Goal: Task Accomplishment & Management: Manage account settings

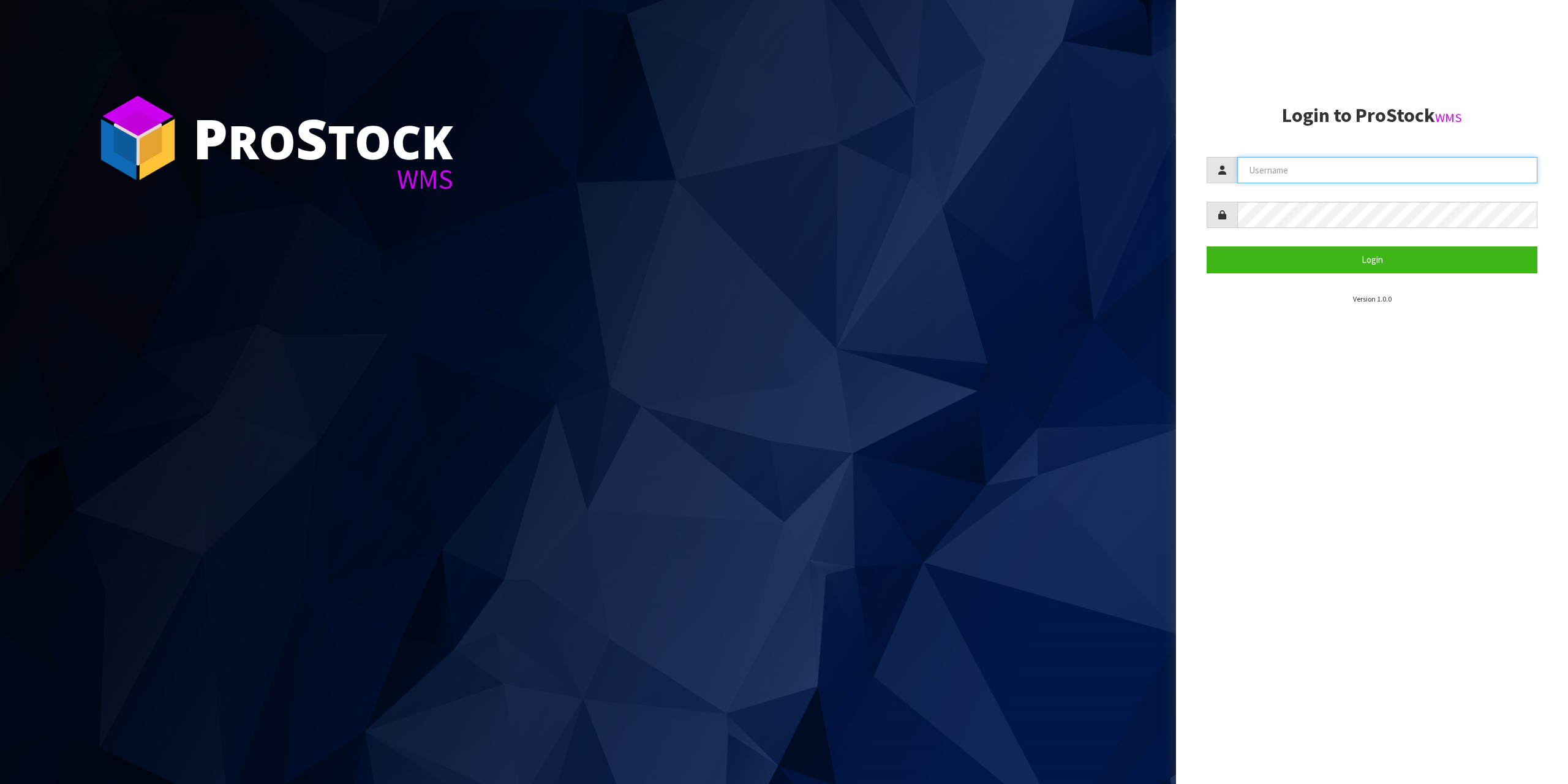
click at [1365, 179] on input "text" at bounding box center [1387, 169] width 300 height 26
type input "zubairmoolla"
click at [1206, 246] on button "Login" at bounding box center [1371, 259] width 331 height 26
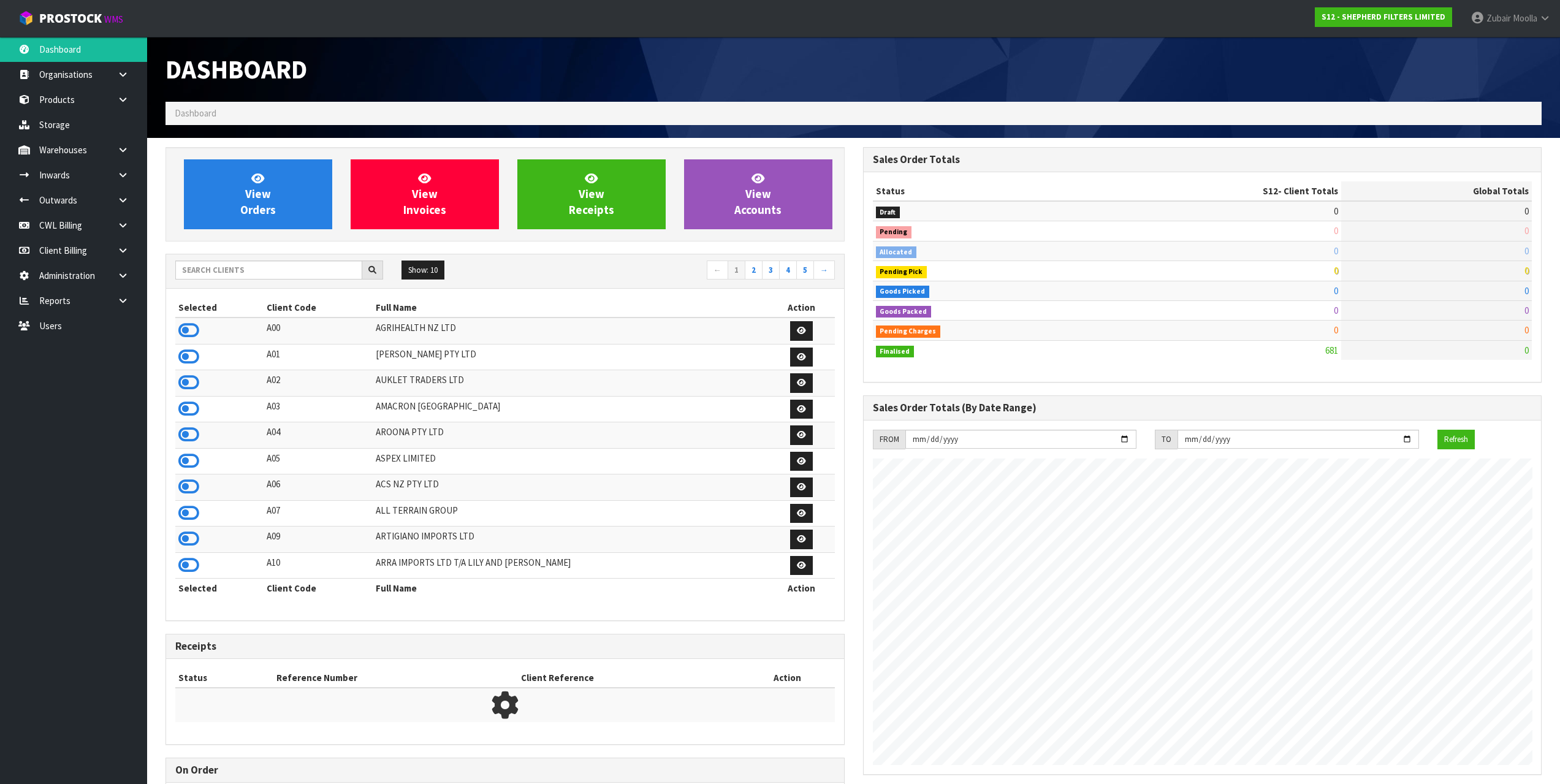
scroll to position [809, 697]
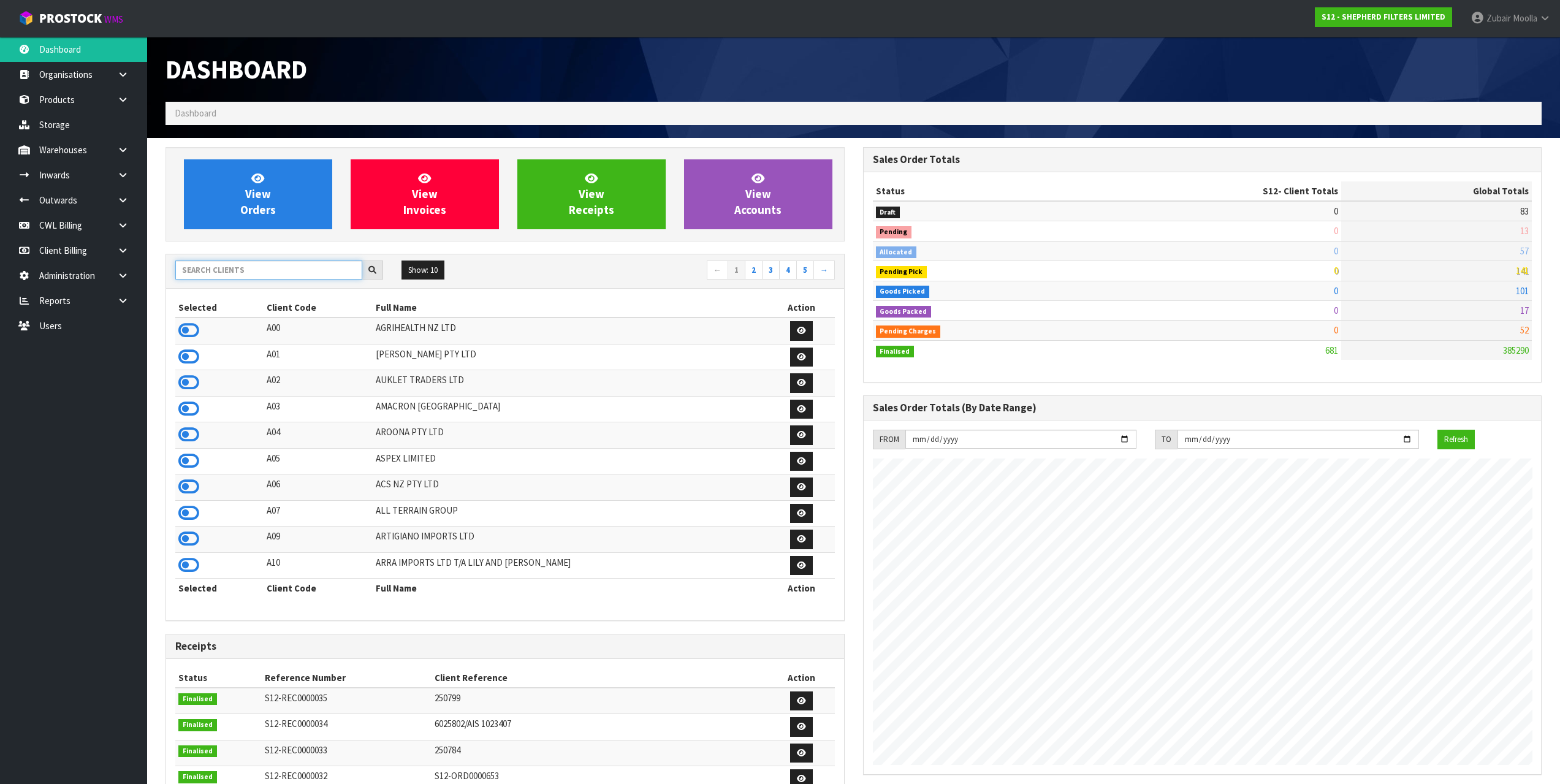
click at [282, 271] on input "text" at bounding box center [268, 270] width 187 height 19
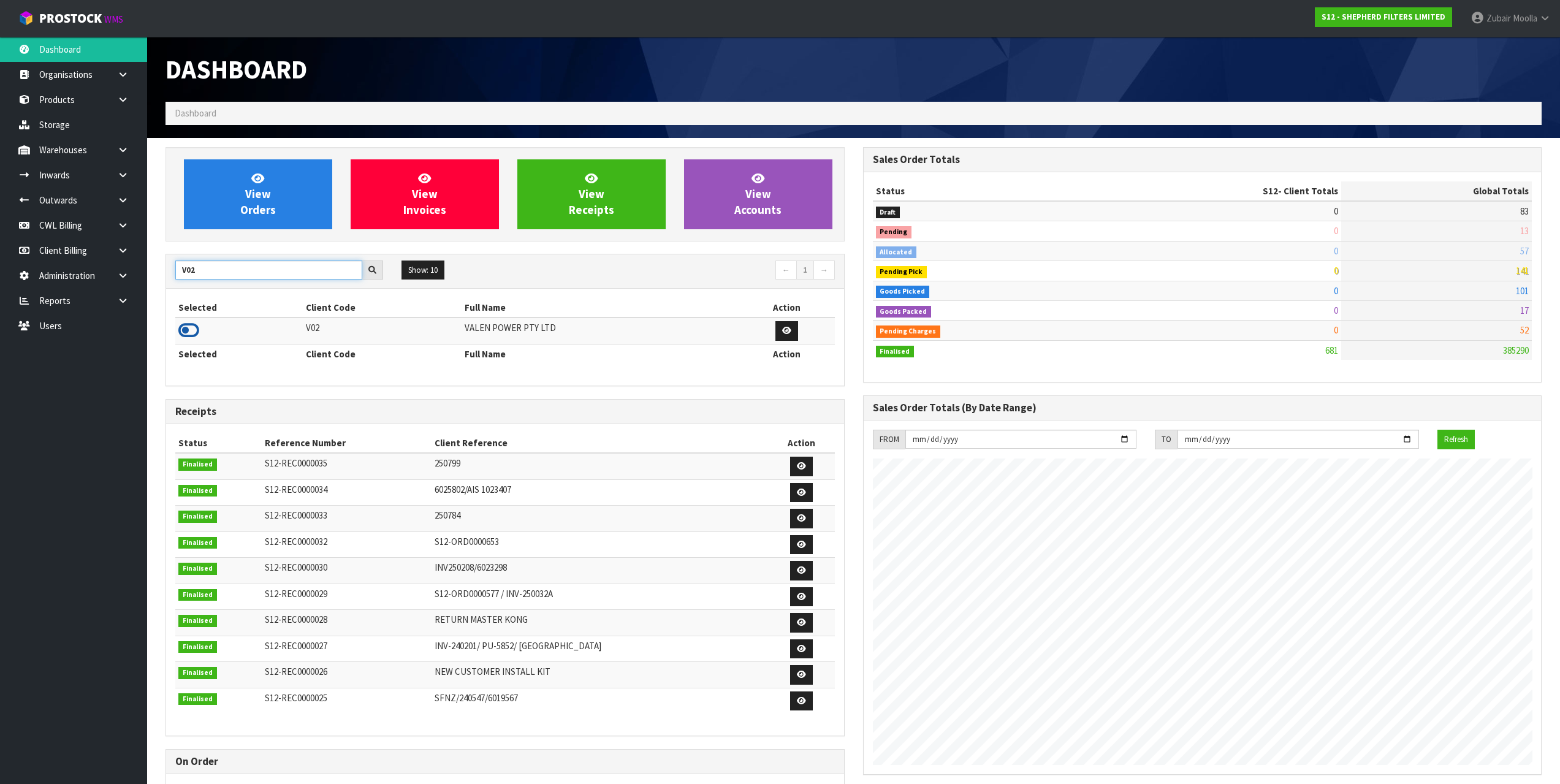
type input "V02"
click at [194, 334] on icon at bounding box center [189, 330] width 21 height 18
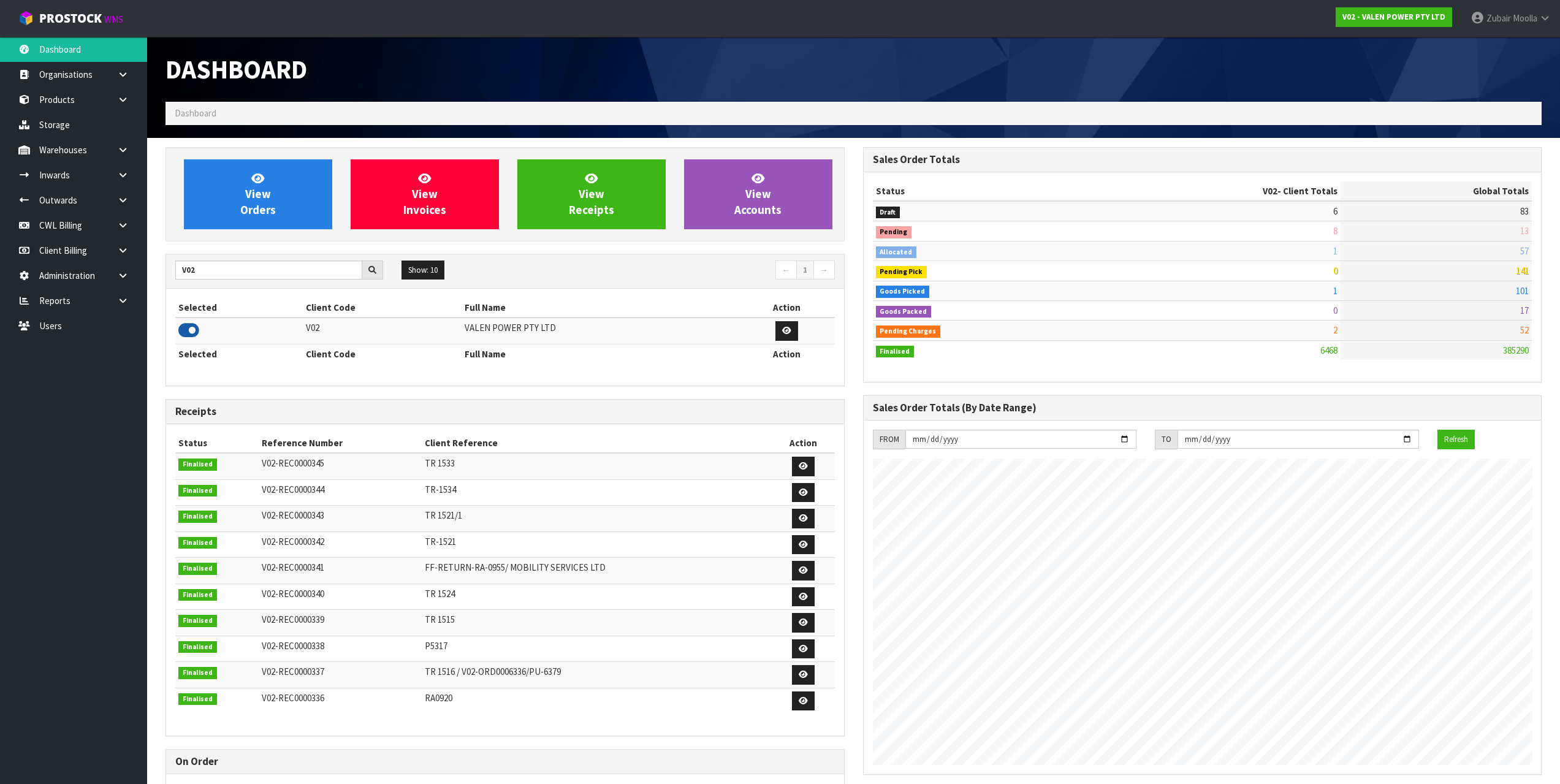
scroll to position [928, 697]
click at [133, 193] on link at bounding box center [127, 200] width 39 height 25
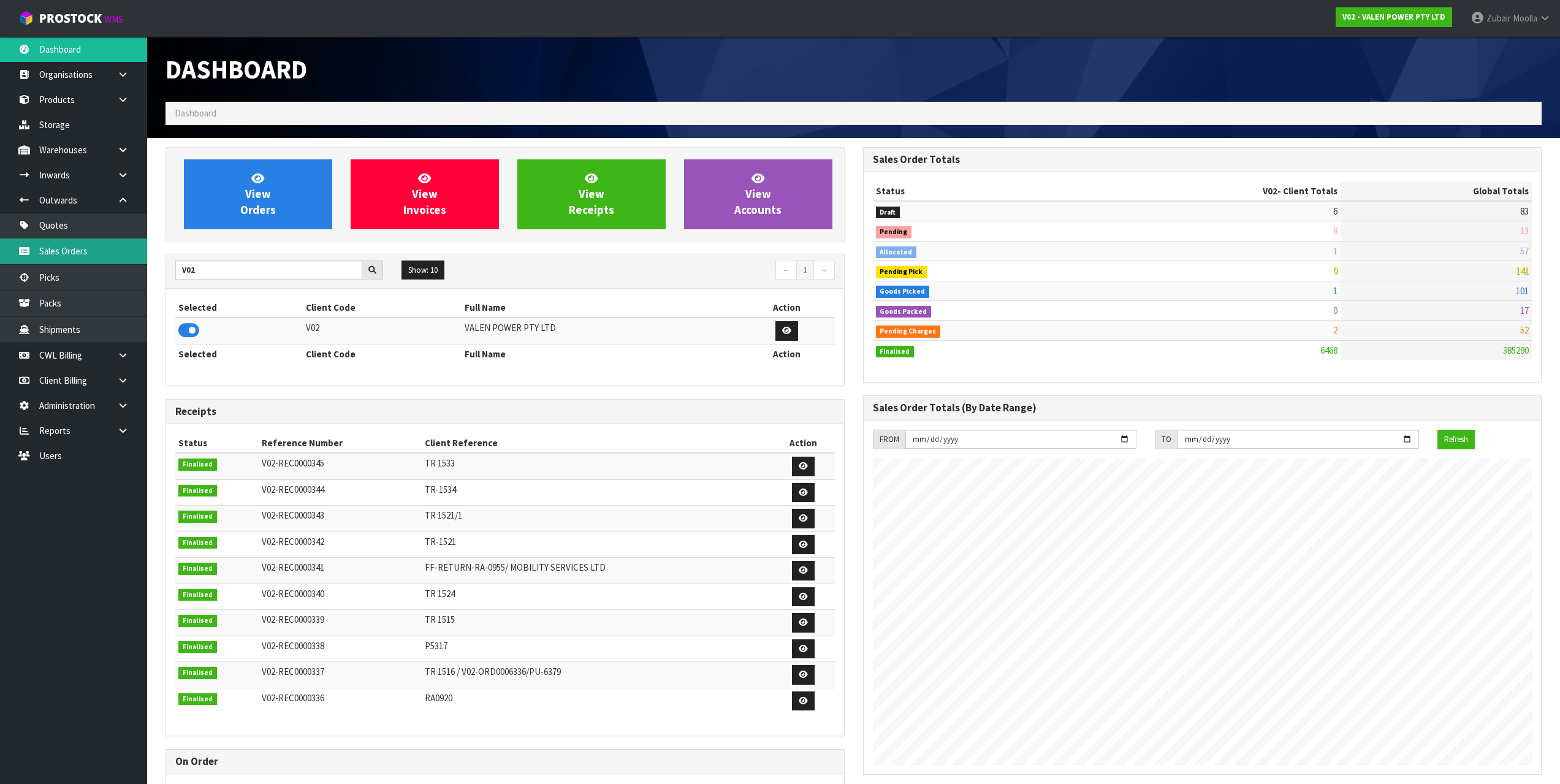
click at [85, 250] on link "Sales Orders" at bounding box center [74, 251] width 147 height 25
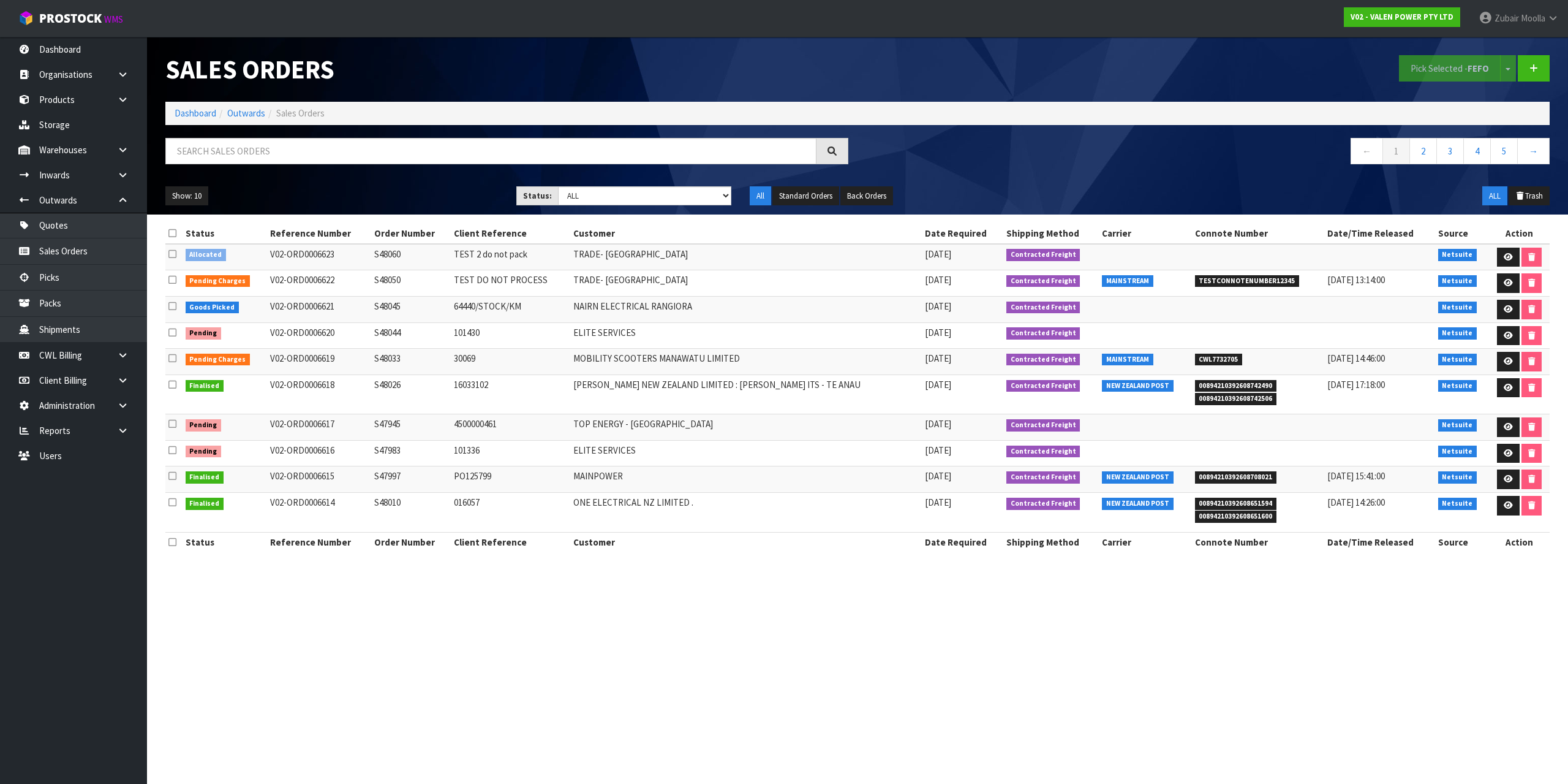
click at [839, 316] on td "NAIRN ELECTRICAL RANGIORA" at bounding box center [746, 309] width 352 height 26
click at [1504, 256] on icon at bounding box center [1508, 257] width 9 height 8
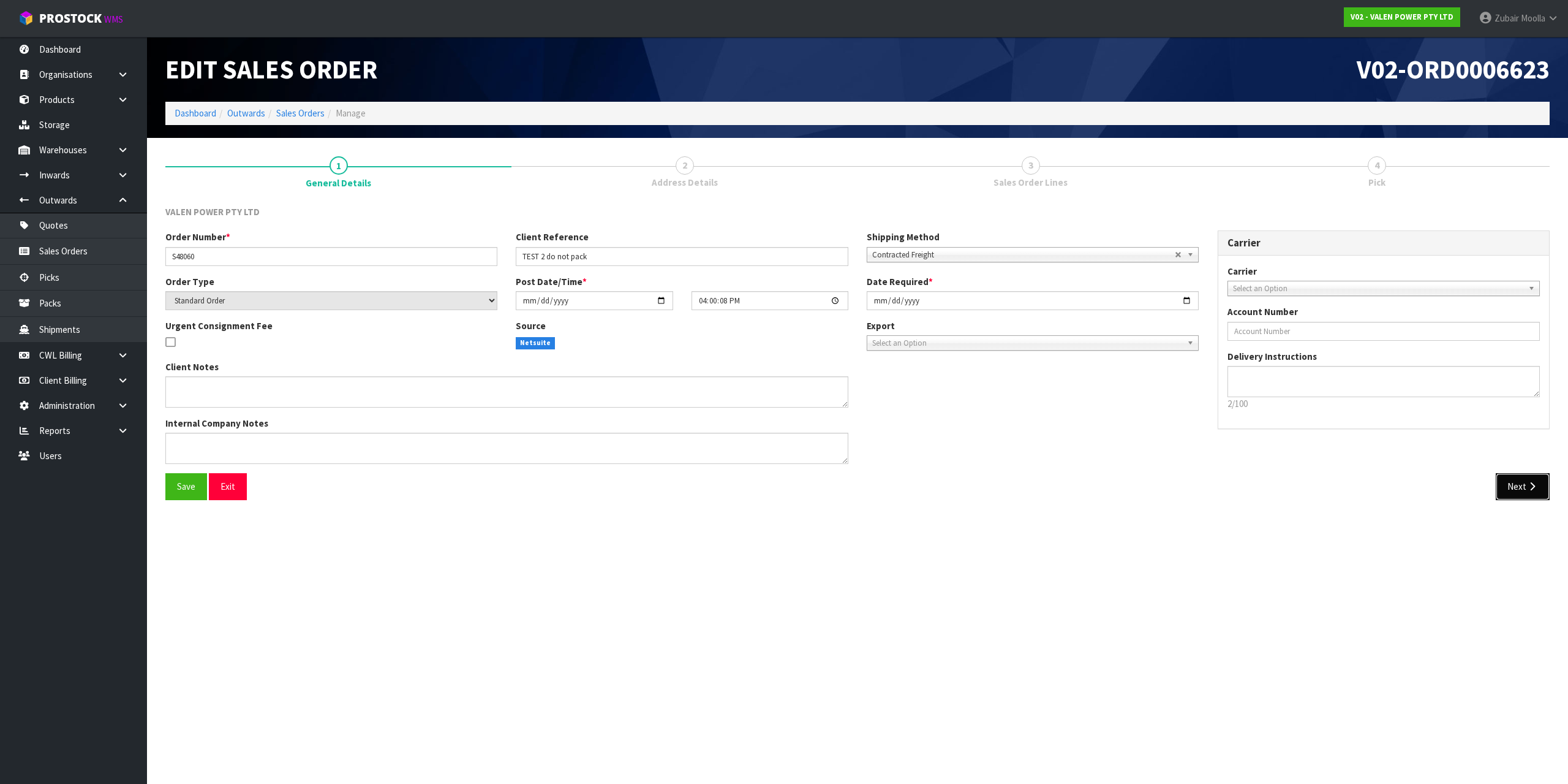
click at [1504, 485] on button "Next" at bounding box center [1522, 486] width 54 height 26
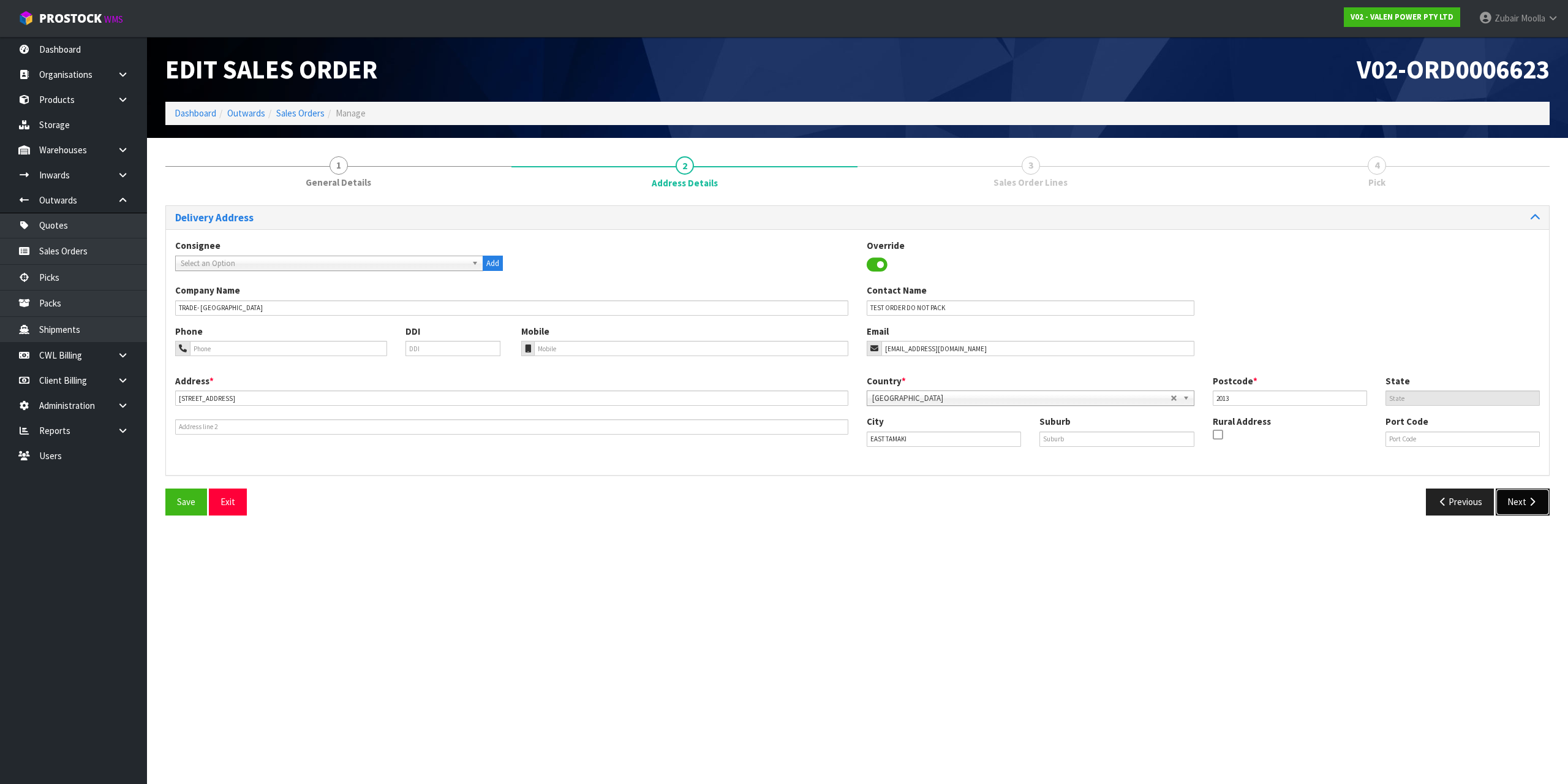
click at [1514, 508] on button "Next" at bounding box center [1522, 501] width 54 height 26
click at [1511, 501] on button "Next" at bounding box center [1522, 501] width 54 height 26
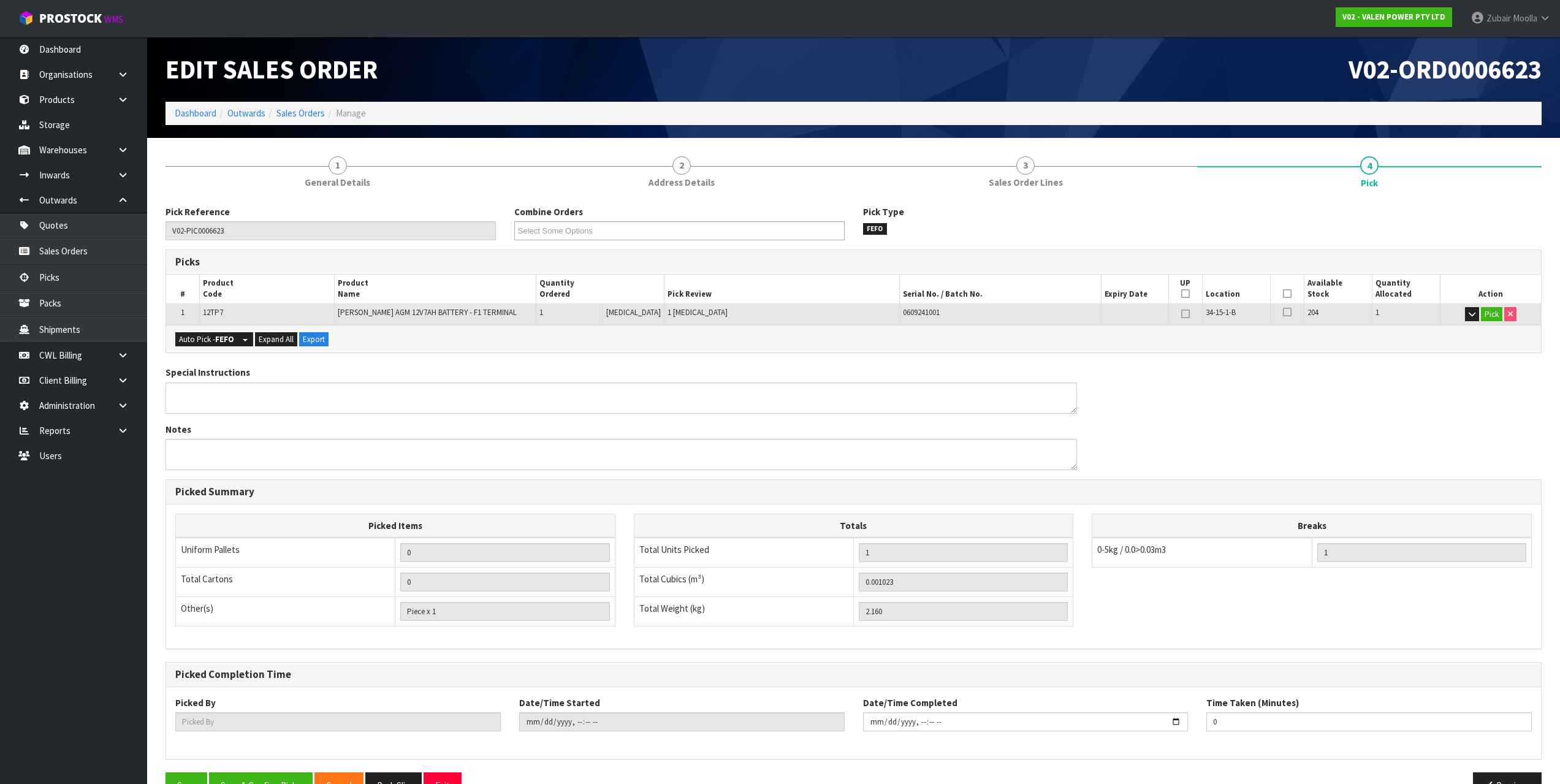
click at [1284, 312] on icon at bounding box center [1287, 312] width 8 height 10
click at [0, 0] on input "checkbox" at bounding box center [0, 0] width 0 height 0
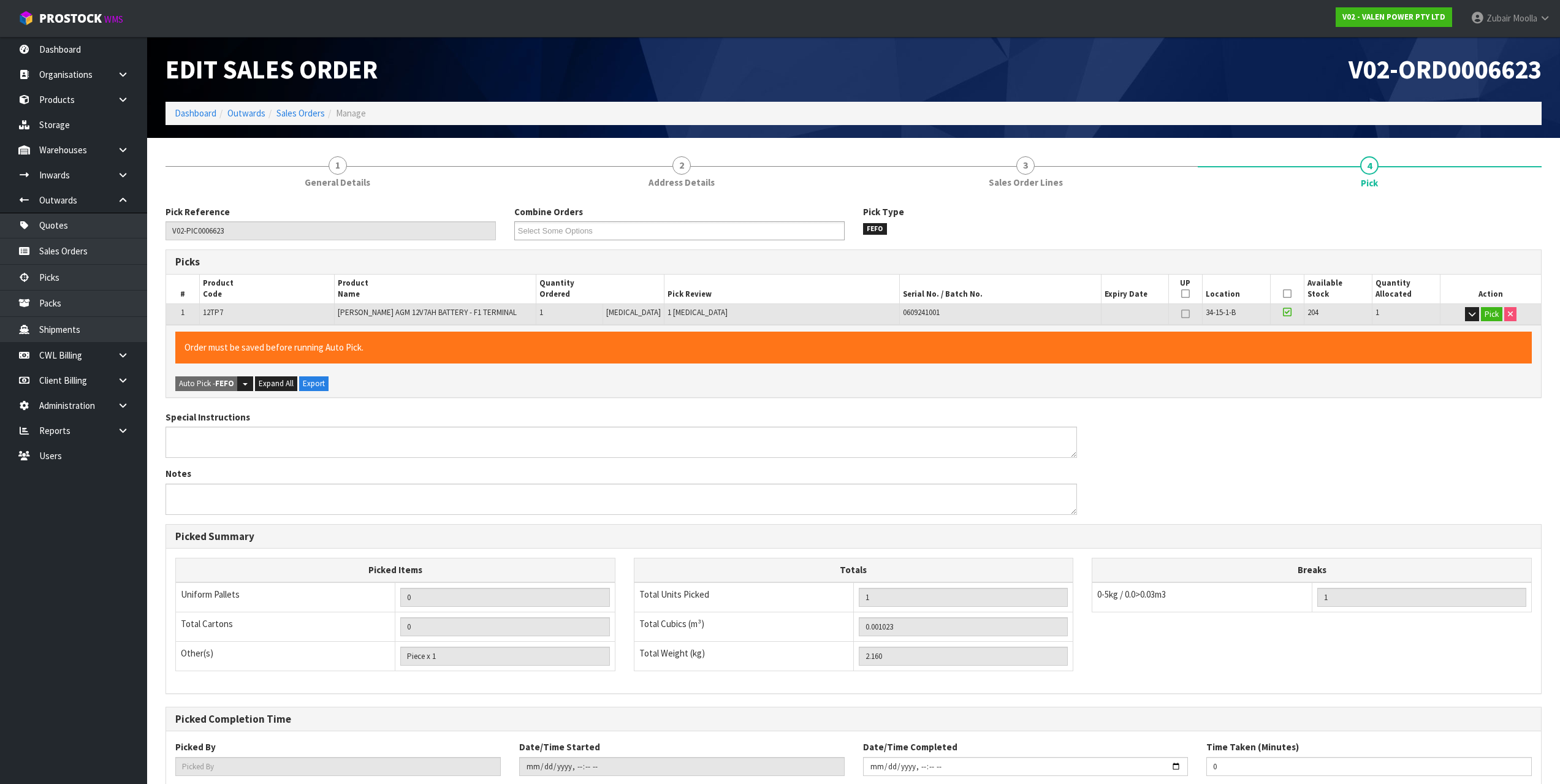
click at [1277, 417] on div "Special Instructions Notes" at bounding box center [854, 467] width 1394 height 113
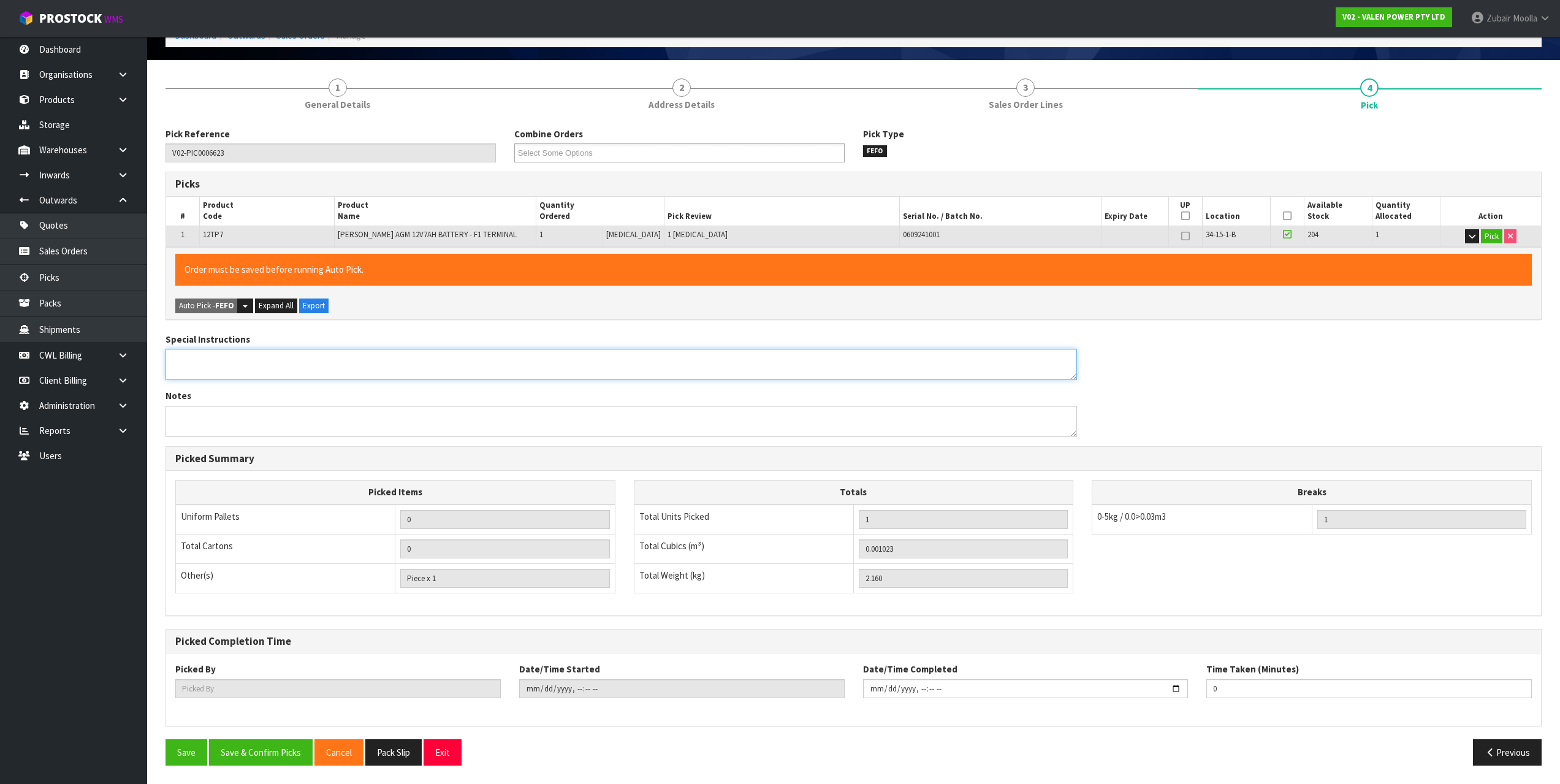
drag, startPoint x: 638, startPoint y: 448, endPoint x: 155, endPoint y: 807, distance: 601.8
click at [256, 756] on button "Save & Confirm Picks" at bounding box center [261, 751] width 104 height 26
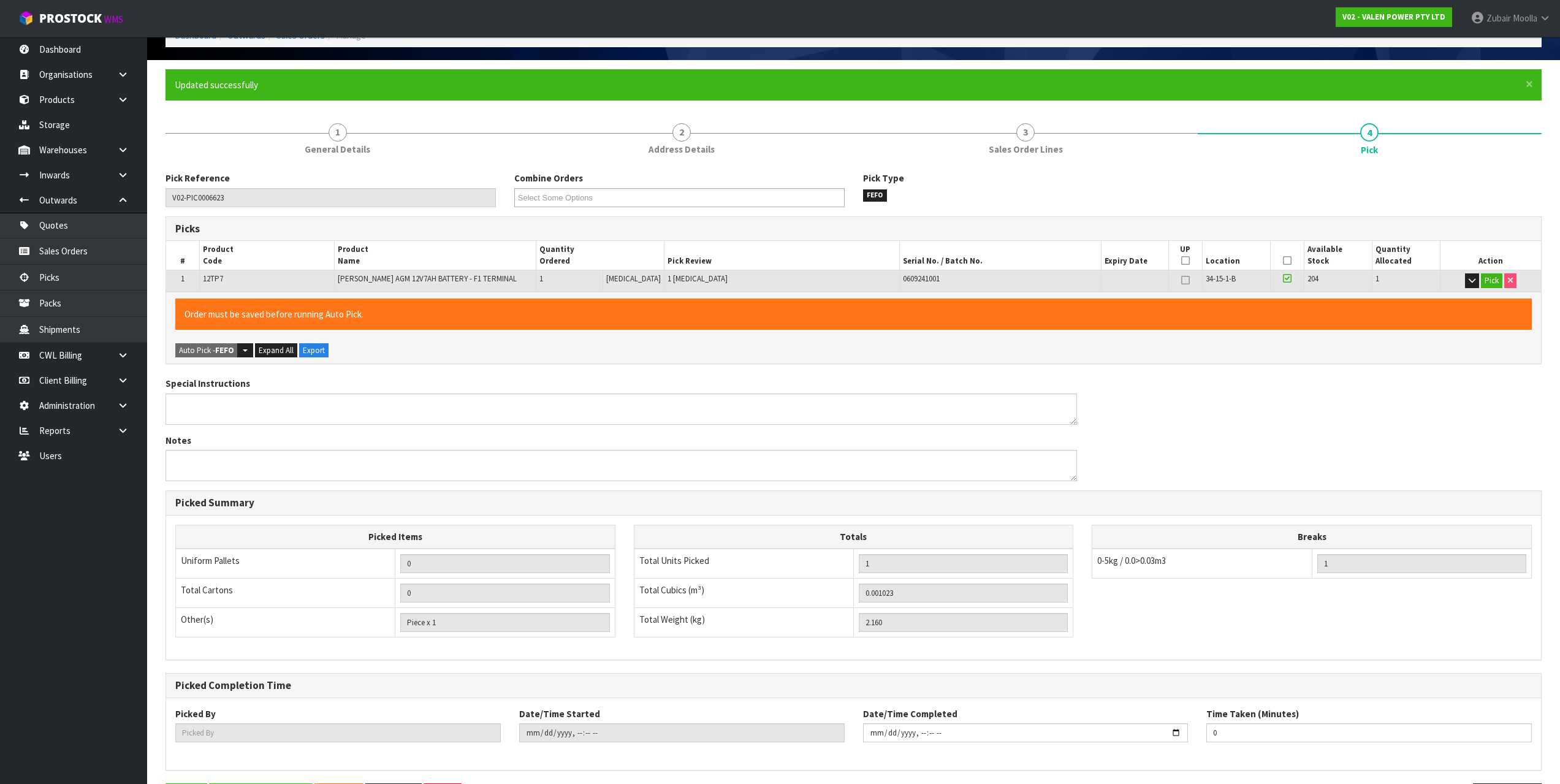
scroll to position [0, 0]
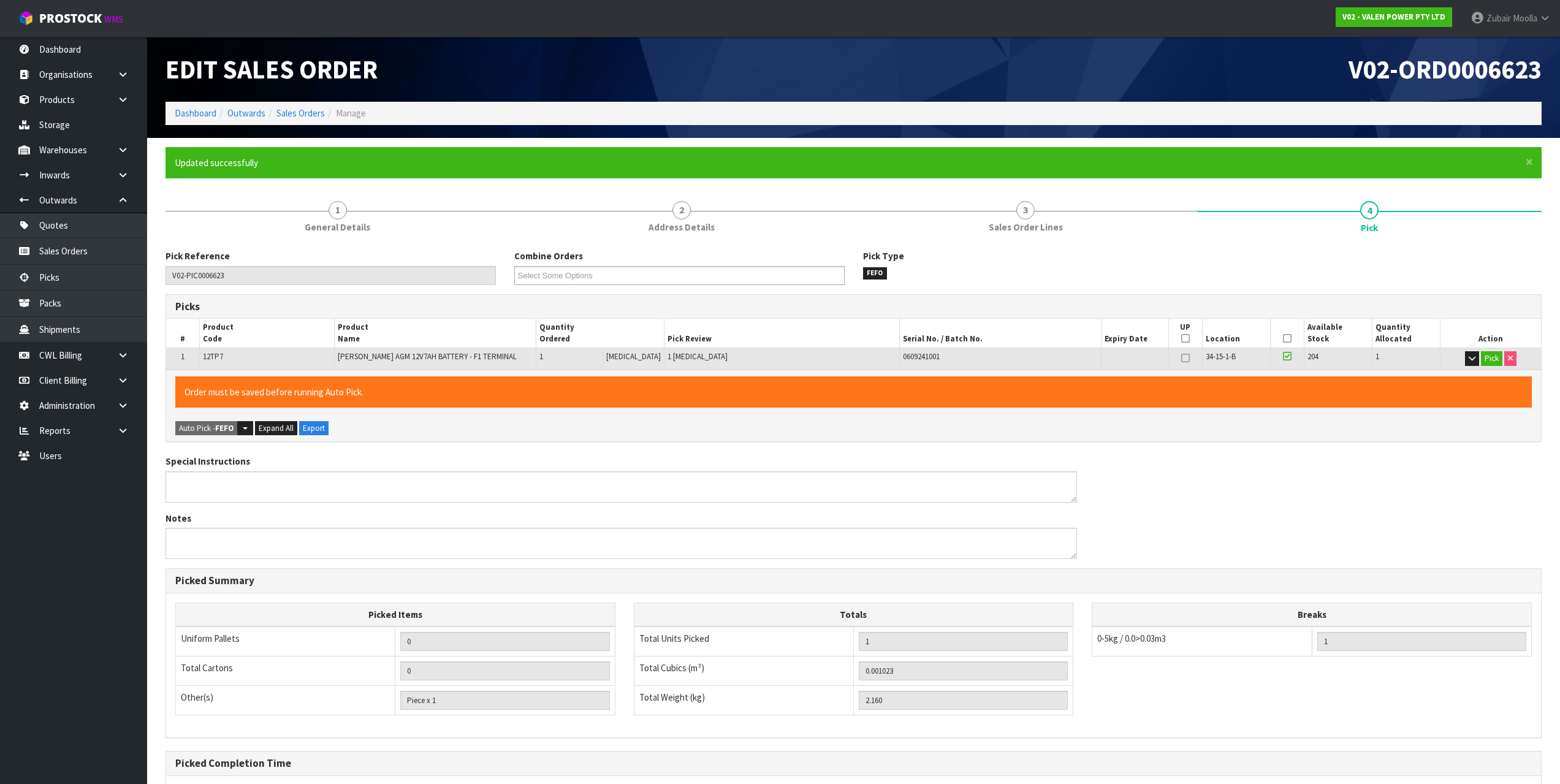
type input "[PERSON_NAME]"
type input "[DATE]T16:35:33"
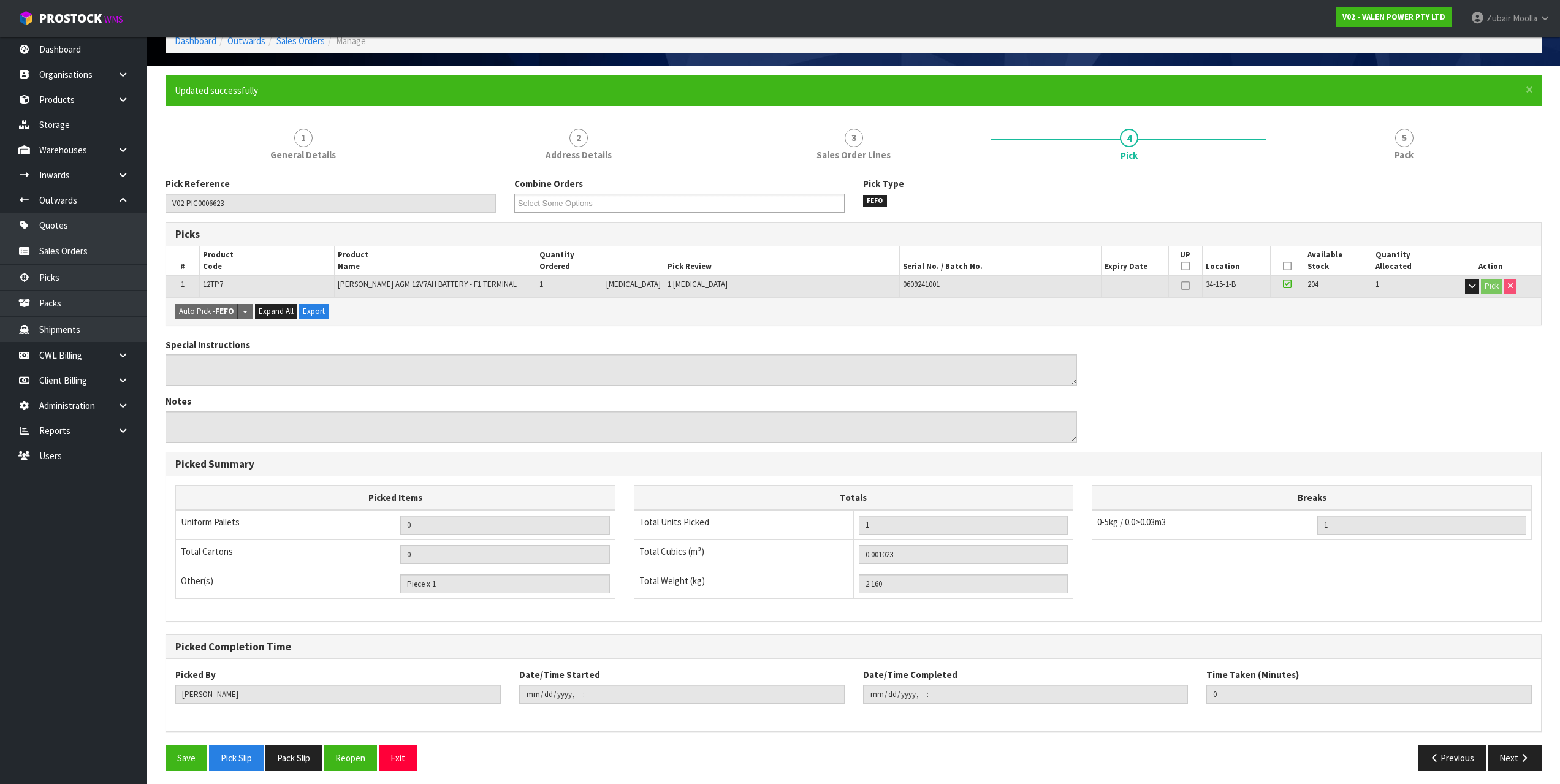
scroll to position [78, 0]
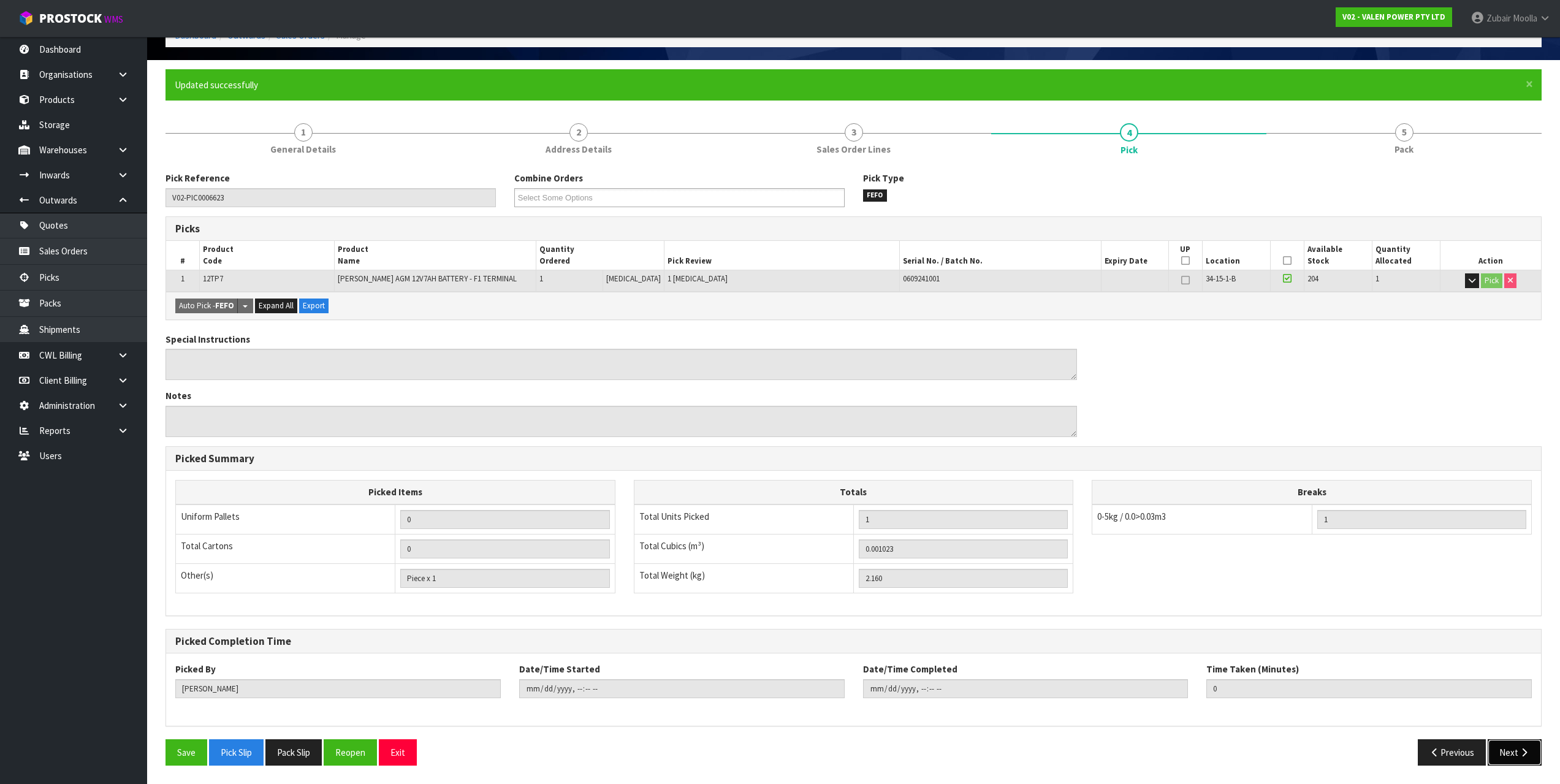
click at [1514, 747] on button "Next" at bounding box center [1514, 751] width 54 height 26
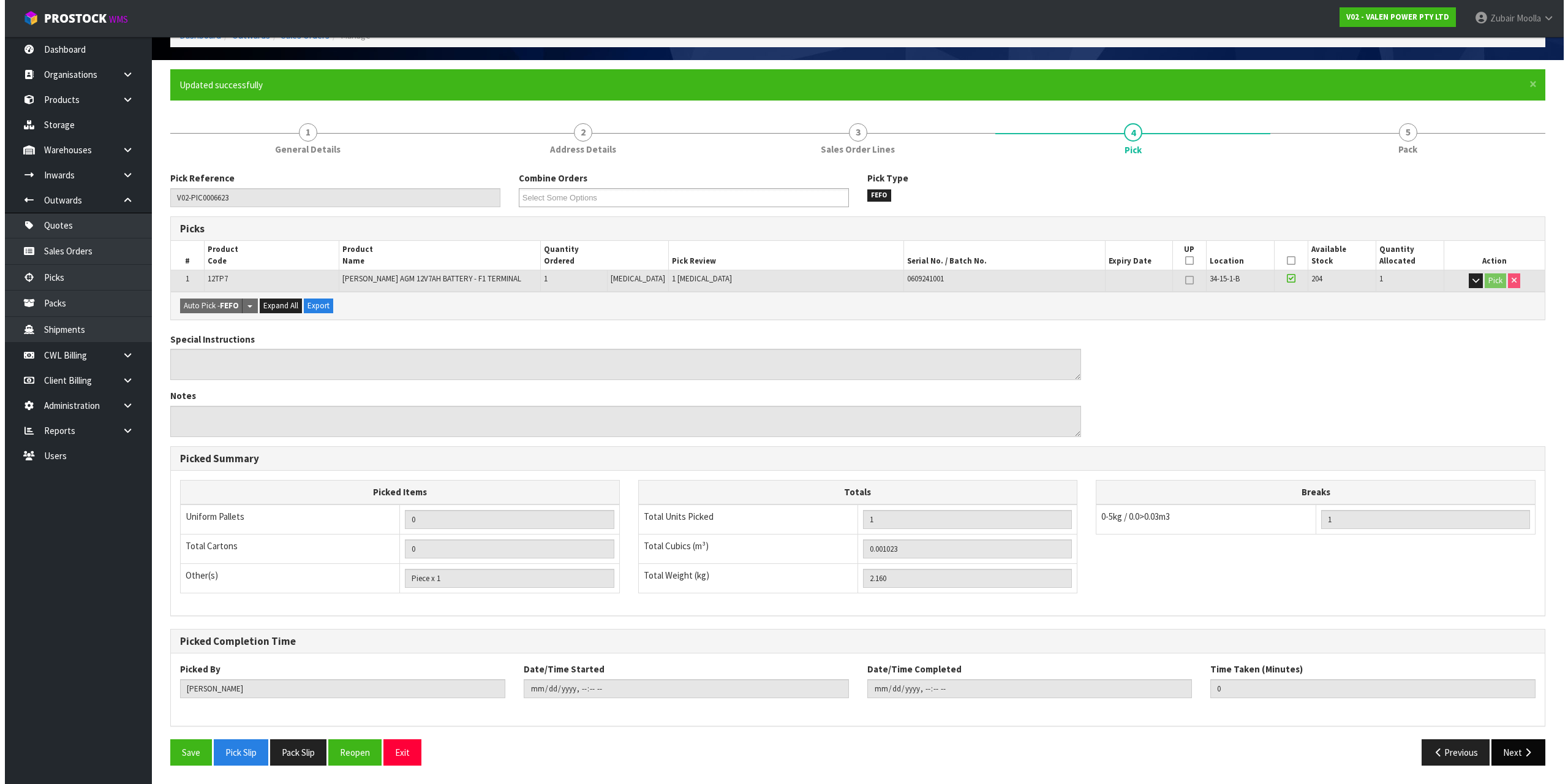
scroll to position [0, 0]
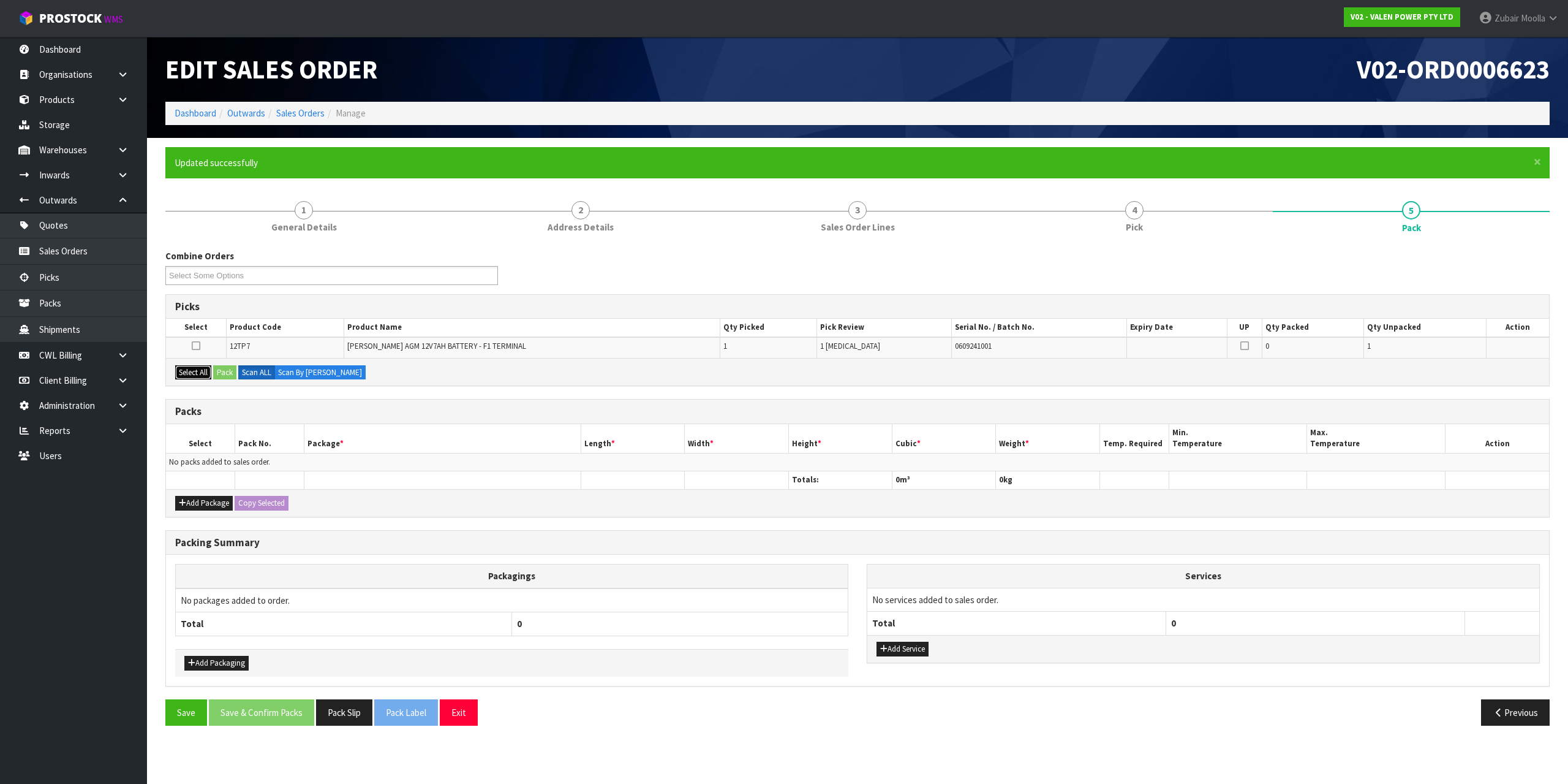
drag, startPoint x: 202, startPoint y: 375, endPoint x: 213, endPoint y: 374, distance: 11.0
click at [208, 374] on button "Select All" at bounding box center [193, 373] width 36 height 15
click at [220, 373] on button "Pack" at bounding box center [225, 373] width 23 height 15
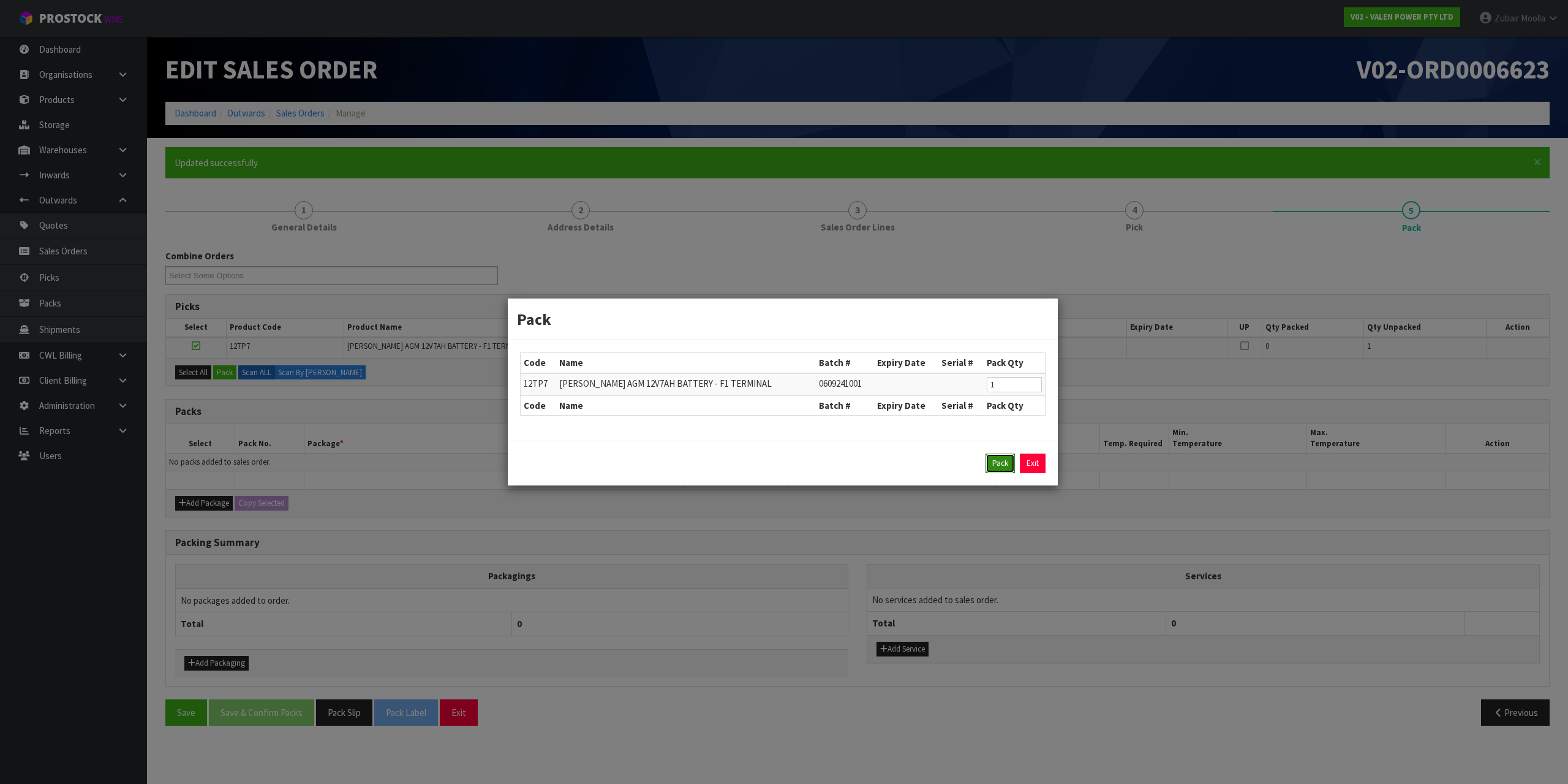
click at [1011, 461] on button "Pack" at bounding box center [1000, 462] width 29 height 19
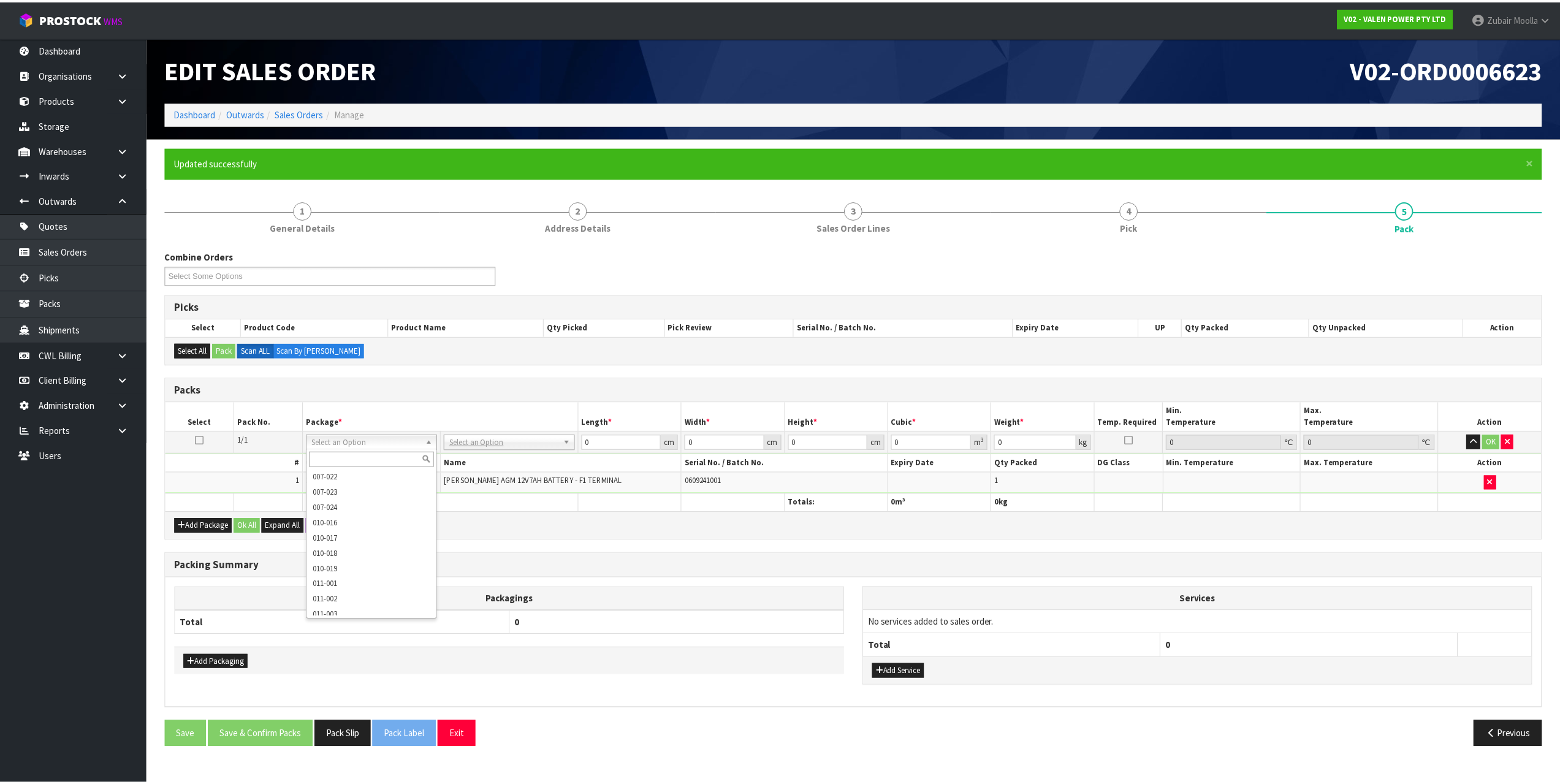
scroll to position [368, 0]
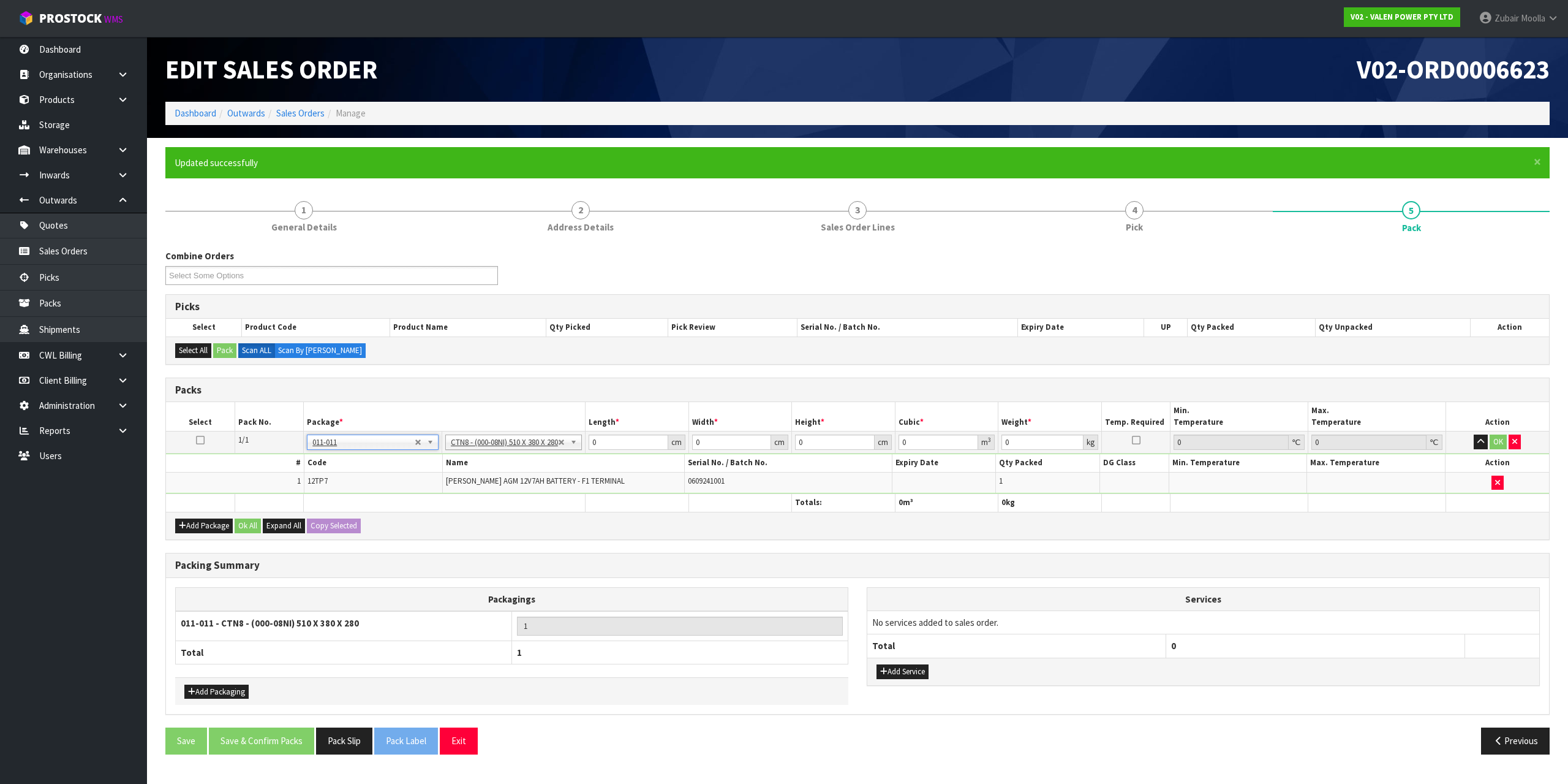
type input "51"
type input "38"
type input "28"
type input "0.054264"
type input "2.36"
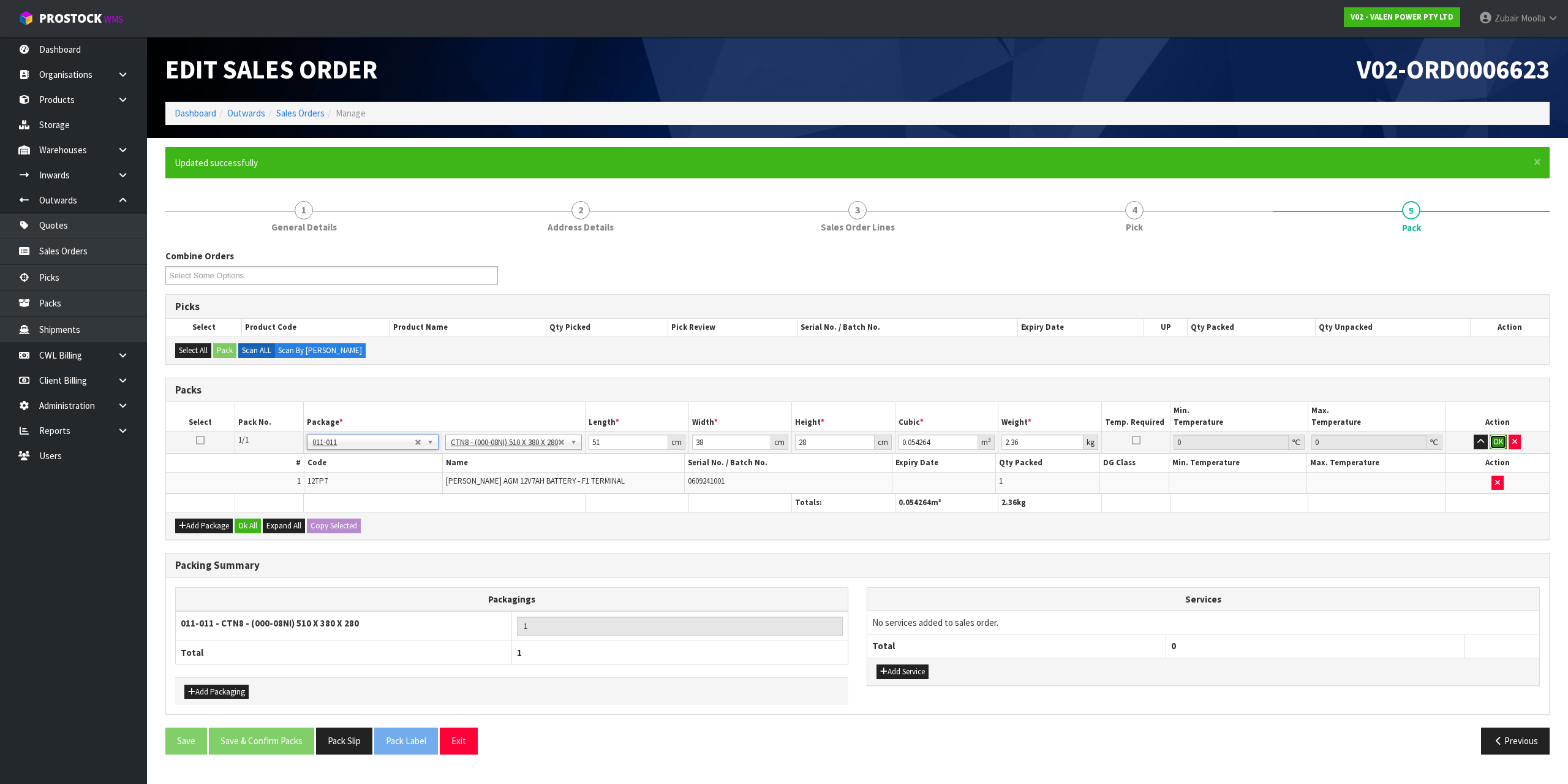
click at [1504, 443] on button "OK" at bounding box center [1498, 442] width 17 height 15
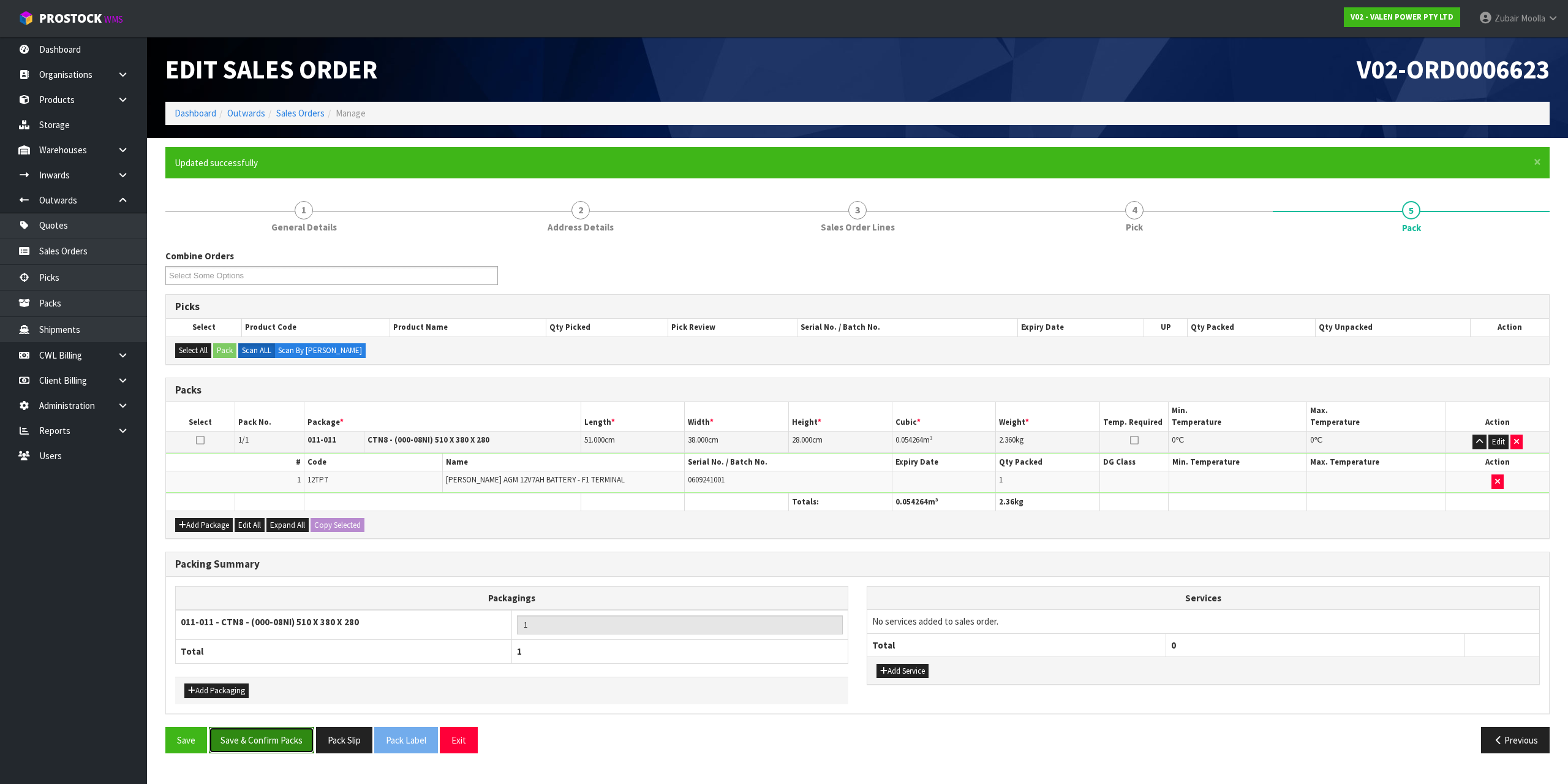
click at [264, 739] on button "Save & Confirm Packs" at bounding box center [261, 740] width 105 height 26
click at [833, 544] on div "Combine Orders V02-ORD0006621 V02-ORD0006623 Select Some Options Picks Select P…" at bounding box center [856, 506] width 1384 height 513
click at [1370, 645] on th "0" at bounding box center [1315, 645] width 299 height 23
click at [608, 734] on div "Save Save & Confirm Packs Pack Slip Pack Label Exit" at bounding box center [507, 740] width 702 height 26
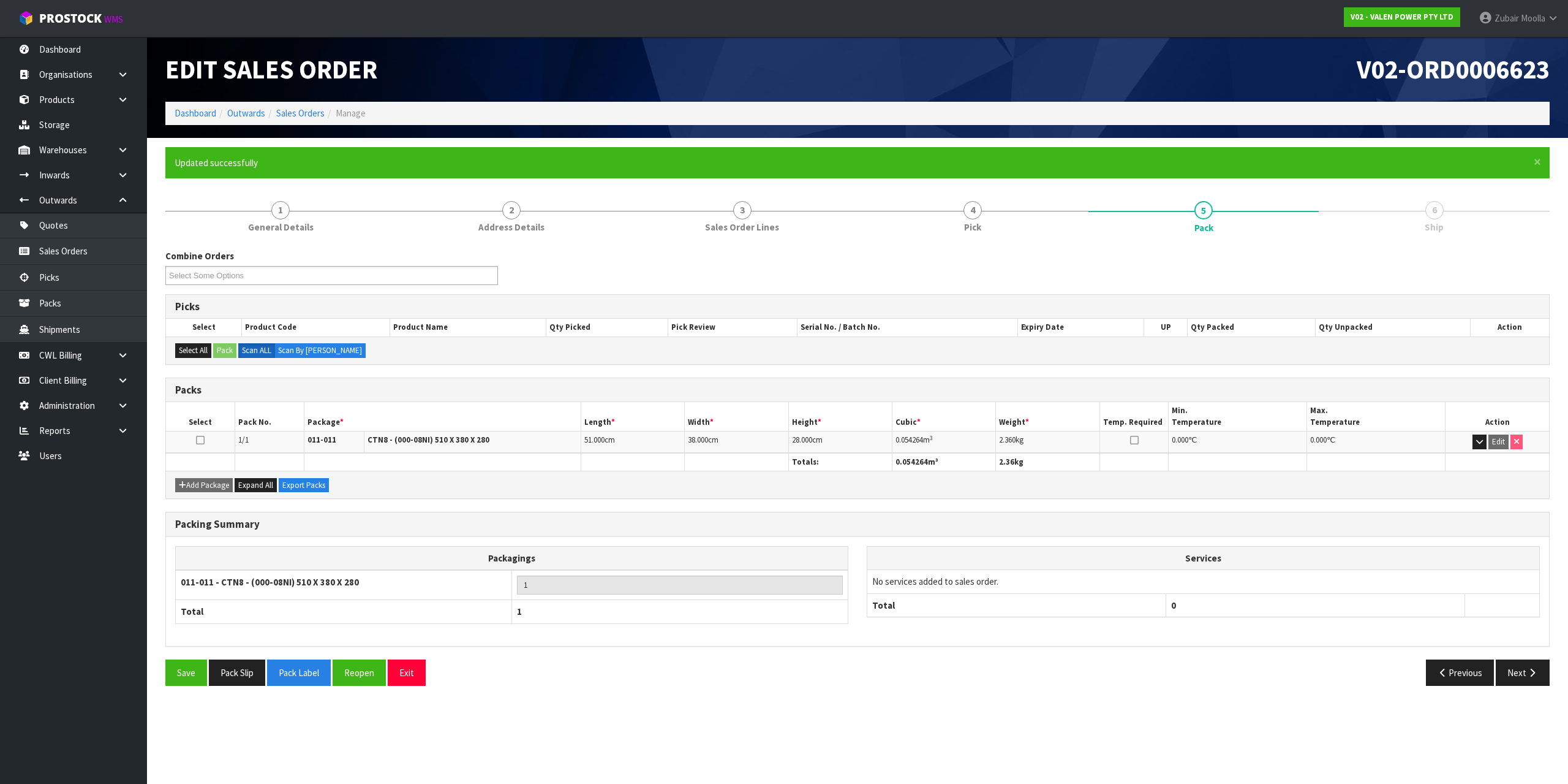
drag, startPoint x: 1522, startPoint y: 688, endPoint x: 1541, endPoint y: 677, distance: 22.0
click at [1522, 688] on div "Save Pack Slip Pack Label Reopen Exit Previous Next" at bounding box center [857, 677] width 1402 height 35
click at [1541, 677] on button "Next" at bounding box center [1522, 672] width 54 height 26
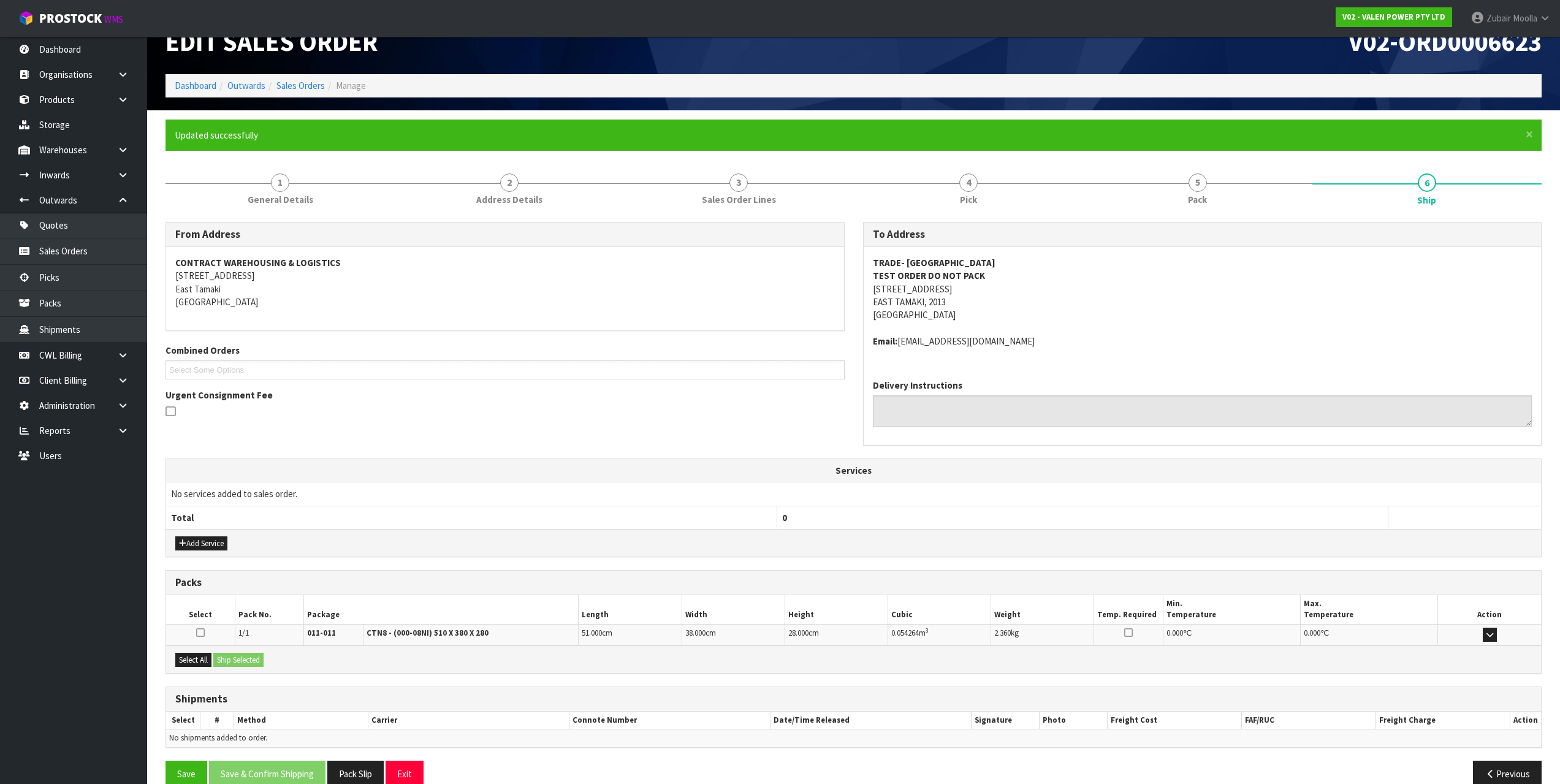
scroll to position [49, 0]
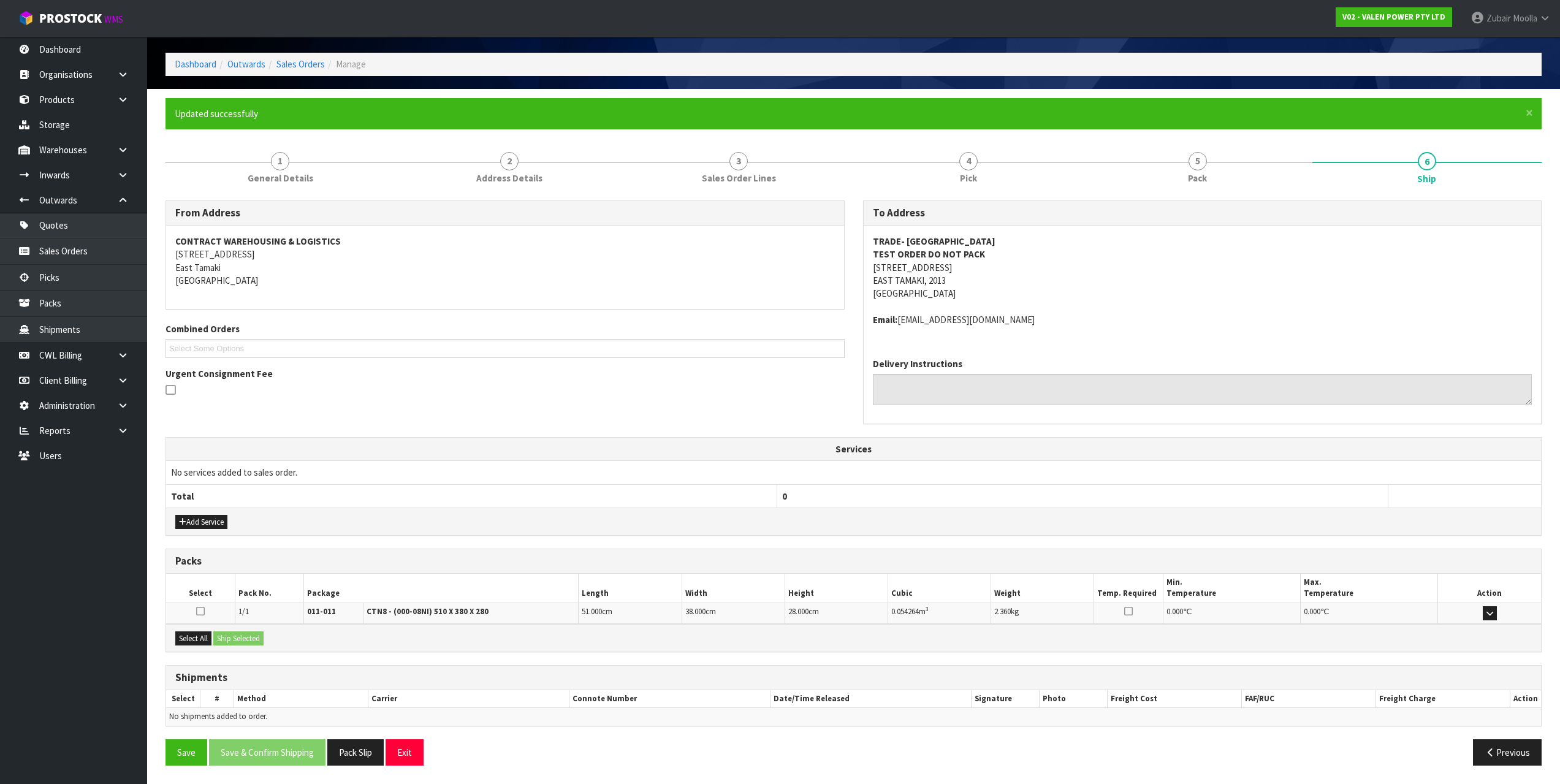
click at [202, 647] on div "Select All Ship Selected" at bounding box center [853, 637] width 1375 height 28
click at [209, 642] on button "Select All" at bounding box center [193, 638] width 36 height 15
click at [241, 640] on button "Ship Selected" at bounding box center [239, 638] width 50 height 15
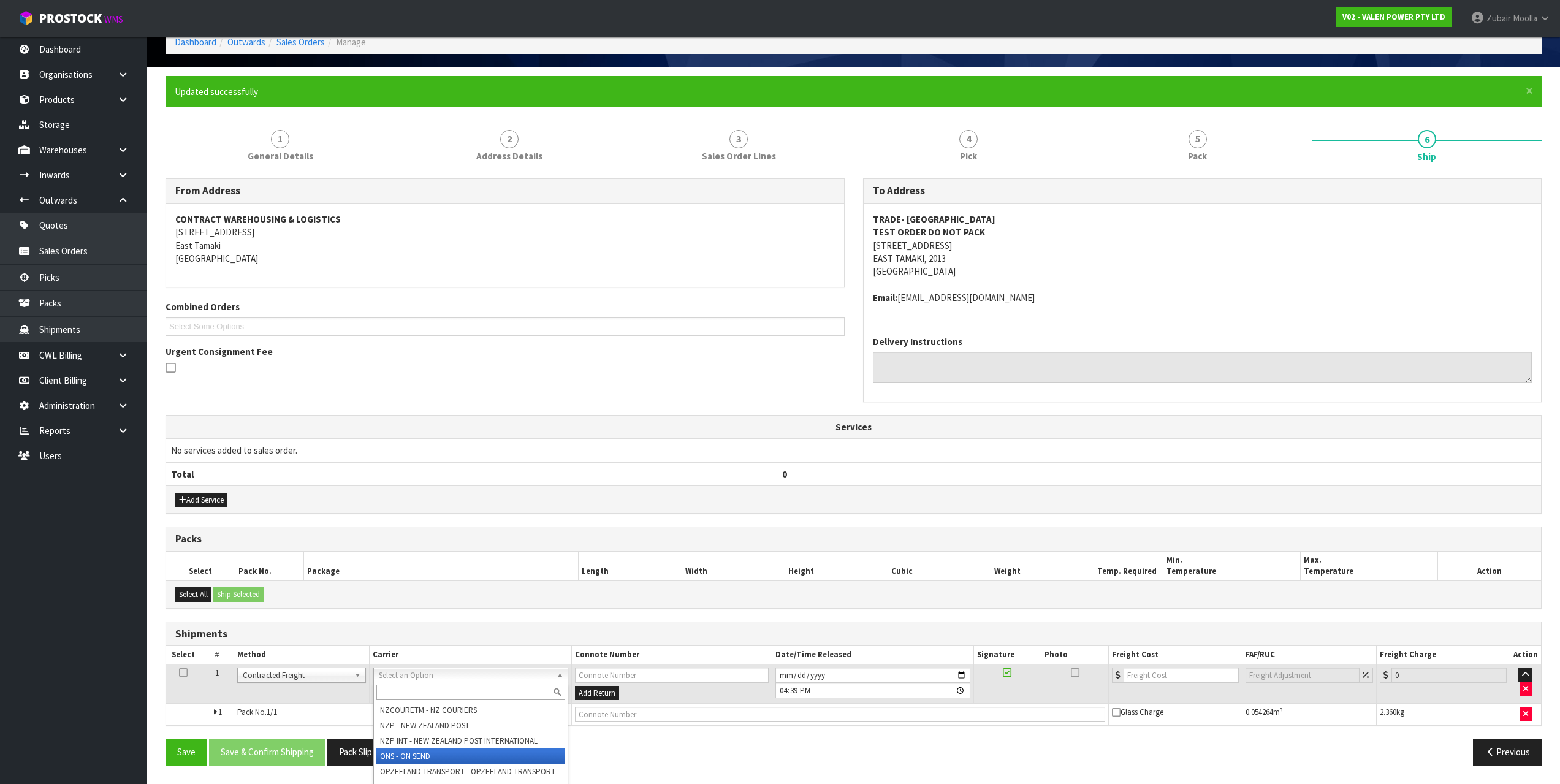
scroll to position [111, 0]
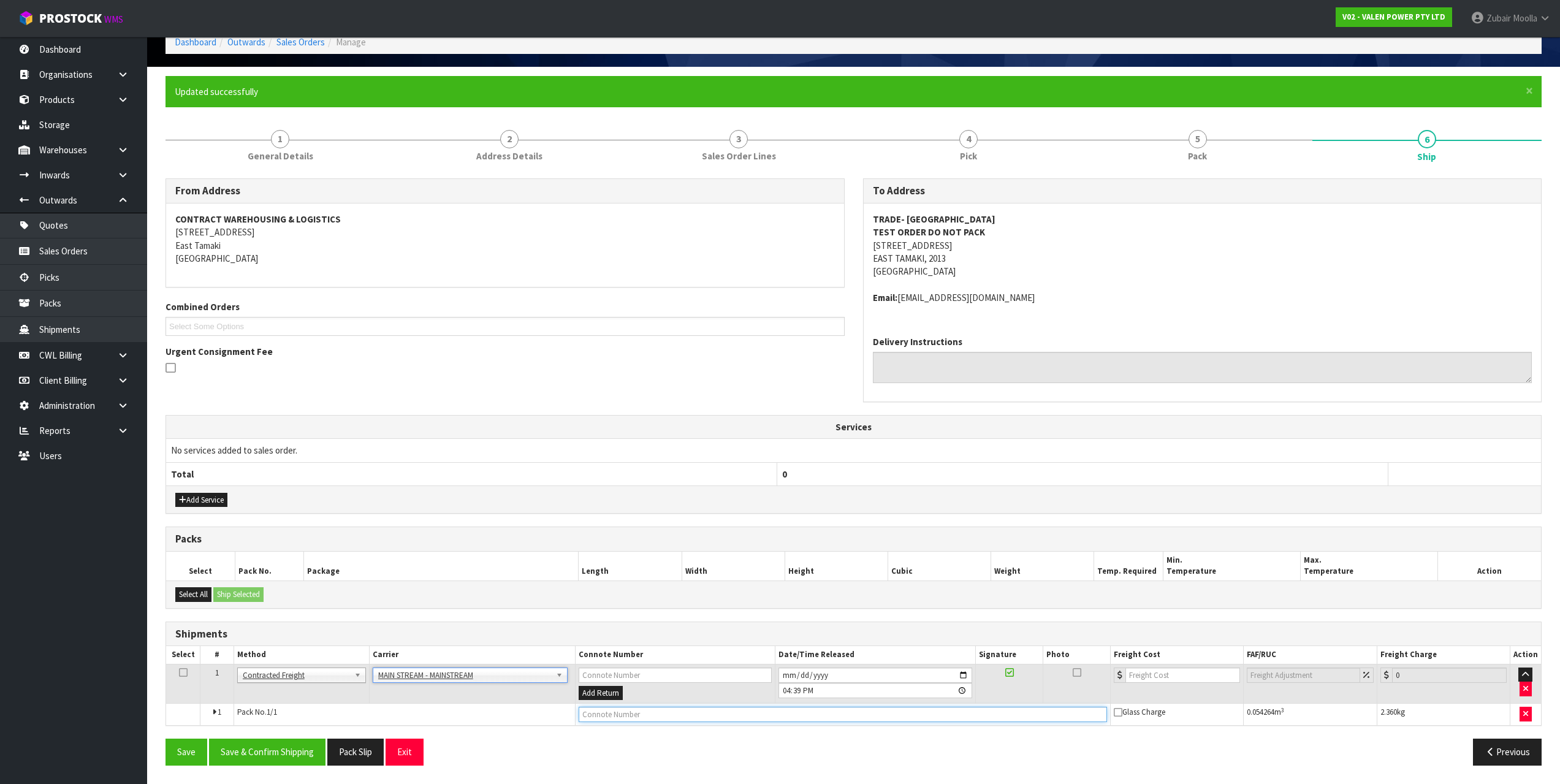
click at [627, 718] on input "text" at bounding box center [842, 714] width 529 height 15
type input "TESTCONNOTENUMBER54321"
click at [274, 758] on button "Save & Confirm Shipping" at bounding box center [266, 750] width 116 height 26
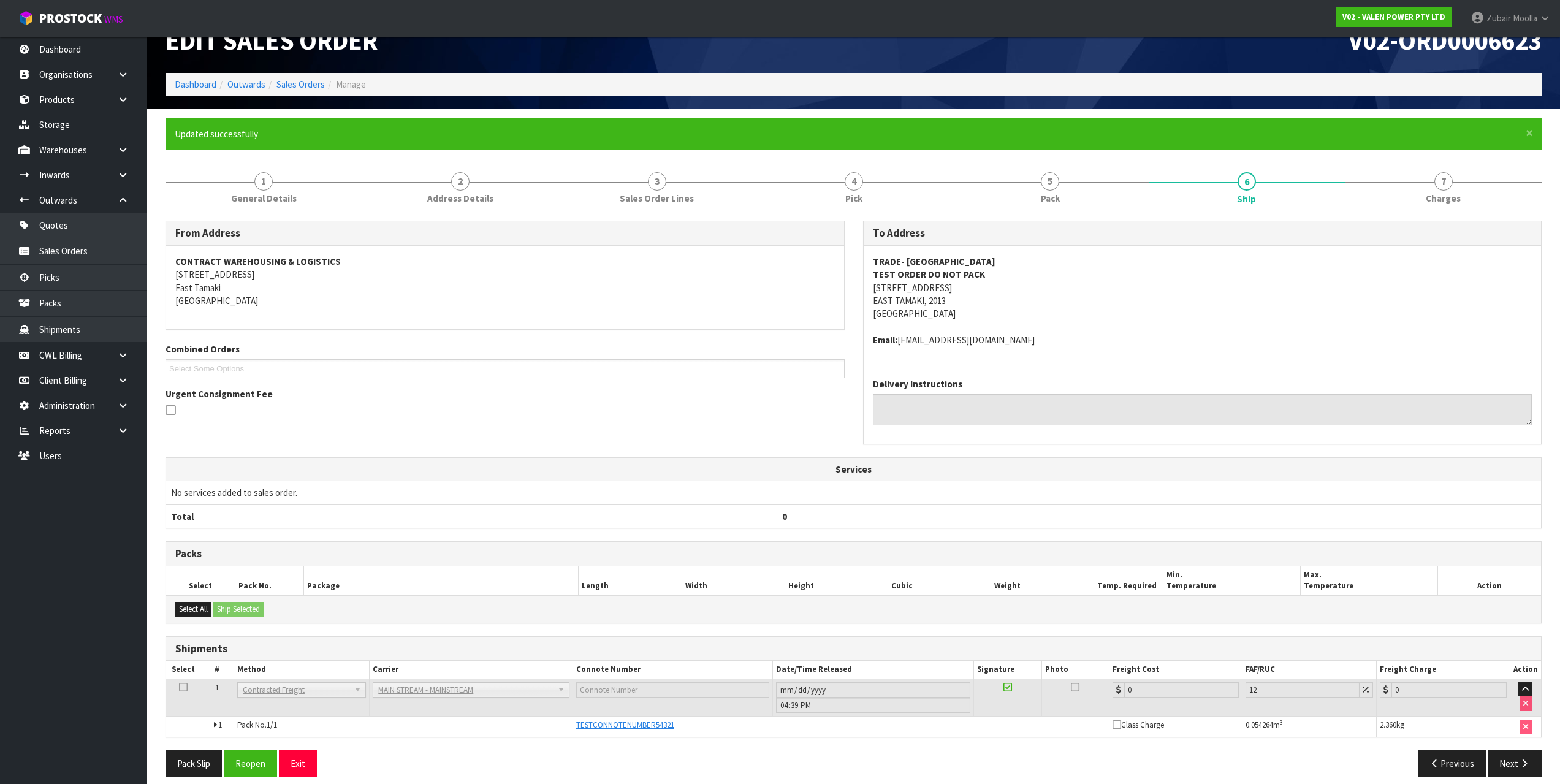
scroll to position [40, 0]
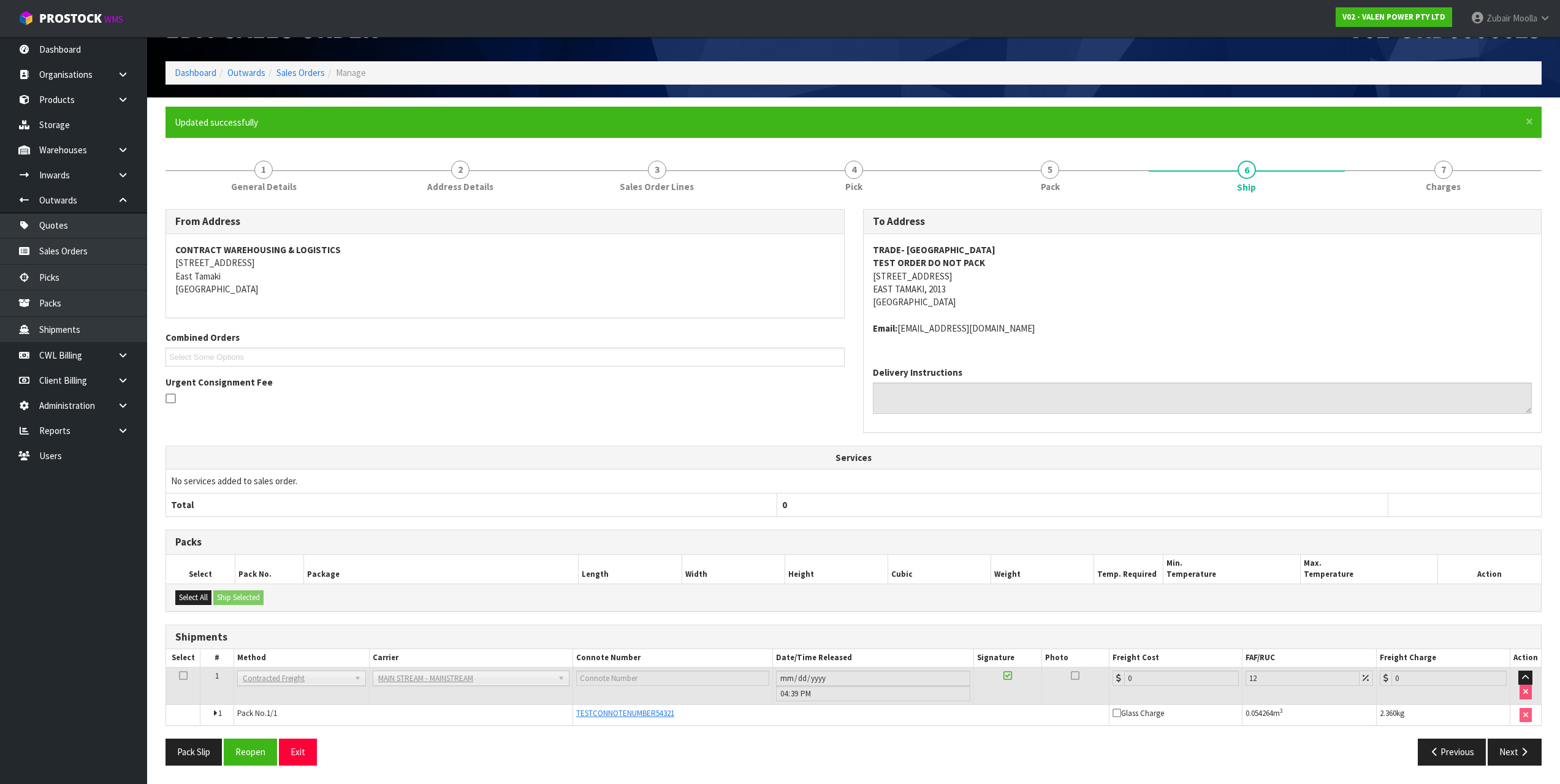
click at [901, 730] on div "From Address CONTRACT WAREHOUSING & LOGISTICS [STREET_ADDRESS] Combined Orders …" at bounding box center [853, 491] width 1376 height 565
click at [427, 423] on div "From Address CONTRACT WAREHOUSING & LOGISTICS [STREET_ADDRESS] Combined Orders …" at bounding box center [854, 327] width 1394 height 236
drag, startPoint x: 690, startPoint y: 720, endPoint x: 576, endPoint y: 725, distance: 114.1
click at [576, 725] on td "TESTCONNOTENUMBER54321" at bounding box center [840, 714] width 536 height 21
click at [617, 744] on div "Pack Slip Reopen Exit" at bounding box center [505, 750] width 697 height 26
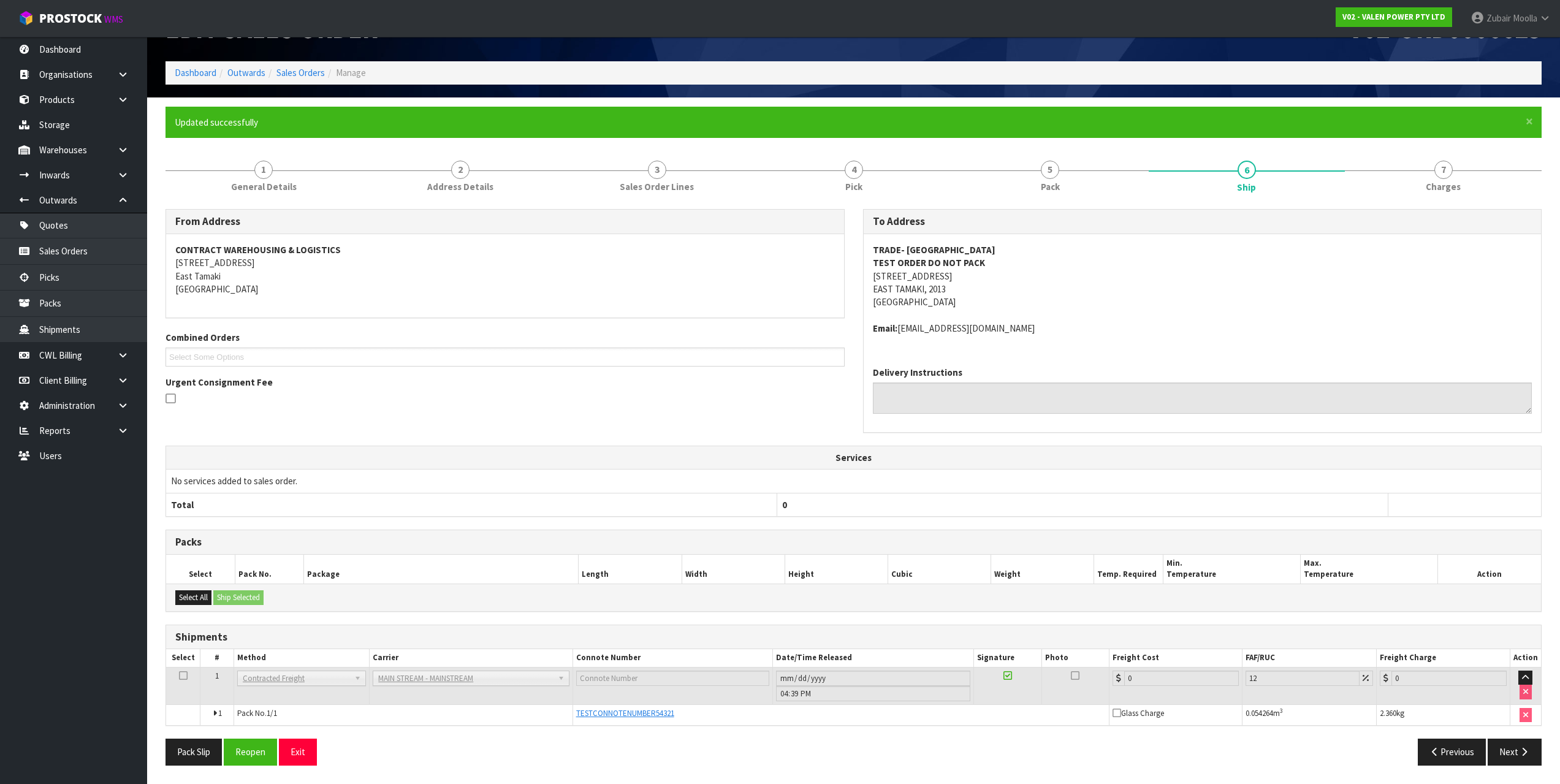
click at [721, 742] on div "Pack Slip Reopen Exit" at bounding box center [505, 750] width 697 height 26
click at [251, 165] on link "1 General Details" at bounding box center [263, 175] width 197 height 49
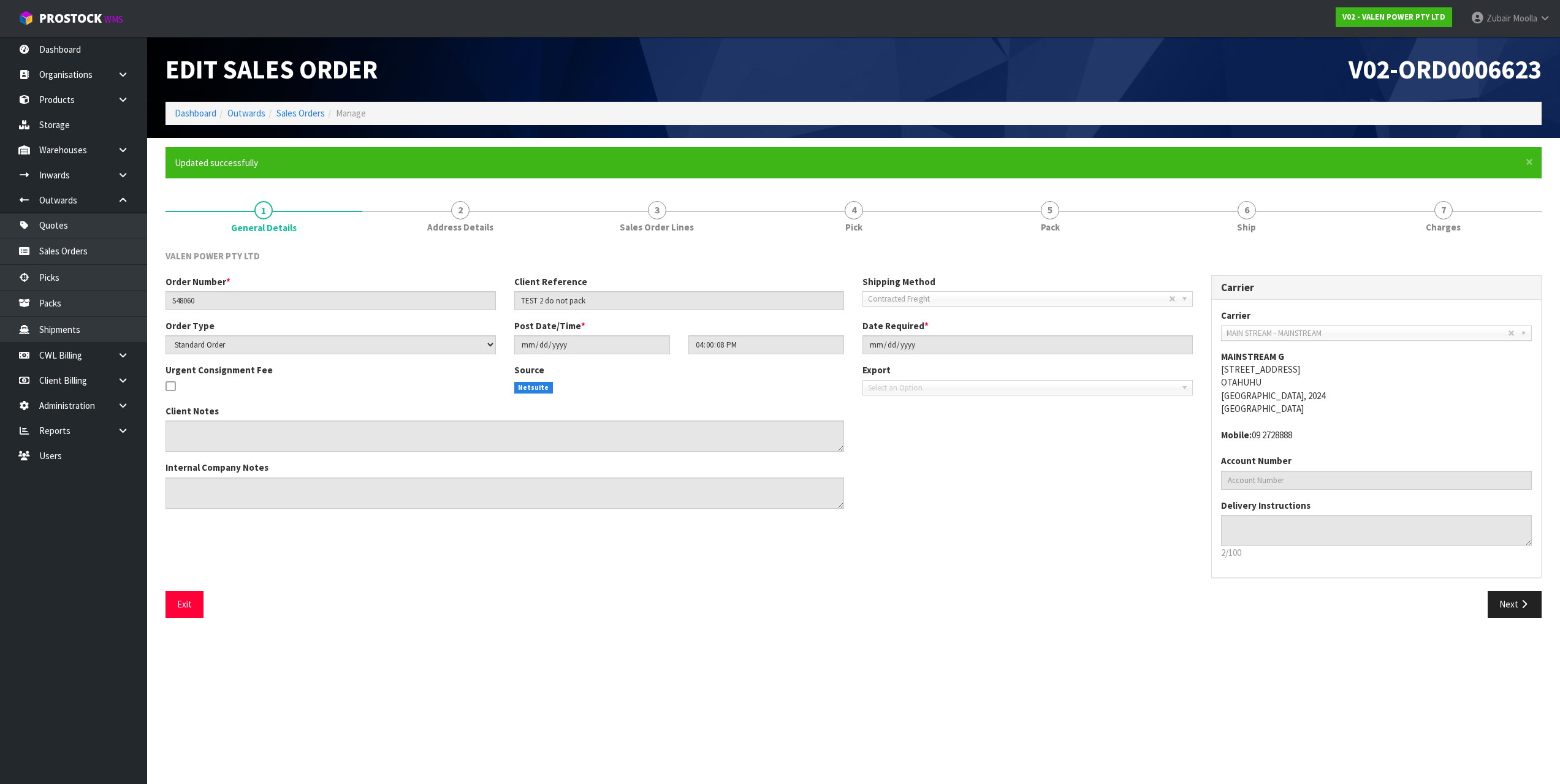
scroll to position [0, 0]
click at [681, 54] on div "Edit Sales Order" at bounding box center [508, 70] width 702 height 65
click at [1258, 242] on div "VALEN POWER PTY LTD Order Number * S48060 Client Reference TEST 2 do not pack S…" at bounding box center [857, 434] width 1385 height 387
click at [1267, 218] on link "6 Ship" at bounding box center [1253, 215] width 198 height 49
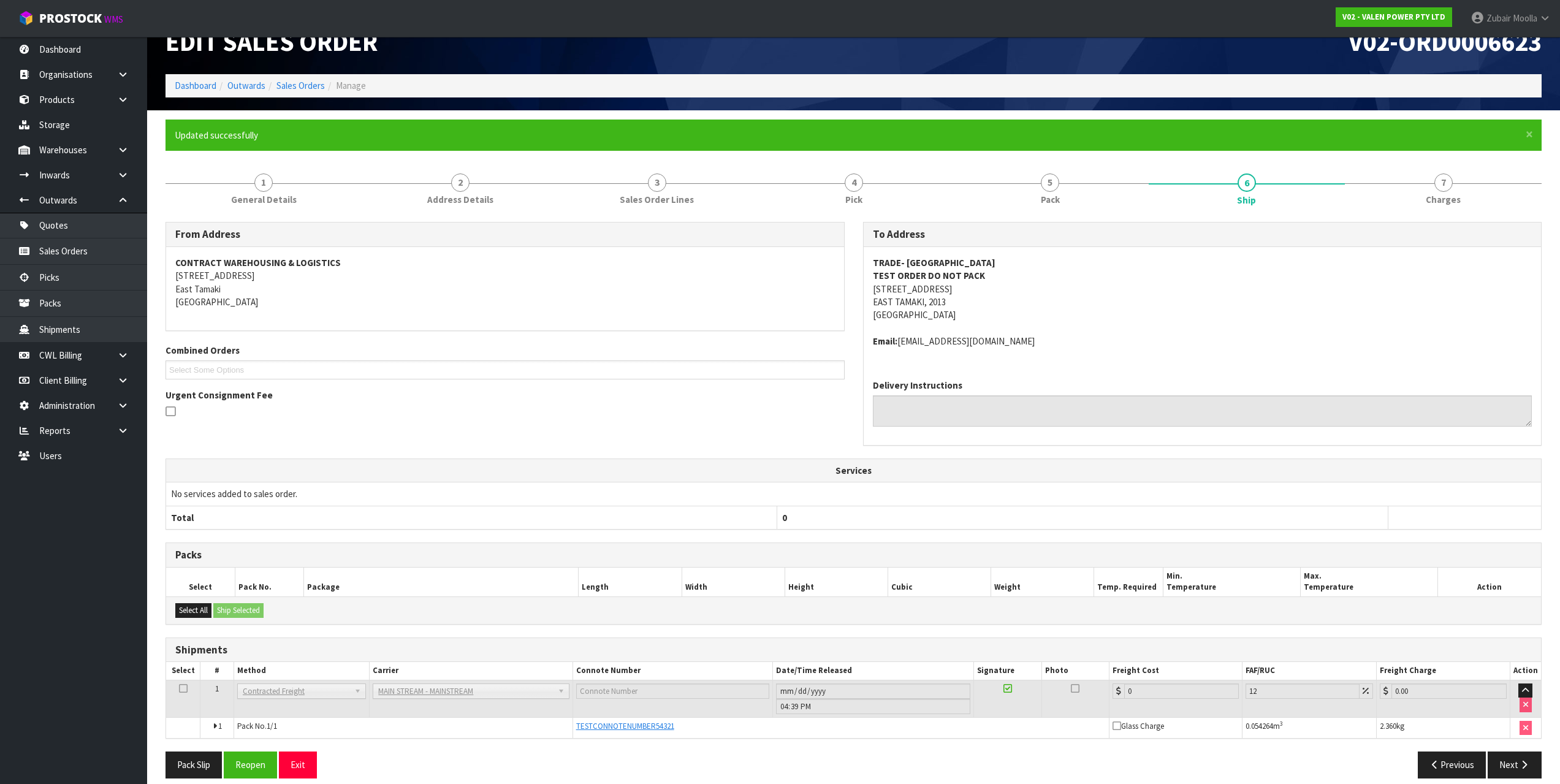
scroll to position [40, 0]
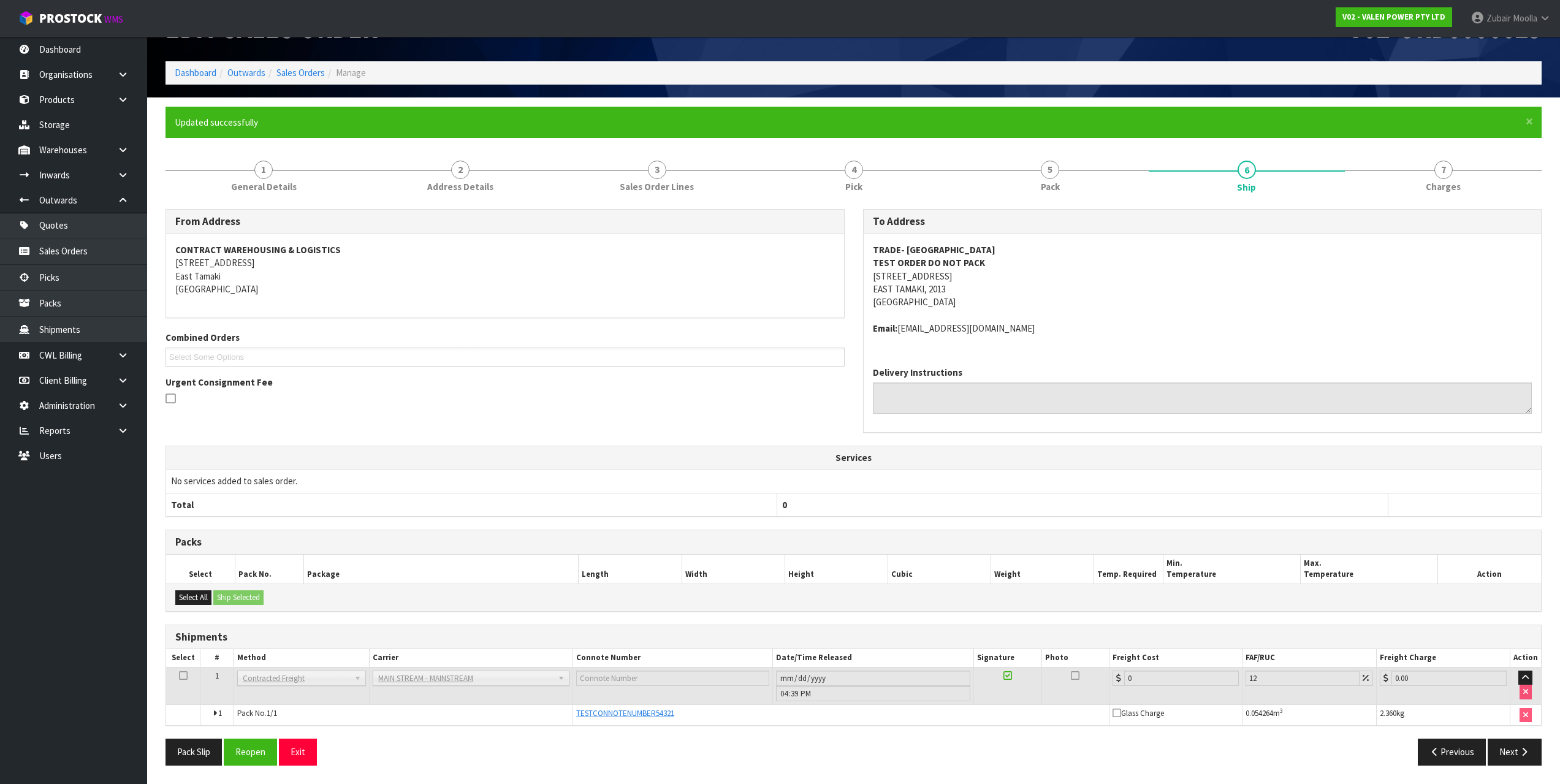
click at [505, 546] on h3 "Packs" at bounding box center [853, 542] width 1356 height 12
drag, startPoint x: 677, startPoint y: 713, endPoint x: 567, endPoint y: 715, distance: 110.0
click at [567, 715] on tr "1 Pack No. 1/1 TESTCONNOTENUMBER54321 Glass Charge 0.054264 m 3 2.360 kg" at bounding box center [853, 714] width 1375 height 21
drag, startPoint x: 1006, startPoint y: 745, endPoint x: 1330, endPoint y: 768, distance: 324.8
click at [1331, 768] on div "Pack Slip Reopen Exit Previous Next" at bounding box center [854, 756] width 1394 height 35
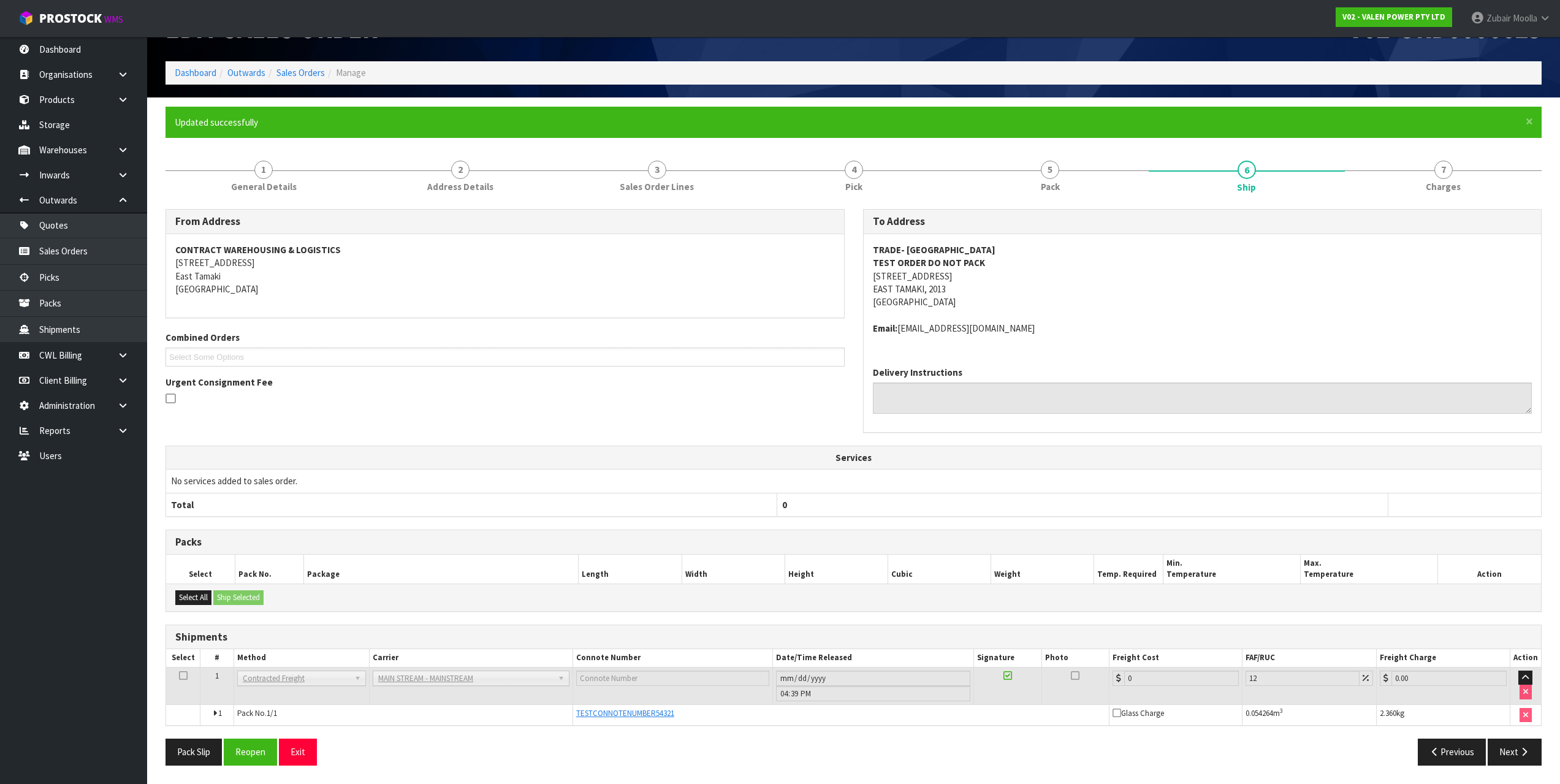
click at [473, 362] on ul "Select Some Options" at bounding box center [504, 357] width 679 height 19
click at [467, 359] on ul "Select Some Options" at bounding box center [504, 357] width 679 height 19
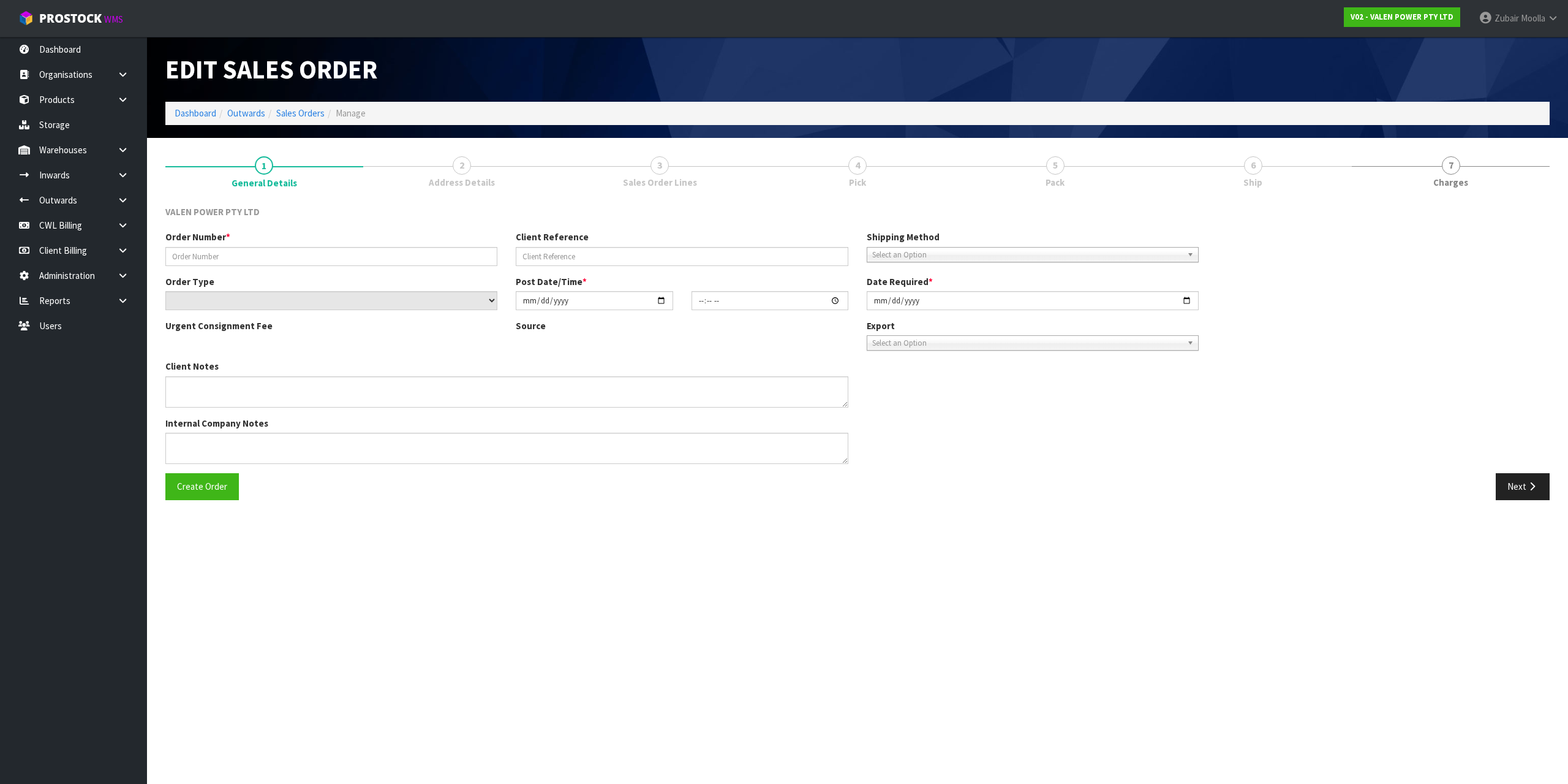
type input "S48060"
type input "TEST 2 do not pack"
select select "number:0"
type input "[DATE]"
type input "16:00:08.000"
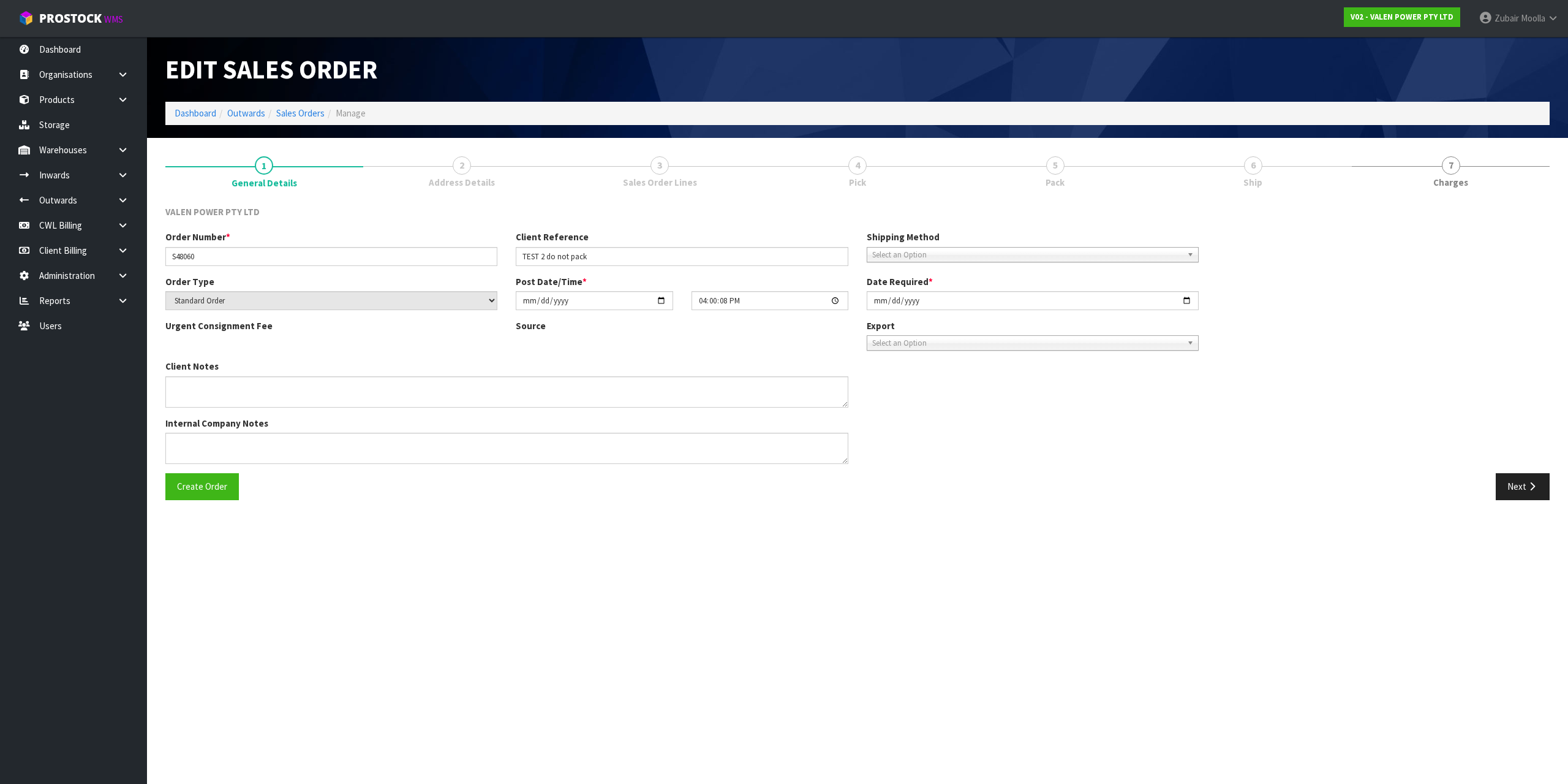
type input "[DATE]"
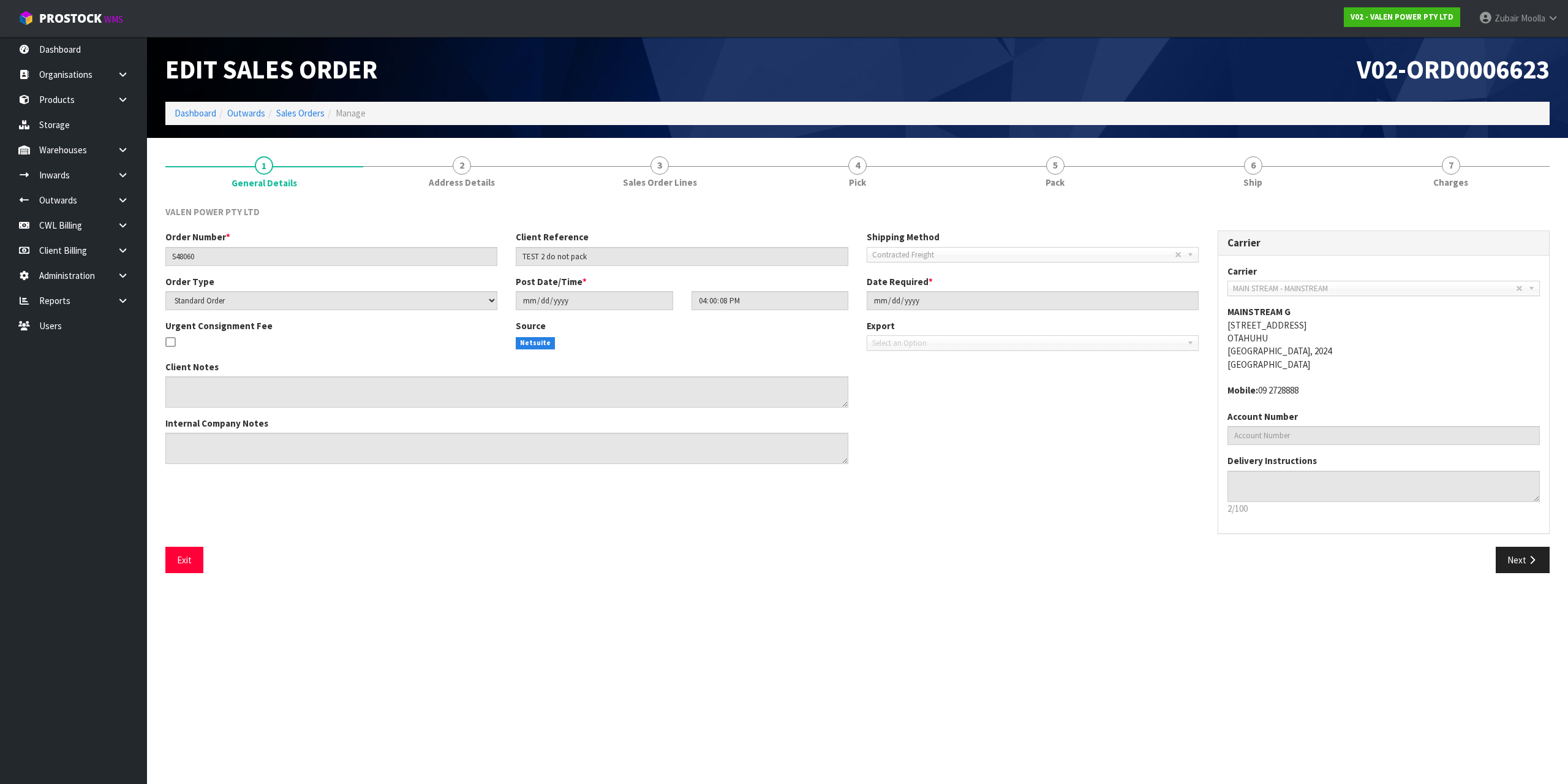
drag, startPoint x: 878, startPoint y: 438, endPoint x: 1010, endPoint y: 227, distance: 248.9
click at [882, 417] on div "Client Notes Internal Company Notes" at bounding box center [682, 416] width 1052 height 113
click at [1273, 158] on link "6 Ship" at bounding box center [1252, 172] width 198 height 49
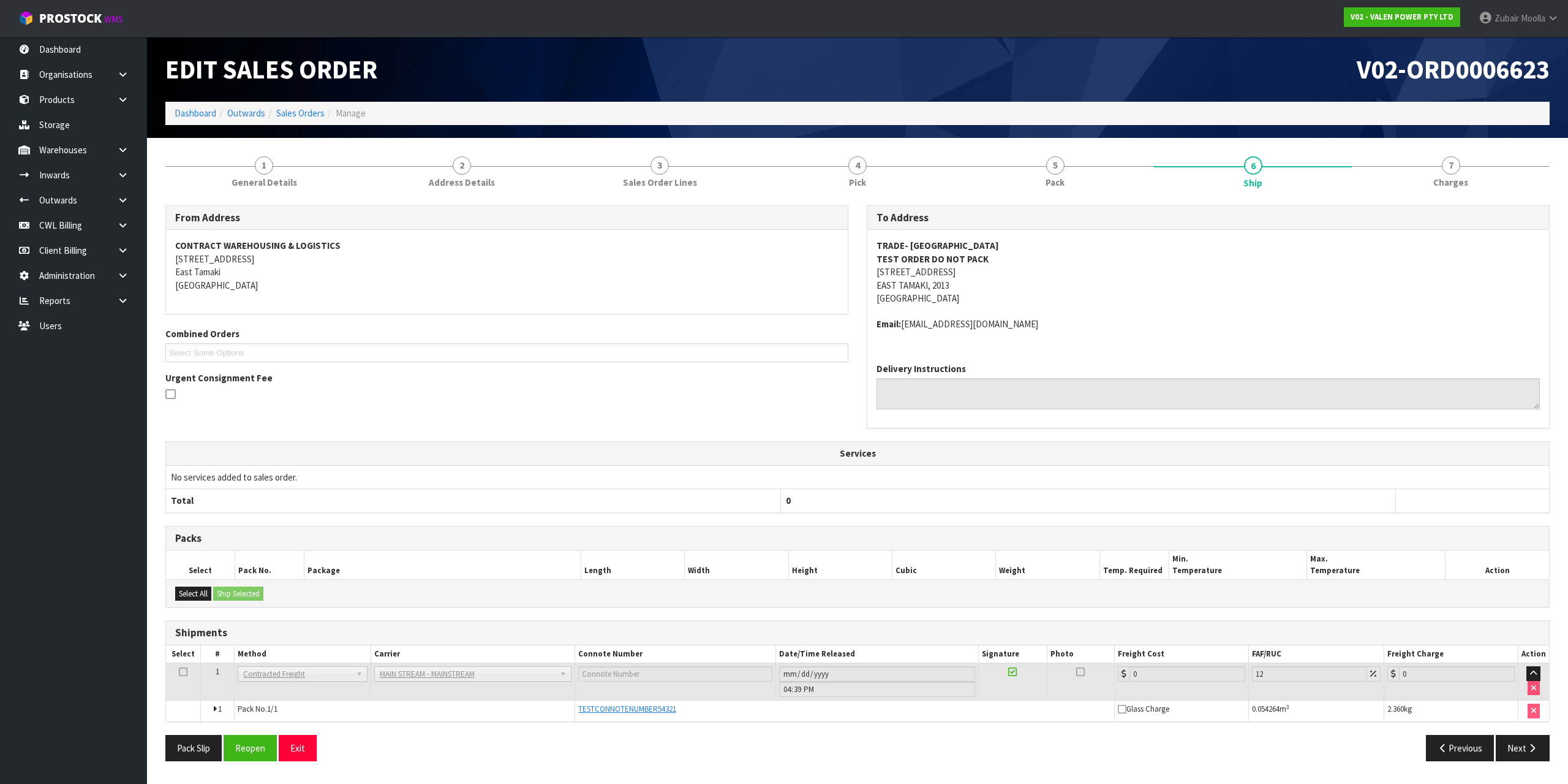
click at [718, 353] on ul "Select Some Options" at bounding box center [506, 353] width 683 height 19
click at [243, 746] on button "Reopen" at bounding box center [250, 747] width 54 height 26
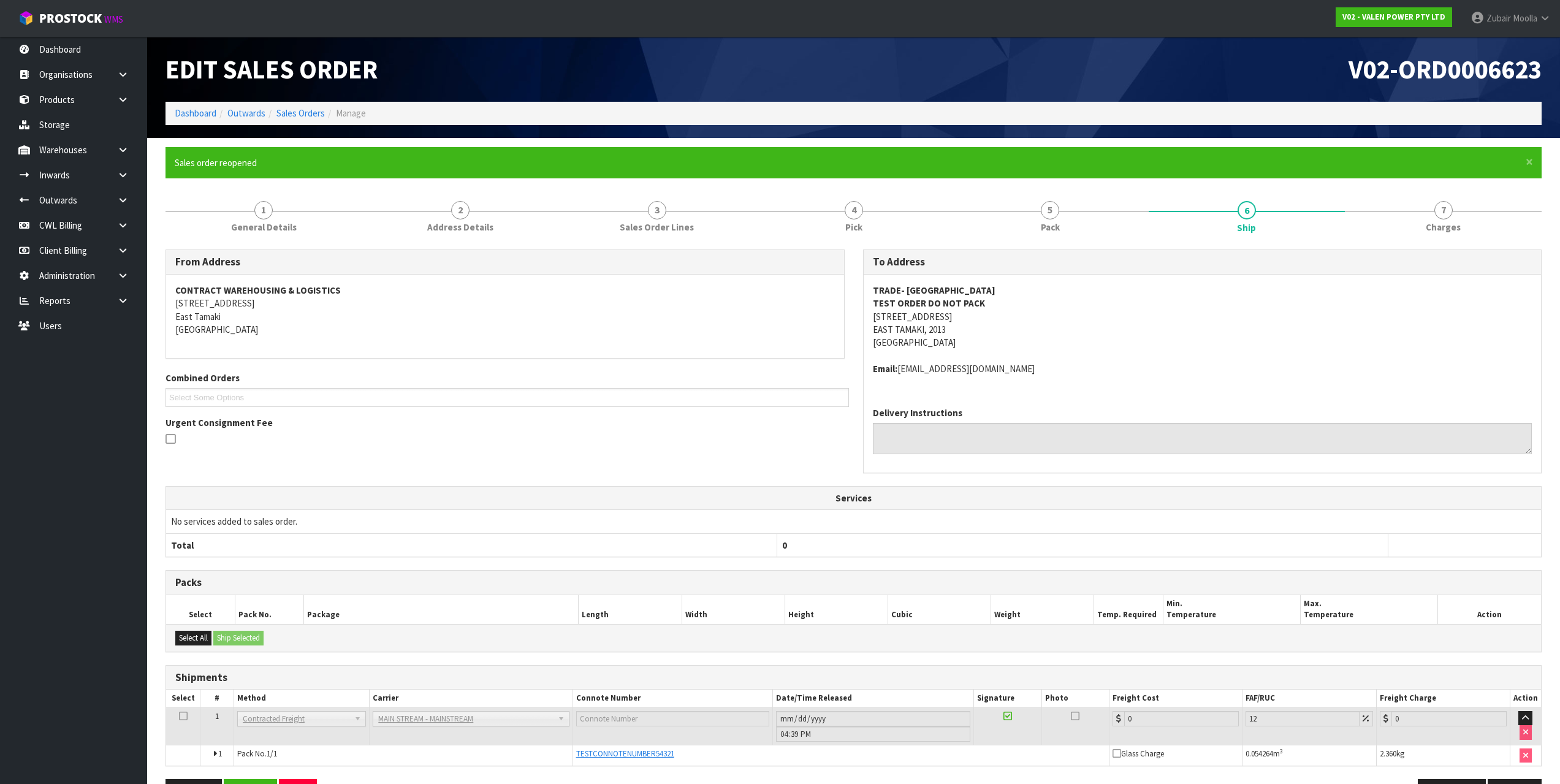
click at [546, 739] on td "ANGEL - ANGEL TRANSPORT CONROY - CONROY REMOVALS DEAEXPAKL - DEADLINE EXPRESS C…" at bounding box center [471, 725] width 203 height 38
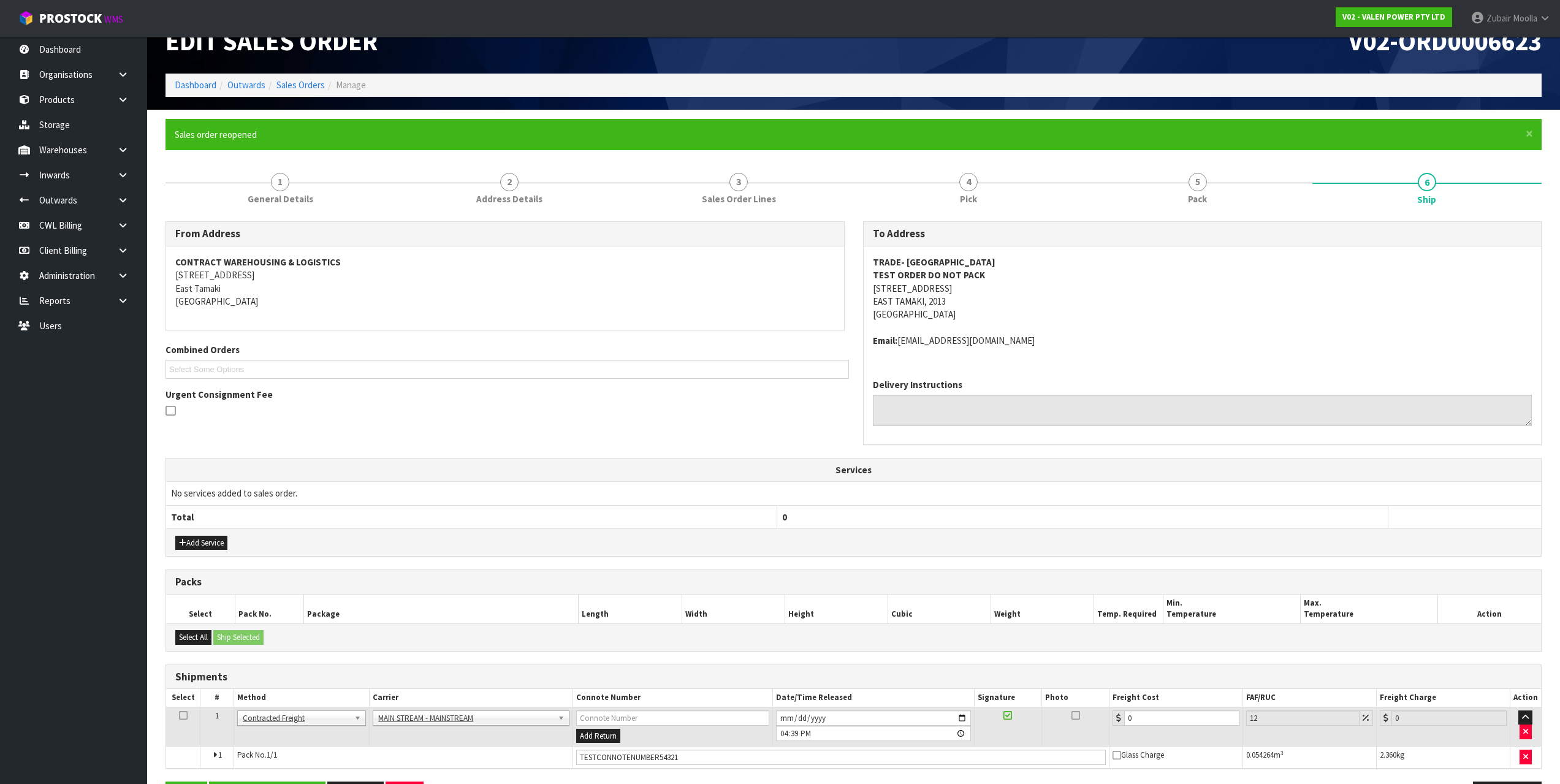
scroll to position [71, 0]
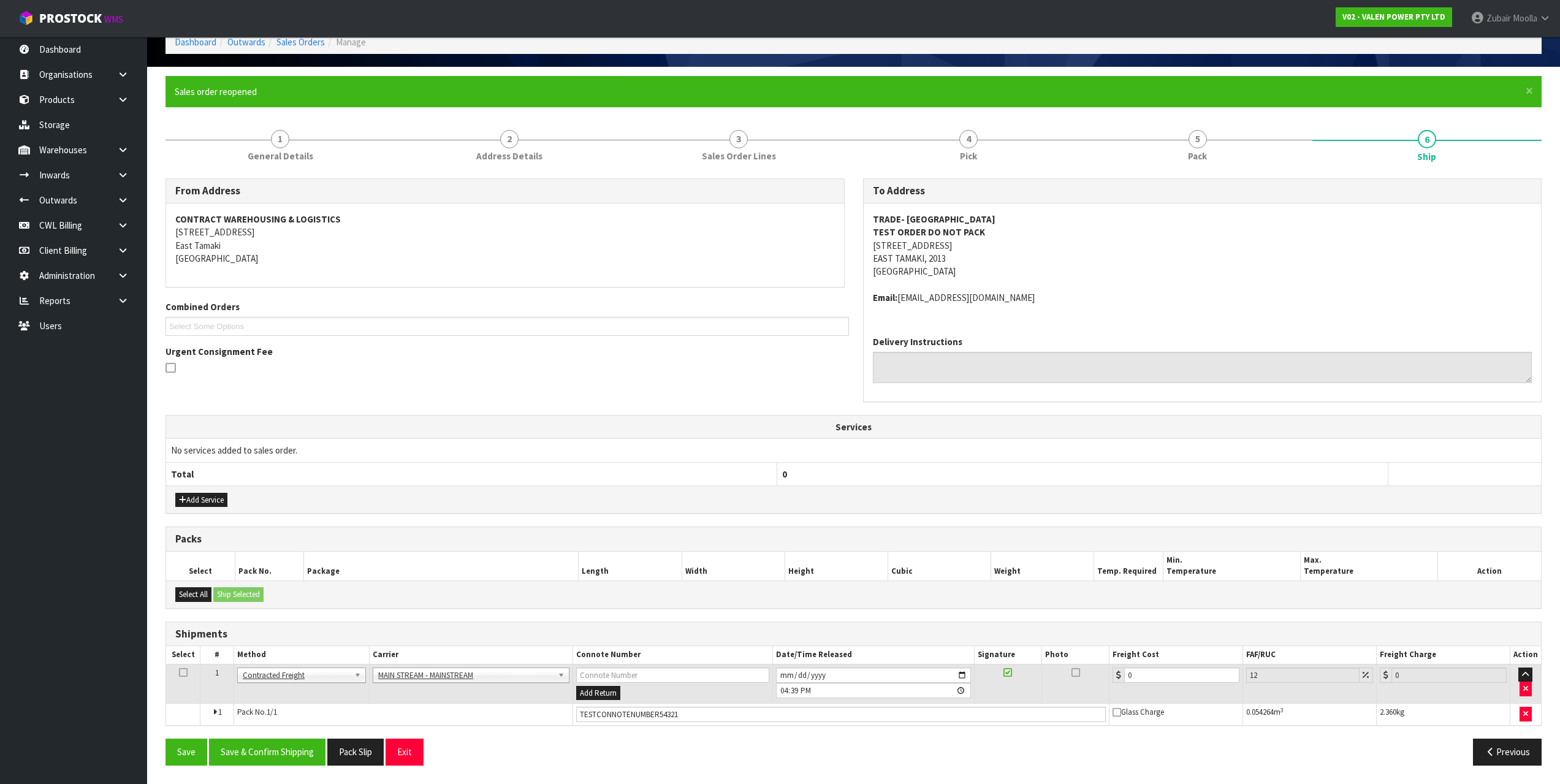
click at [891, 766] on div "Save Save & Confirm Shipping Pack Slip Exit Previous" at bounding box center [854, 756] width 1394 height 35
click at [551, 429] on th "Services" at bounding box center [853, 427] width 1375 height 23
click at [576, 373] on div at bounding box center [504, 369] width 679 height 15
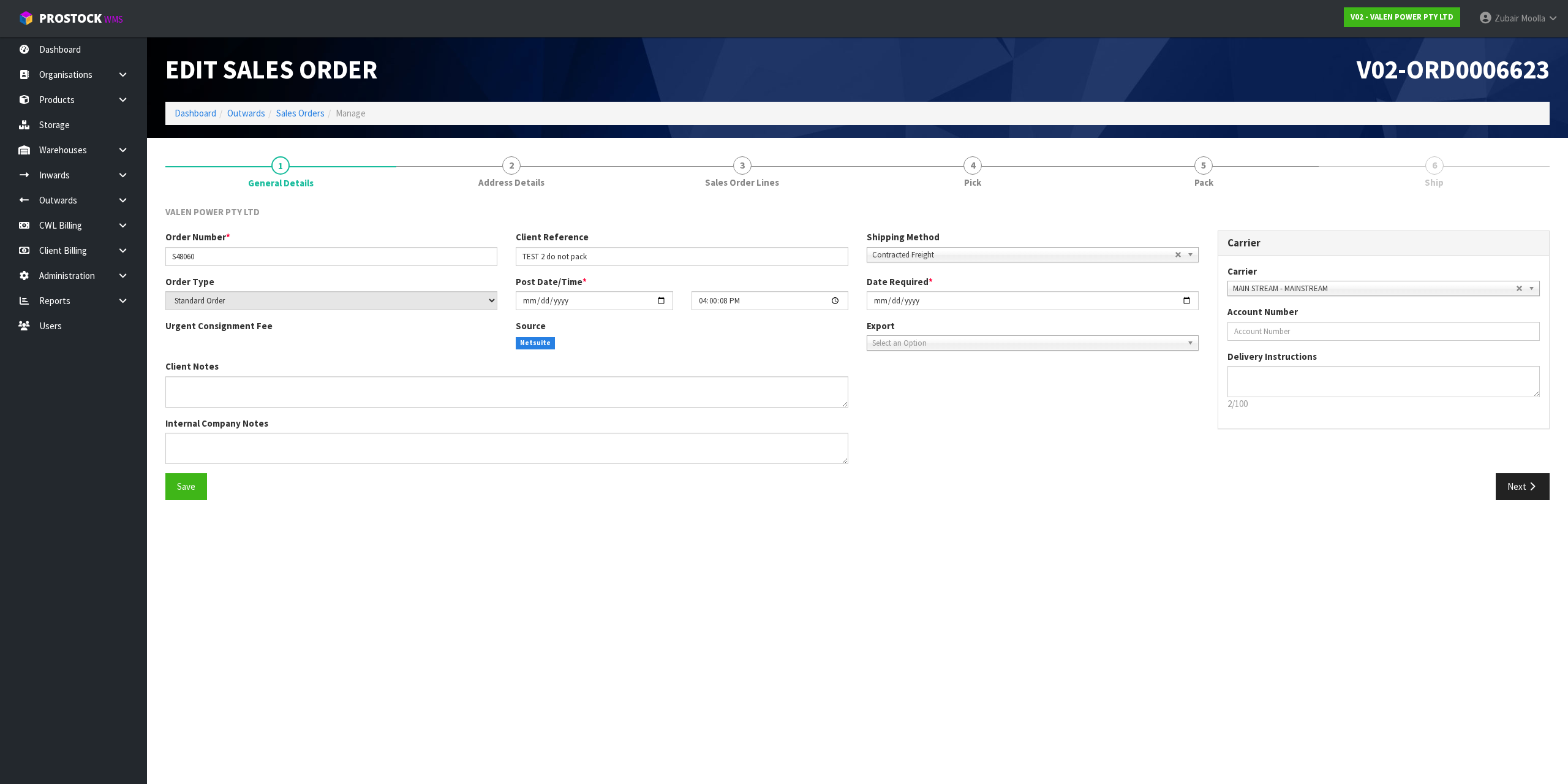
click at [574, 374] on section "Edit Sales Order V02-ORD0006623 Dashboard Outwards Sales Orders Manage 1 Genera…" at bounding box center [784, 392] width 1568 height 784
click at [574, 374] on div "Client Notes" at bounding box center [506, 383] width 683 height 47
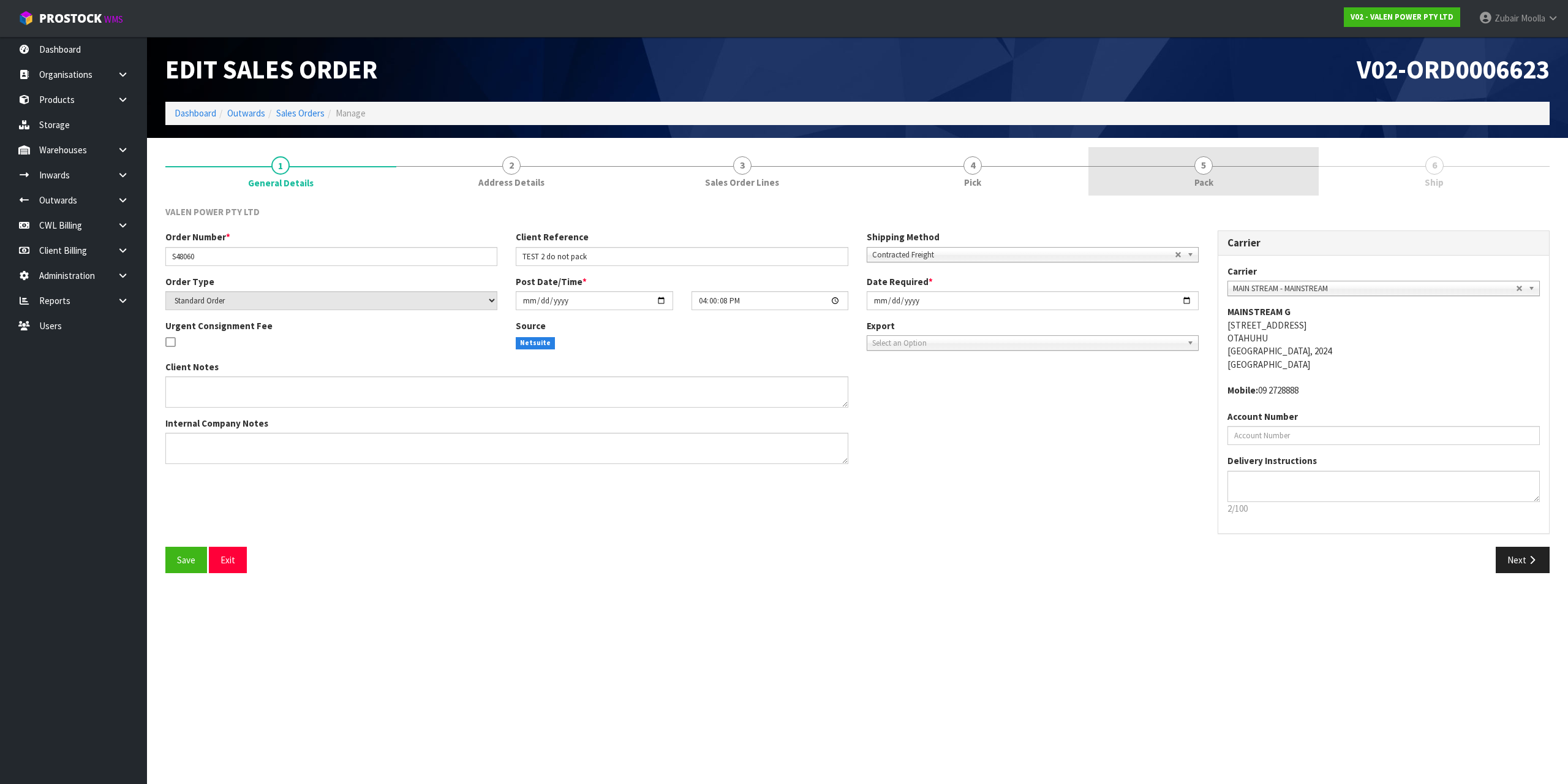
click at [1164, 170] on link "5 Pack" at bounding box center [1204, 172] width 231 height 49
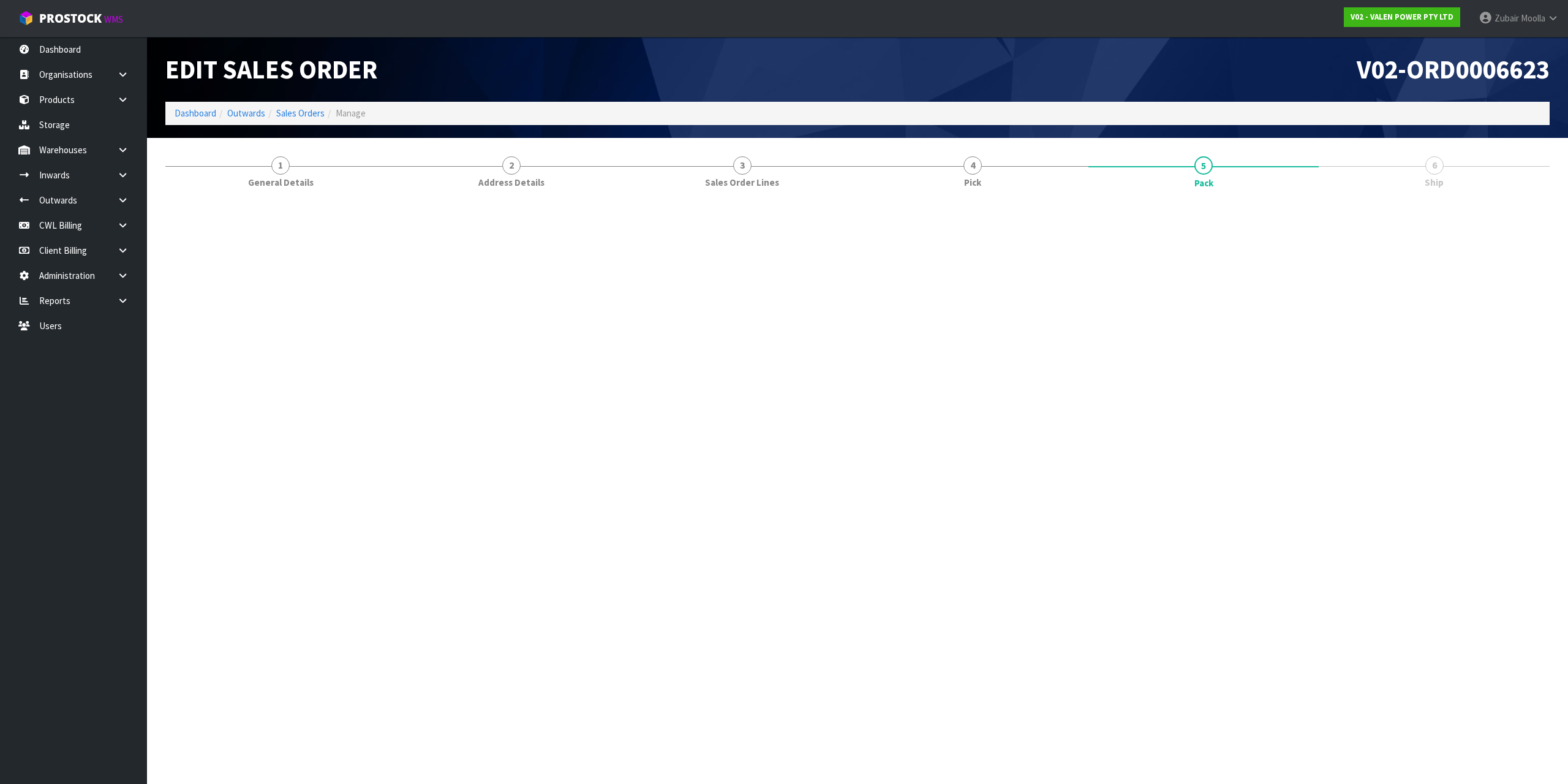
click at [1198, 72] on h1 "V02-ORD0006623" at bounding box center [1208, 70] width 683 height 28
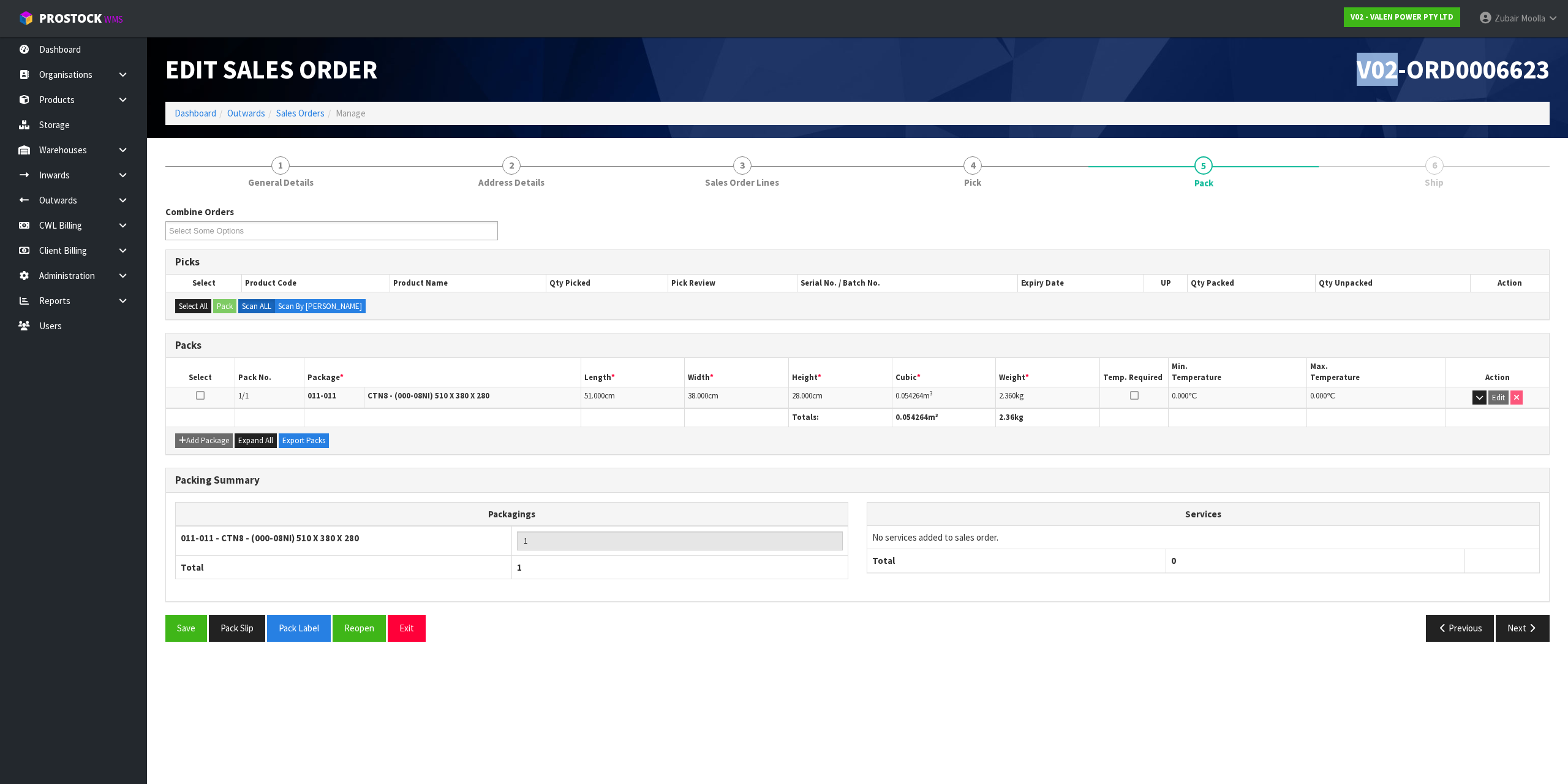
click at [1198, 72] on h1 "V02-ORD0006623" at bounding box center [1208, 70] width 683 height 28
click at [1525, 618] on button "Next" at bounding box center [1522, 627] width 54 height 26
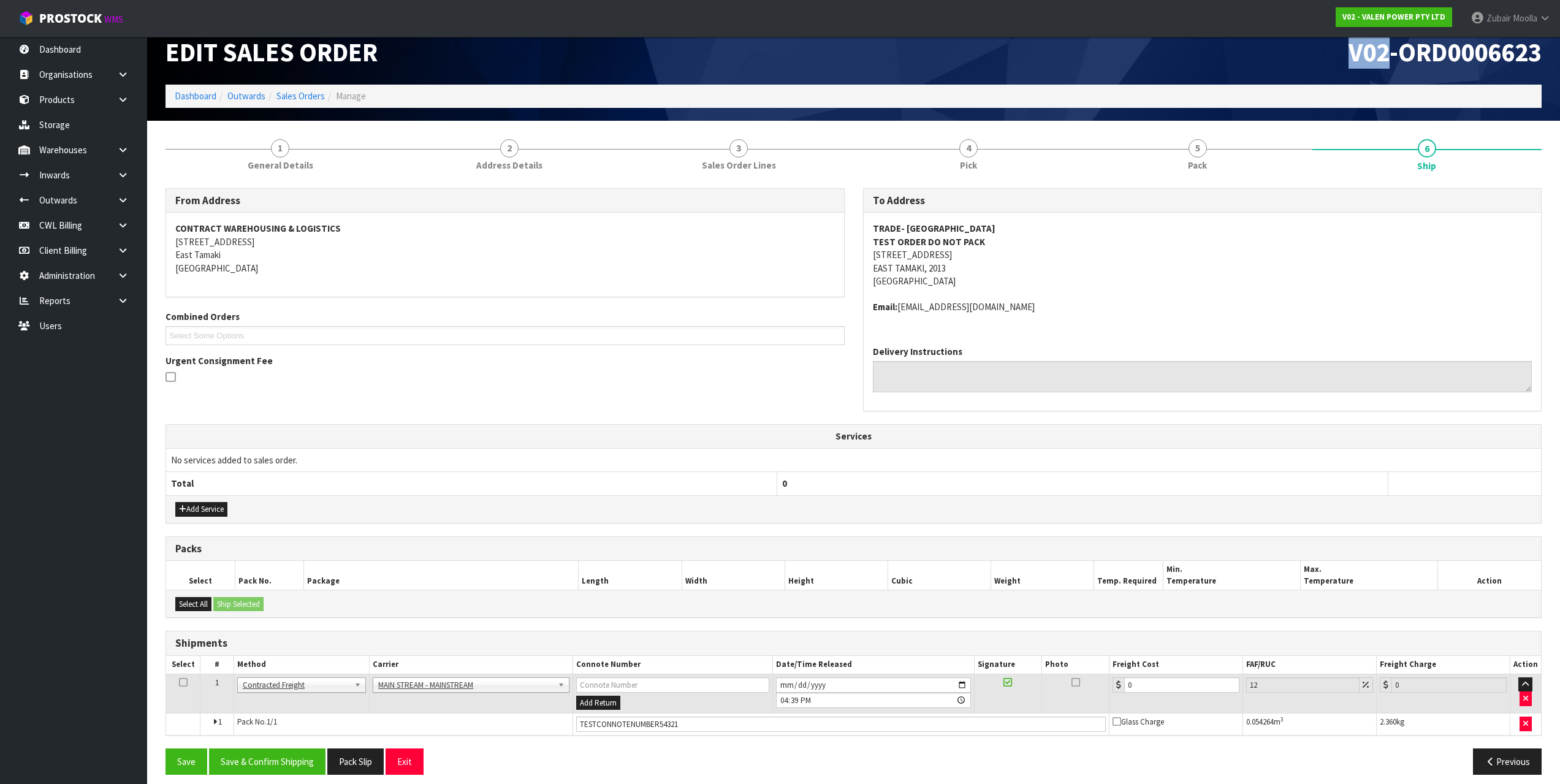
scroll to position [26, 0]
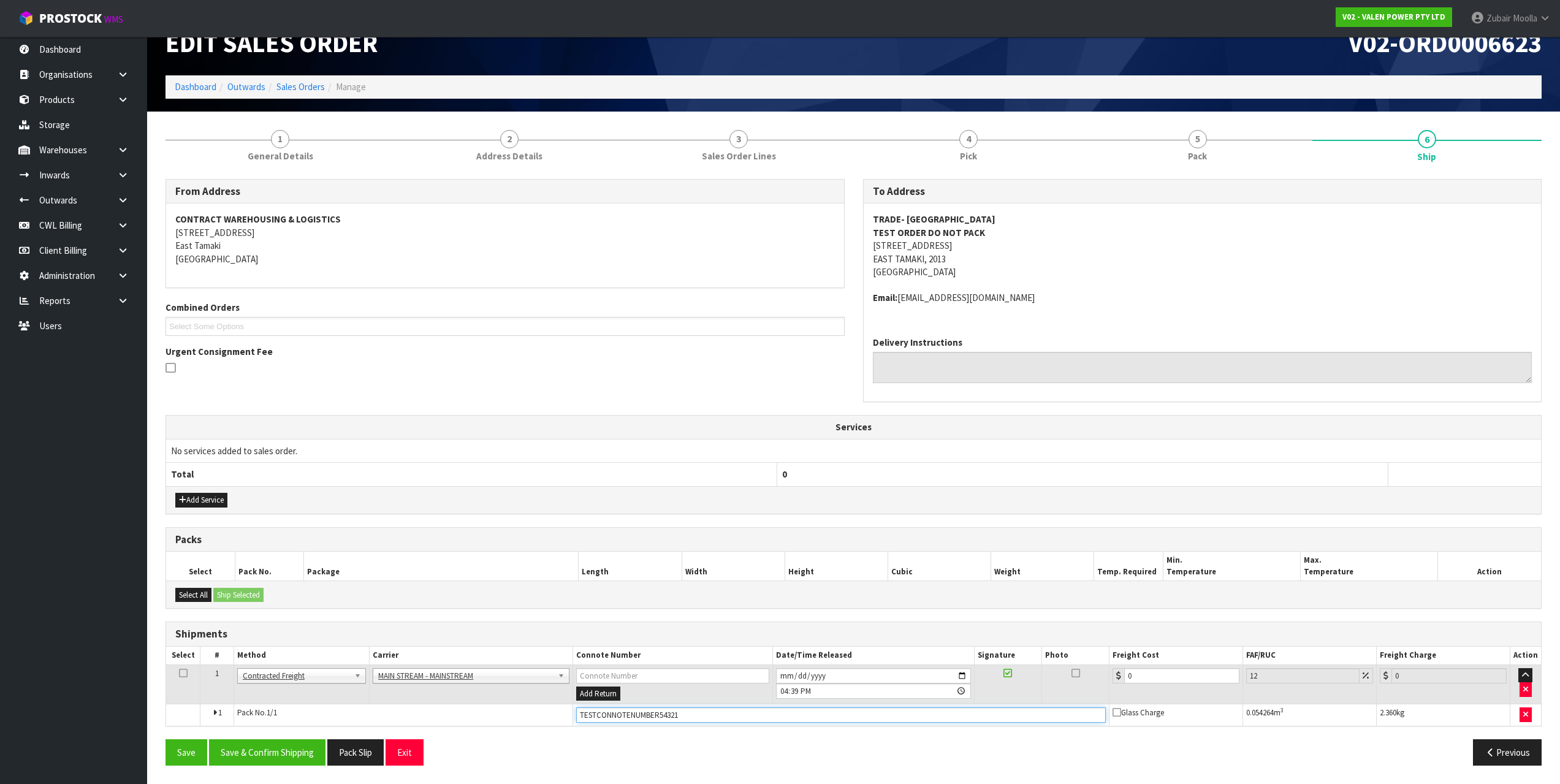
click at [693, 718] on input "TESTCONNOTENUMBER54321" at bounding box center [841, 714] width 529 height 15
click at [1526, 716] on icon "button" at bounding box center [1526, 714] width 5 height 8
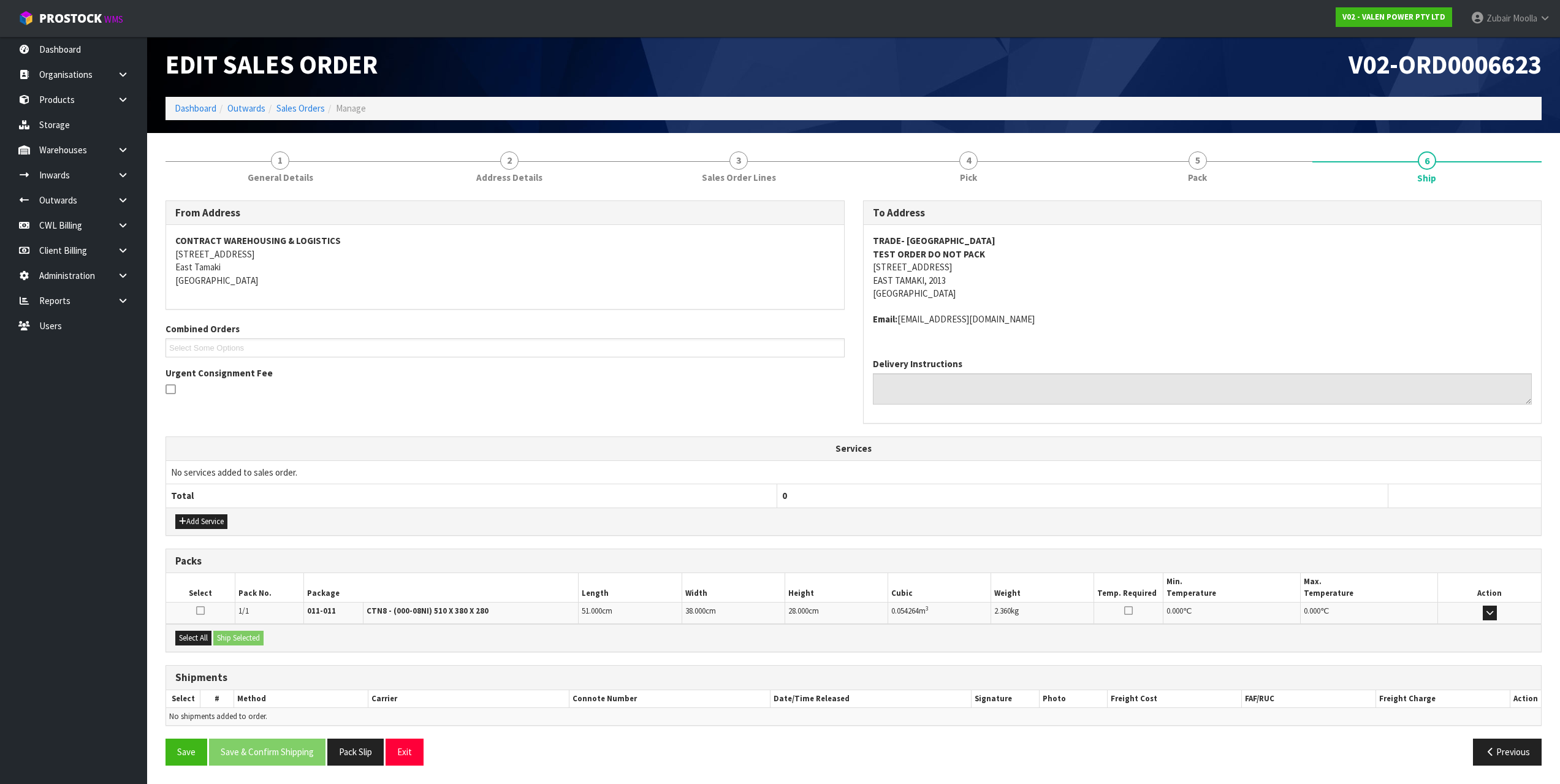
drag, startPoint x: 411, startPoint y: 677, endPoint x: 185, endPoint y: 782, distance: 249.2
click at [395, 683] on div "Shipments" at bounding box center [853, 677] width 1375 height 24
click at [179, 753] on button "Save" at bounding box center [186, 750] width 42 height 26
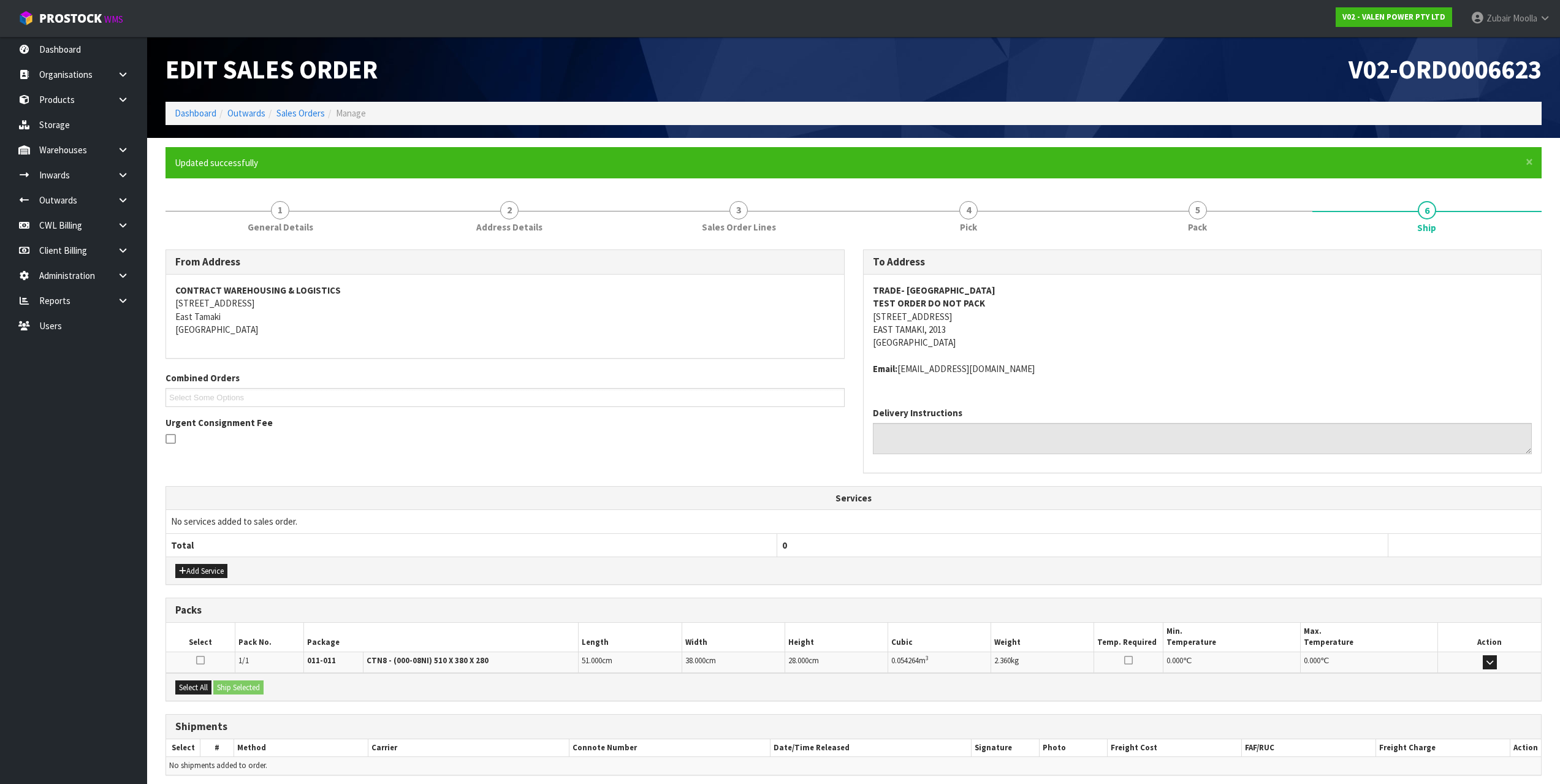
click at [426, 664] on div "From Address CONTRACT WAREHOUSING & LOGISTICS 17 Allens Road East Tamaki Auckla…" at bounding box center [853, 536] width 1376 height 574
click at [426, 664] on strong "CTN8 - (000-08NI) 510 X 380 X 280" at bounding box center [427, 660] width 122 height 10
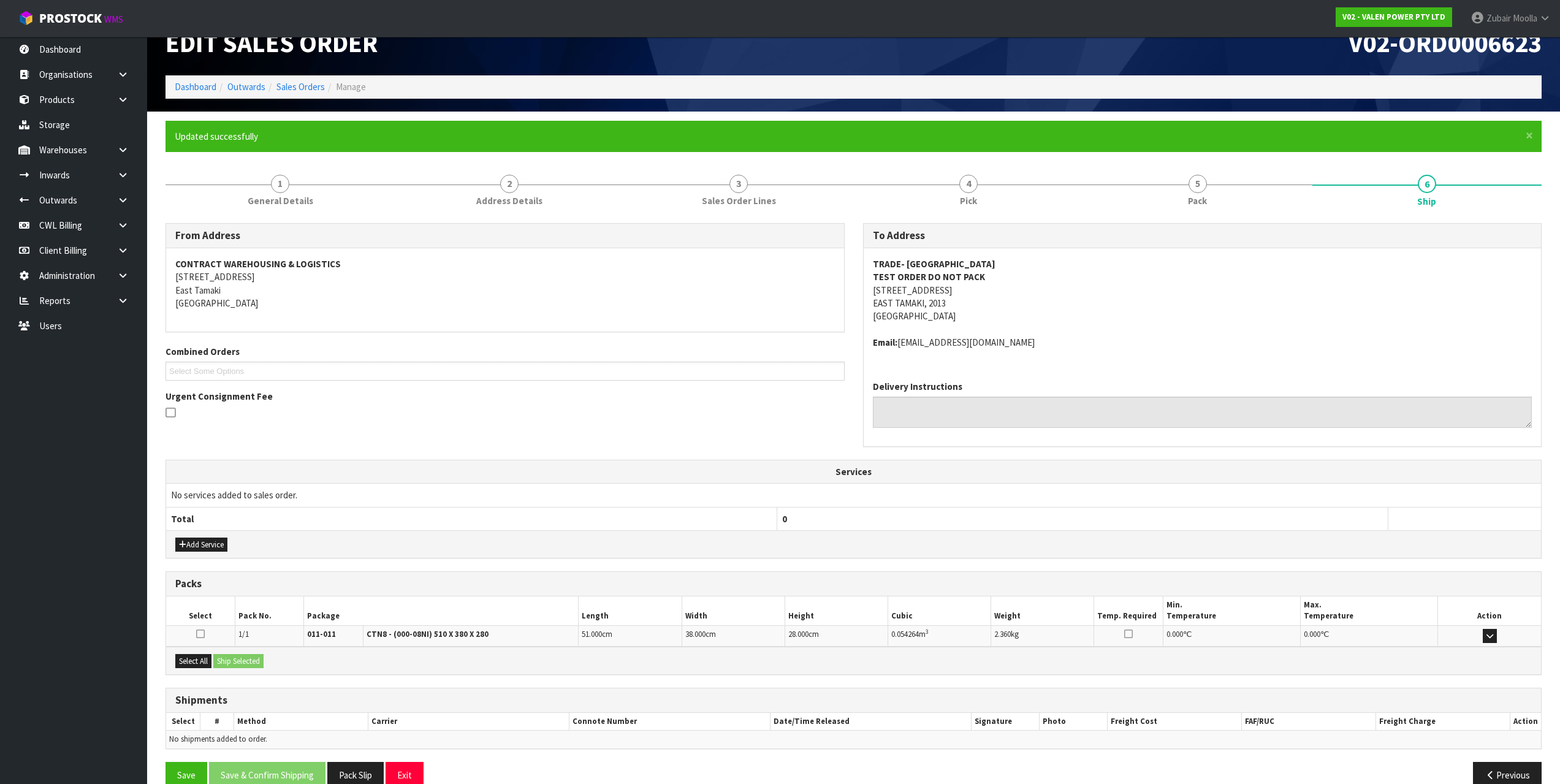
scroll to position [49, 0]
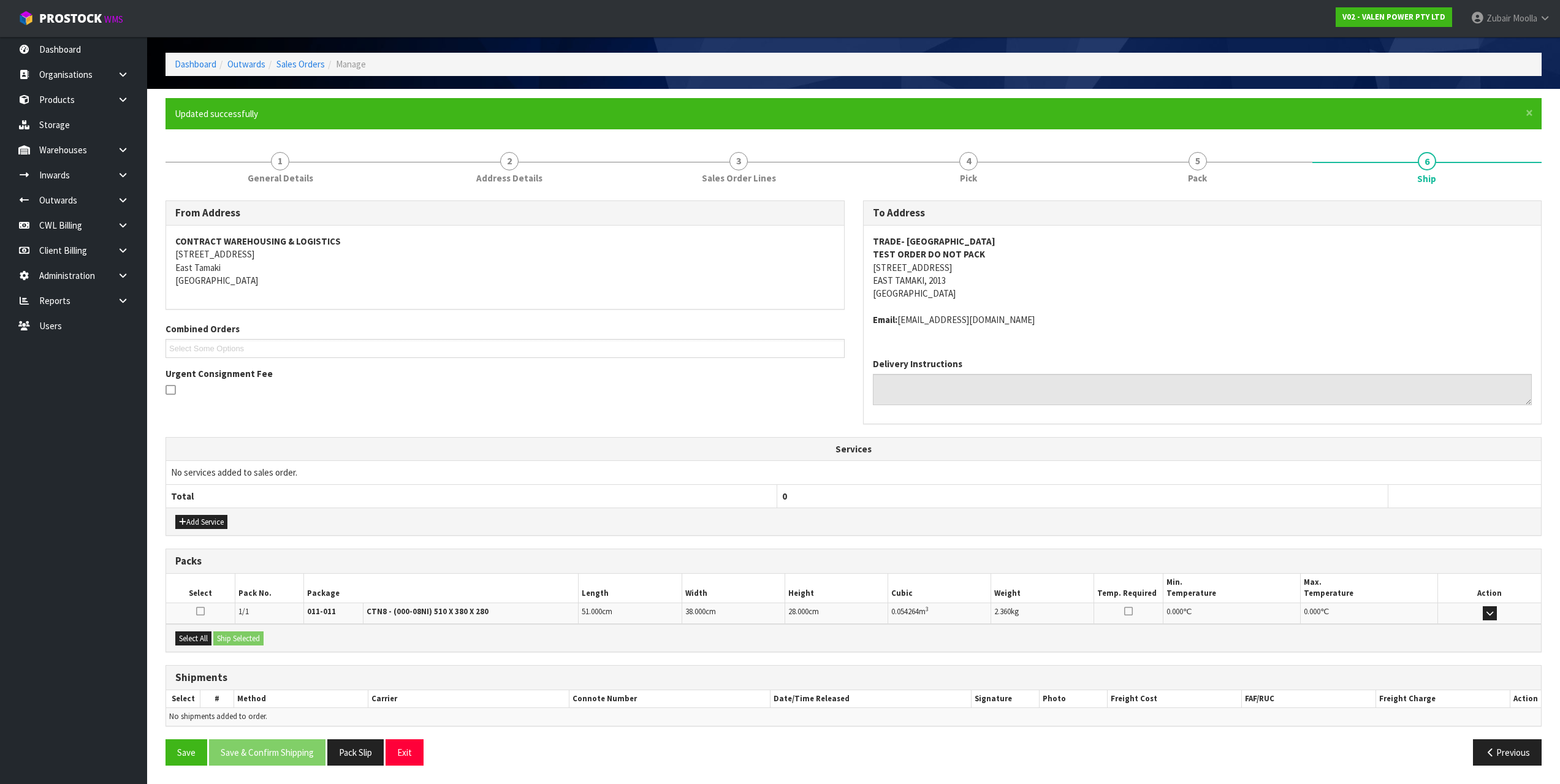
click at [489, 622] on td "CTN8 - (000-08NI) 510 X 380 X 280" at bounding box center [470, 613] width 215 height 22
click at [195, 634] on button "Select All" at bounding box center [193, 638] width 36 height 15
click at [258, 647] on div "Select All Ship Selected" at bounding box center [853, 637] width 1375 height 28
click at [257, 633] on button "Ship Selected" at bounding box center [239, 638] width 50 height 15
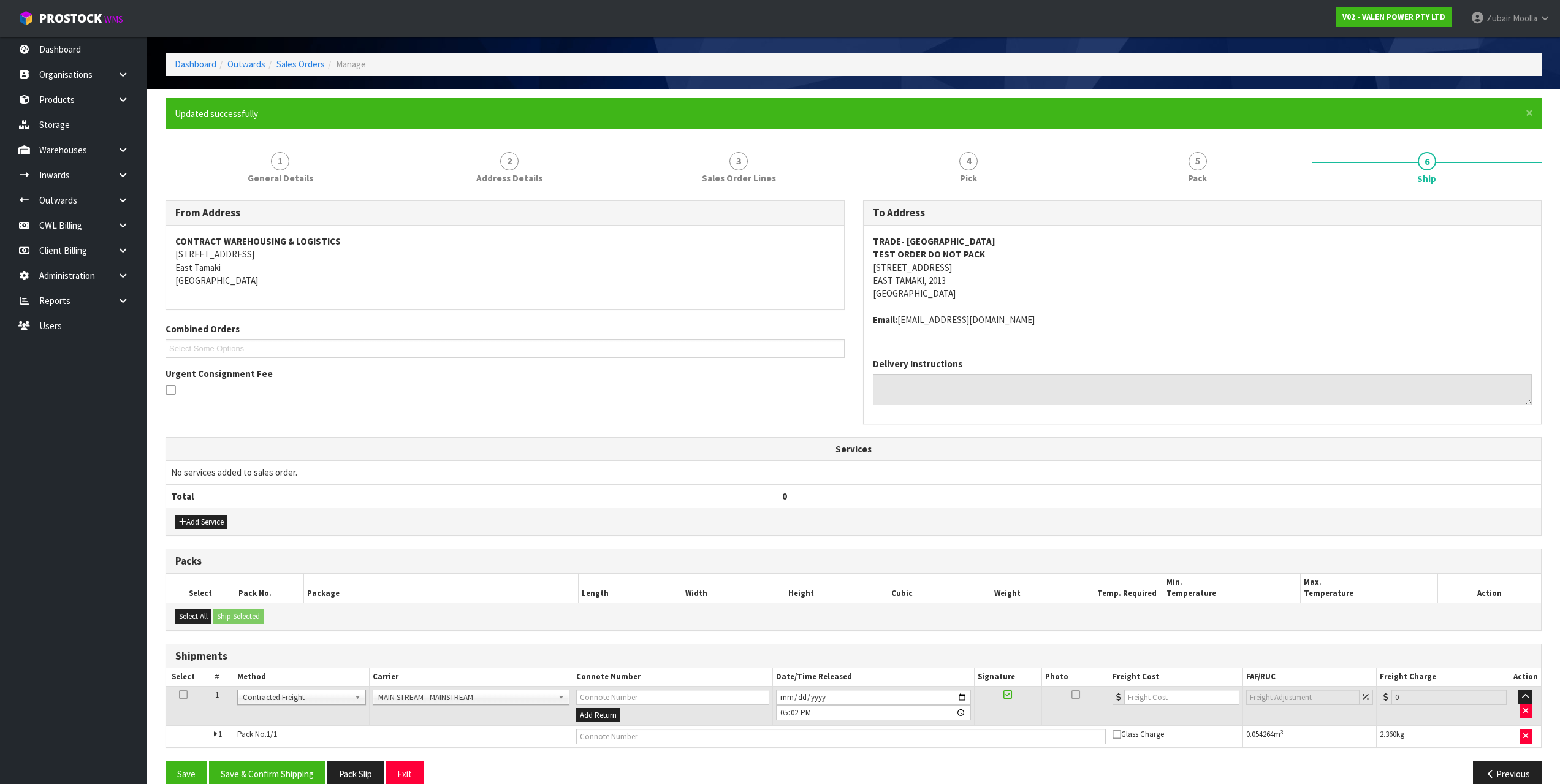
scroll to position [71, 0]
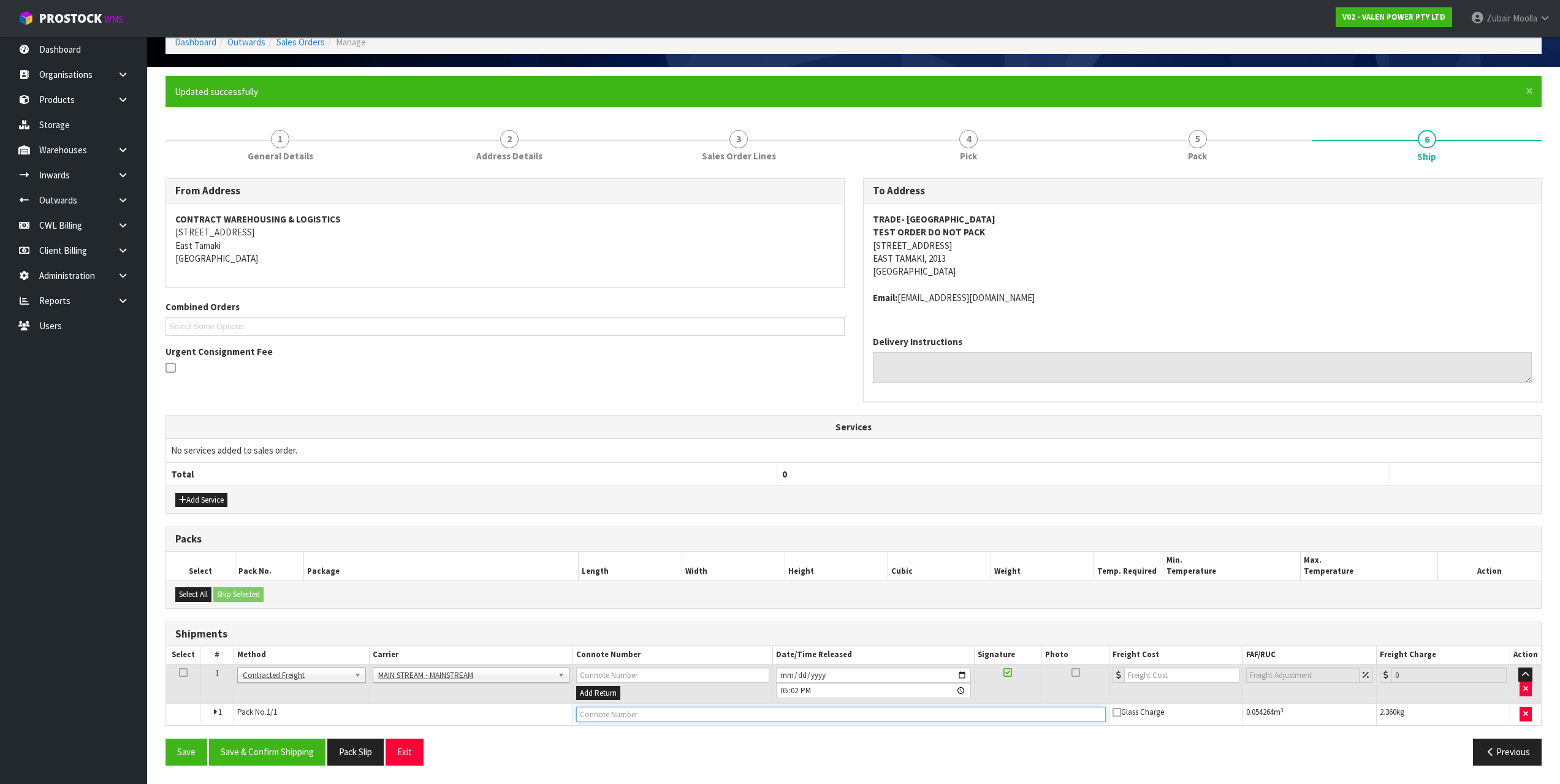
click at [615, 717] on input "text" at bounding box center [841, 714] width 529 height 15
type input "TESTCONNOTENUM12345"
click at [690, 675] on input "text" at bounding box center [673, 675] width 194 height 15
click at [860, 620] on div "From Address CONTRACT WAREHOUSING & LOGISTICS 17 Allens Road East Tamaki Auckla…" at bounding box center [853, 477] width 1376 height 596
click at [189, 757] on button "Save" at bounding box center [186, 750] width 42 height 26
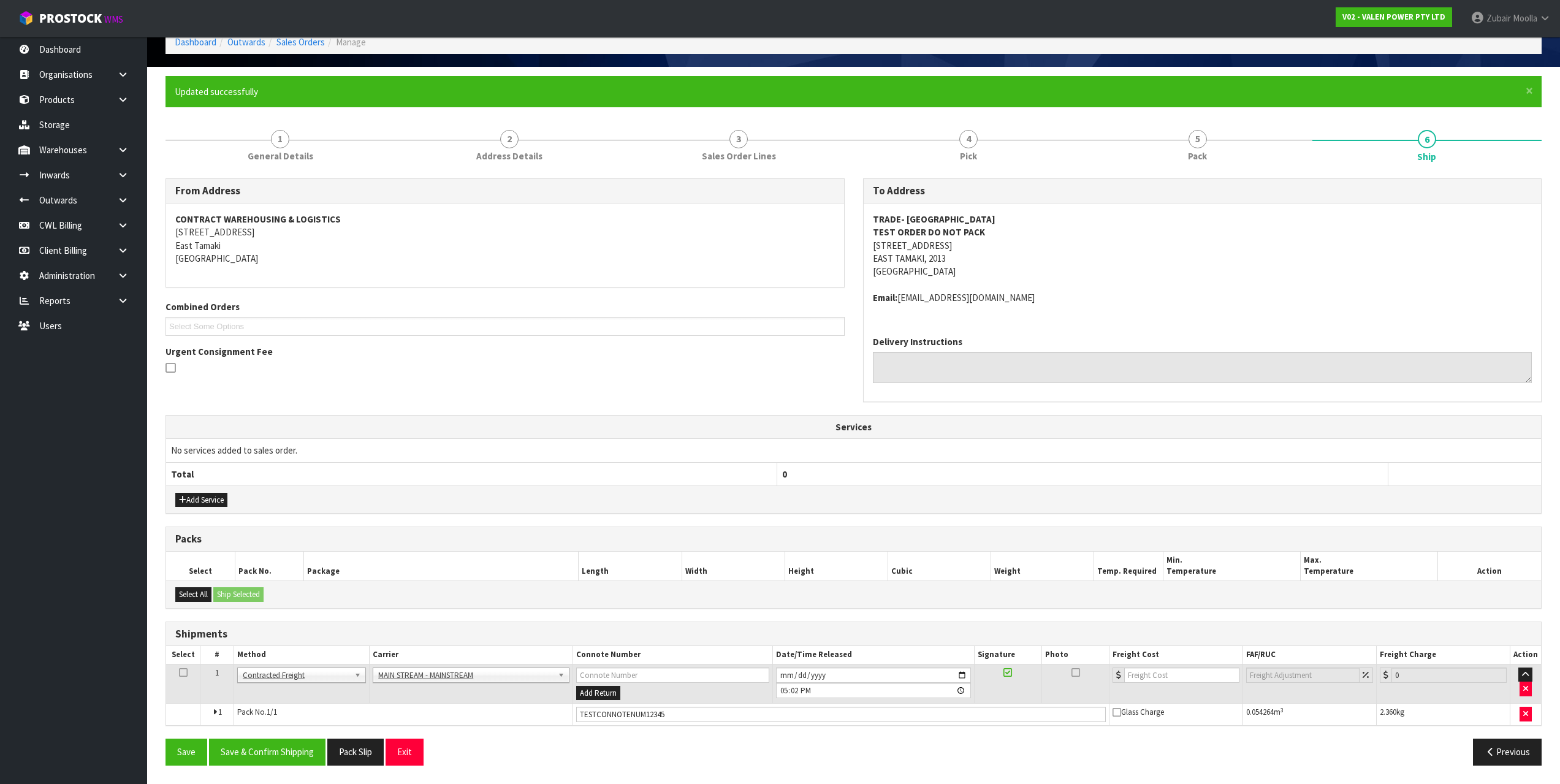
scroll to position [0, 0]
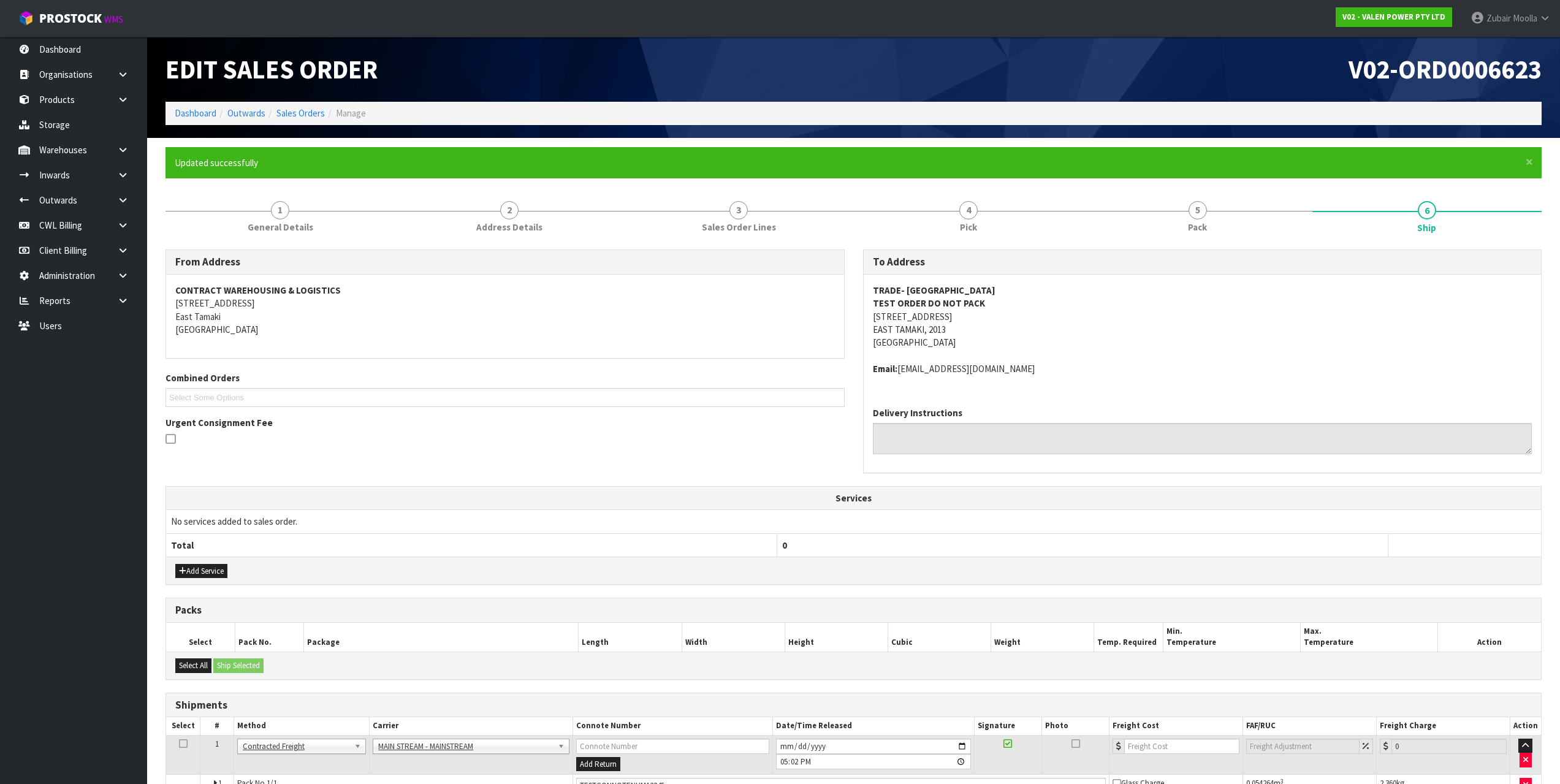
click at [589, 758] on div "From Address CONTRACT WAREHOUSING & LOGISTICS 17 Allens Road East Tamaki Auckla…" at bounding box center [853, 548] width 1376 height 596
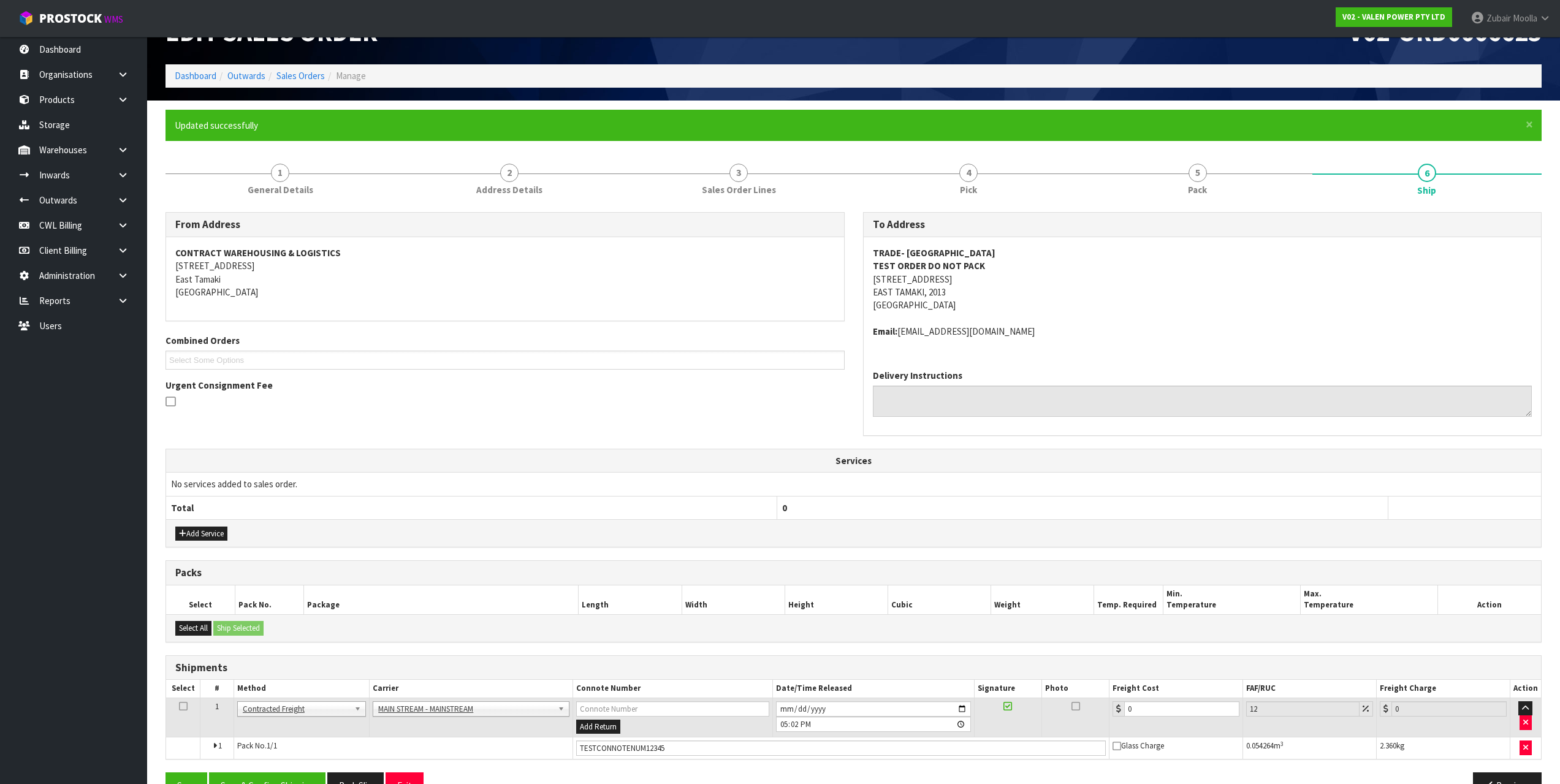
scroll to position [10, 0]
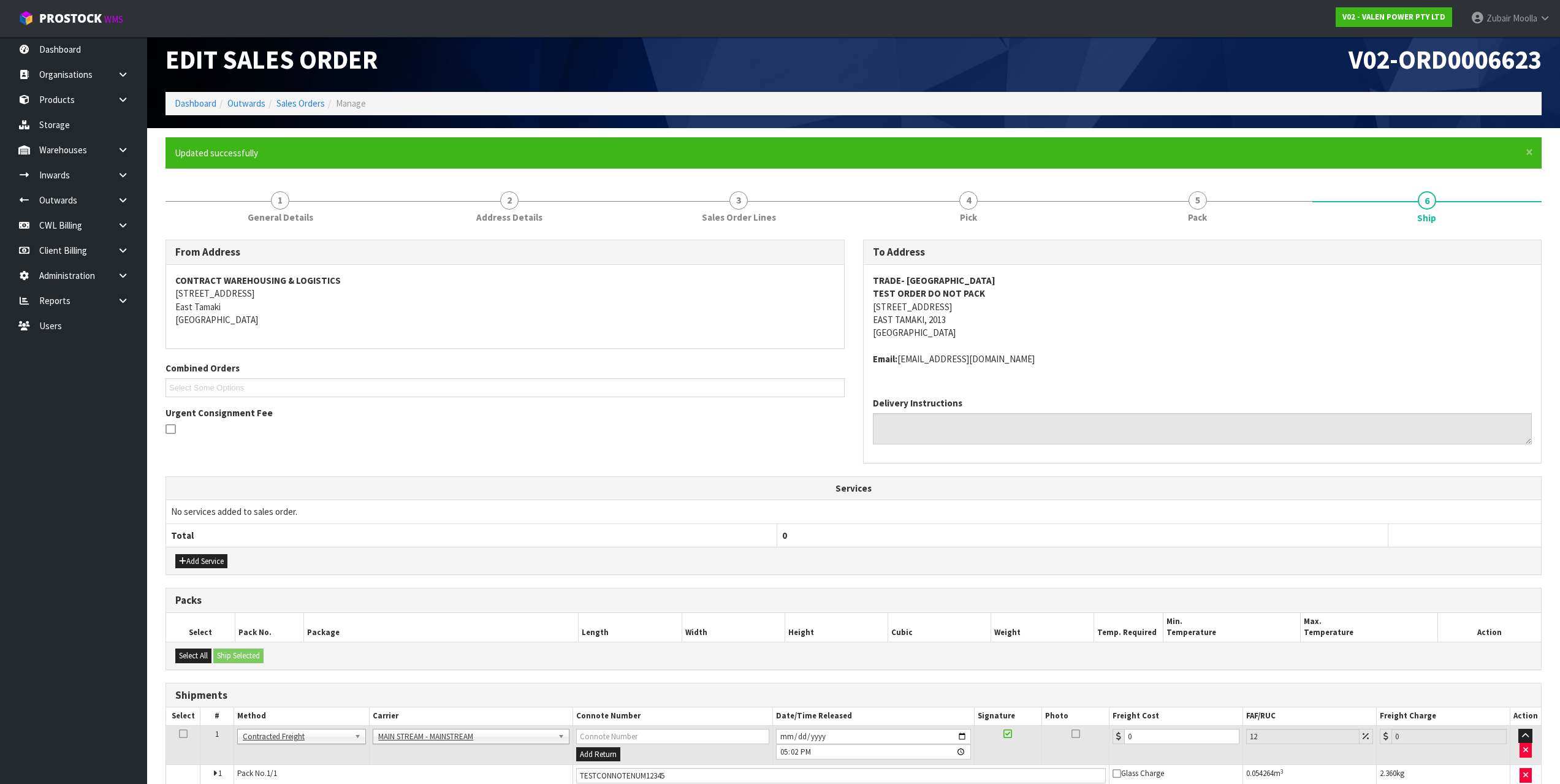
click at [637, 454] on div "From Address CONTRACT WAREHOUSING & LOGISTICS [STREET_ADDRESS] Combined Orders …" at bounding box center [854, 358] width 1394 height 236
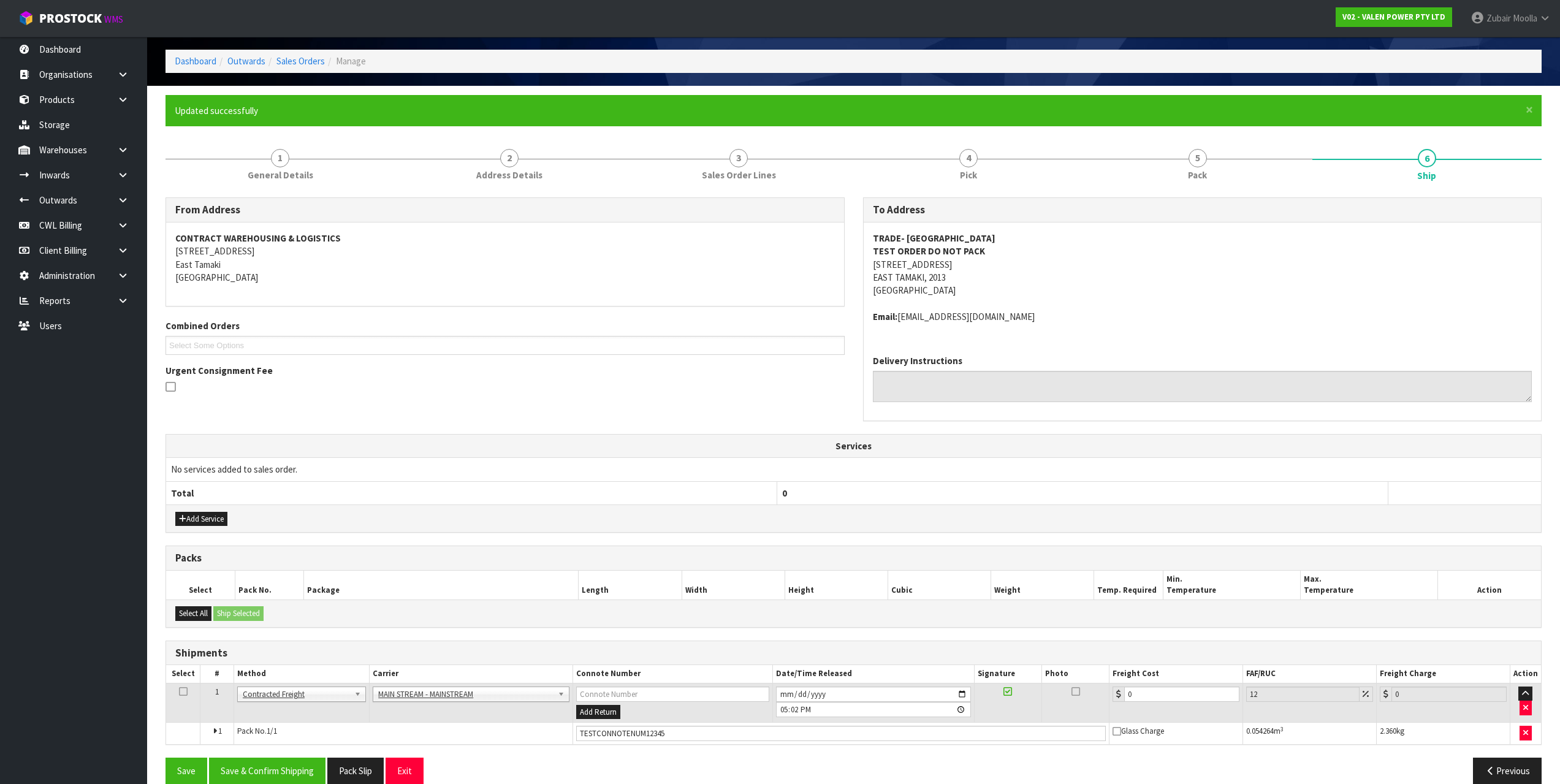
scroll to position [71, 0]
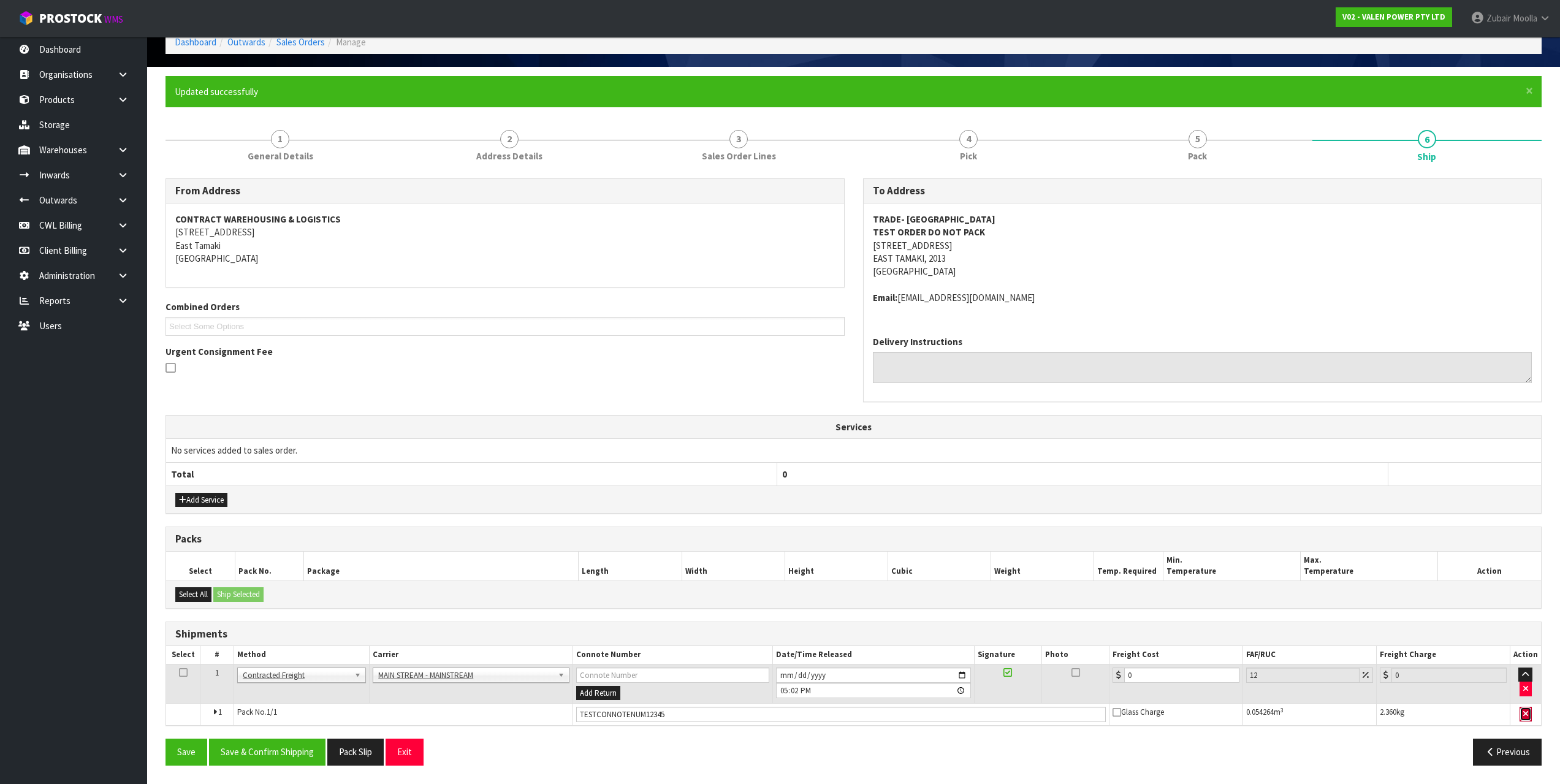
click at [1527, 711] on icon "button" at bounding box center [1526, 714] width 5 height 8
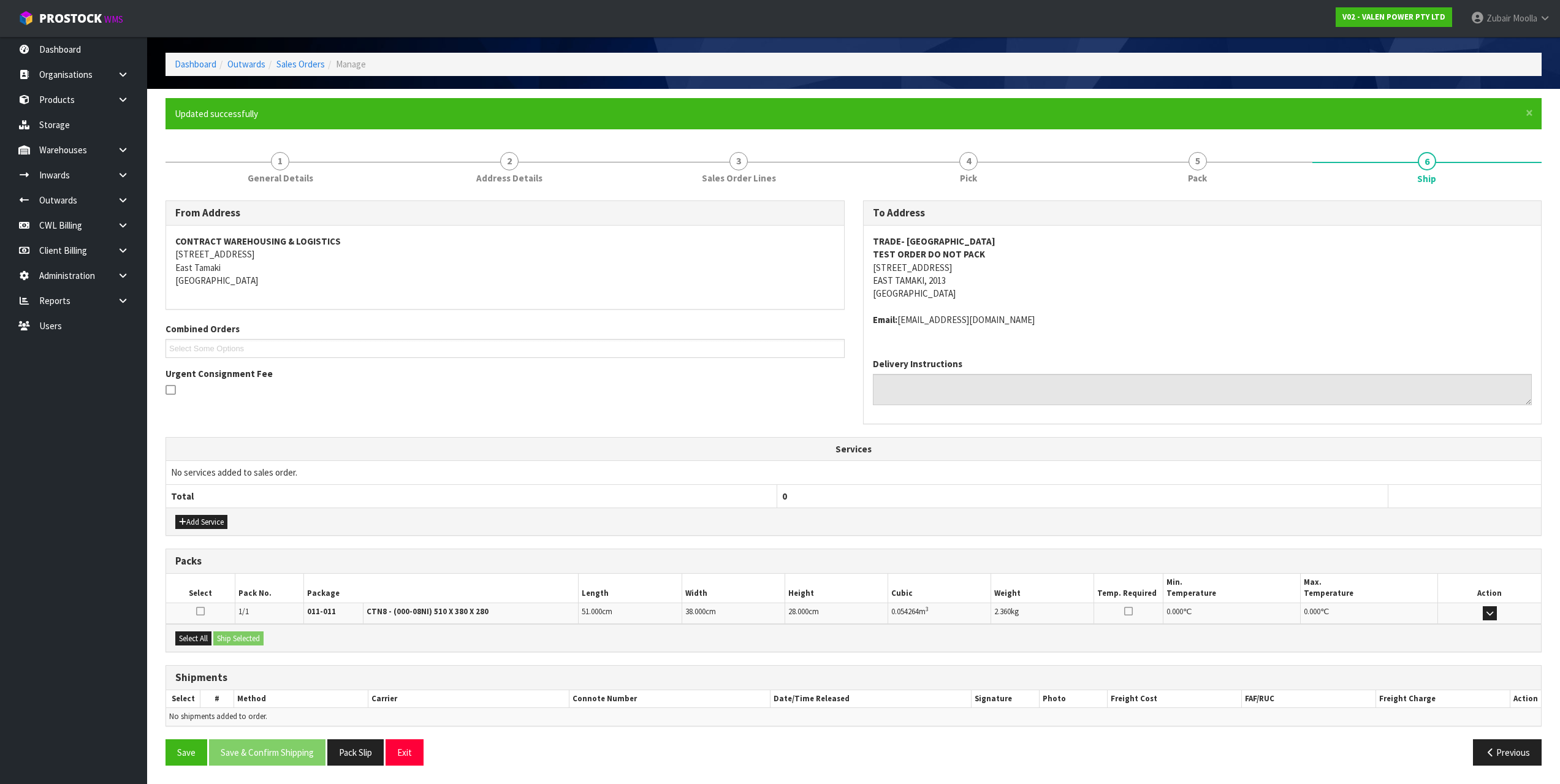
scroll to position [49, 0]
click at [983, 514] on div "Add Service" at bounding box center [853, 521] width 1375 height 28
click at [183, 750] on button "Save" at bounding box center [186, 751] width 42 height 26
click at [531, 553] on div "Packs" at bounding box center [853, 560] width 1375 height 24
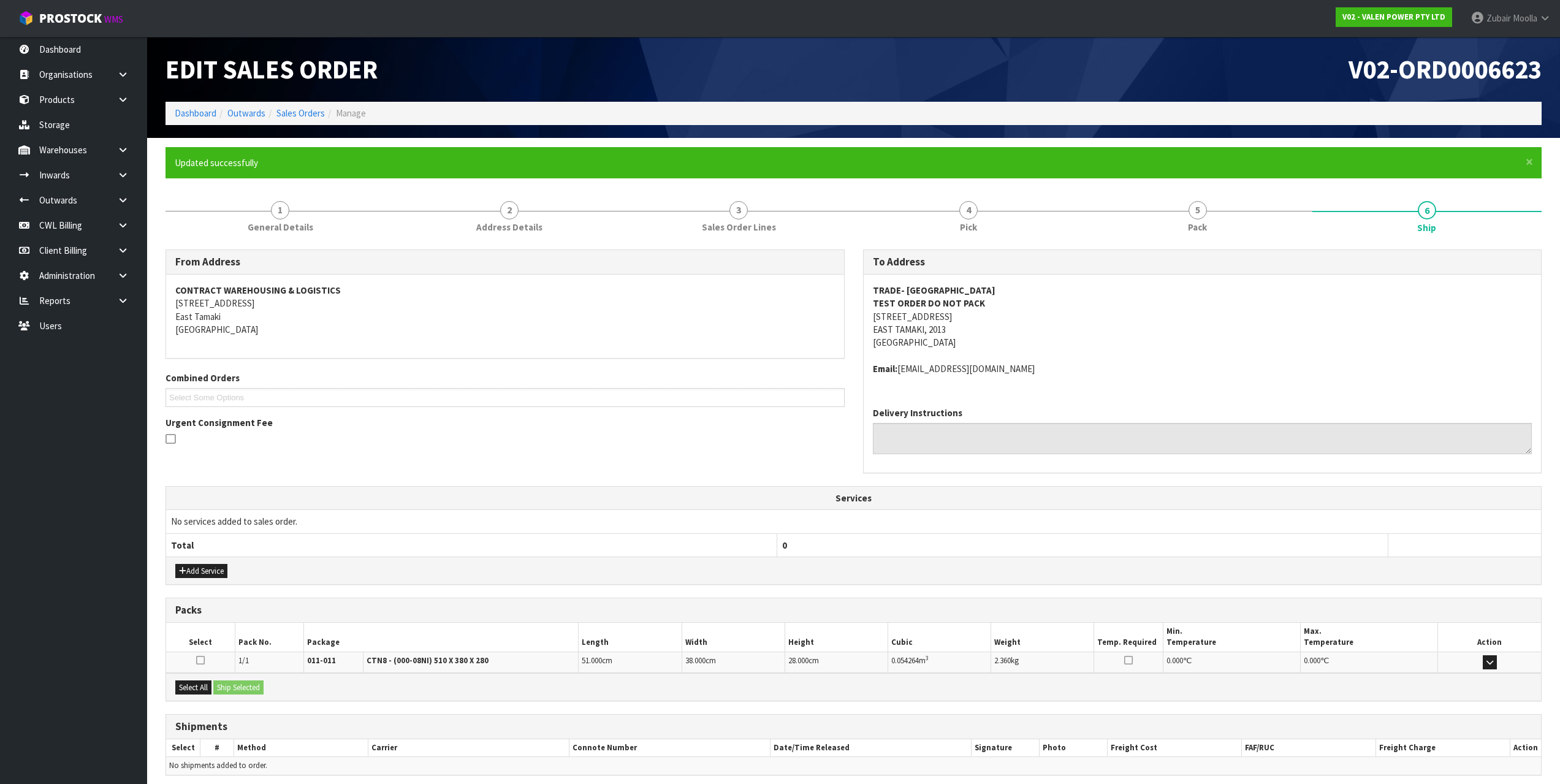
click at [505, 544] on th "Total" at bounding box center [471, 544] width 611 height 23
click at [660, 514] on td "No services added to sales order." at bounding box center [853, 522] width 1375 height 23
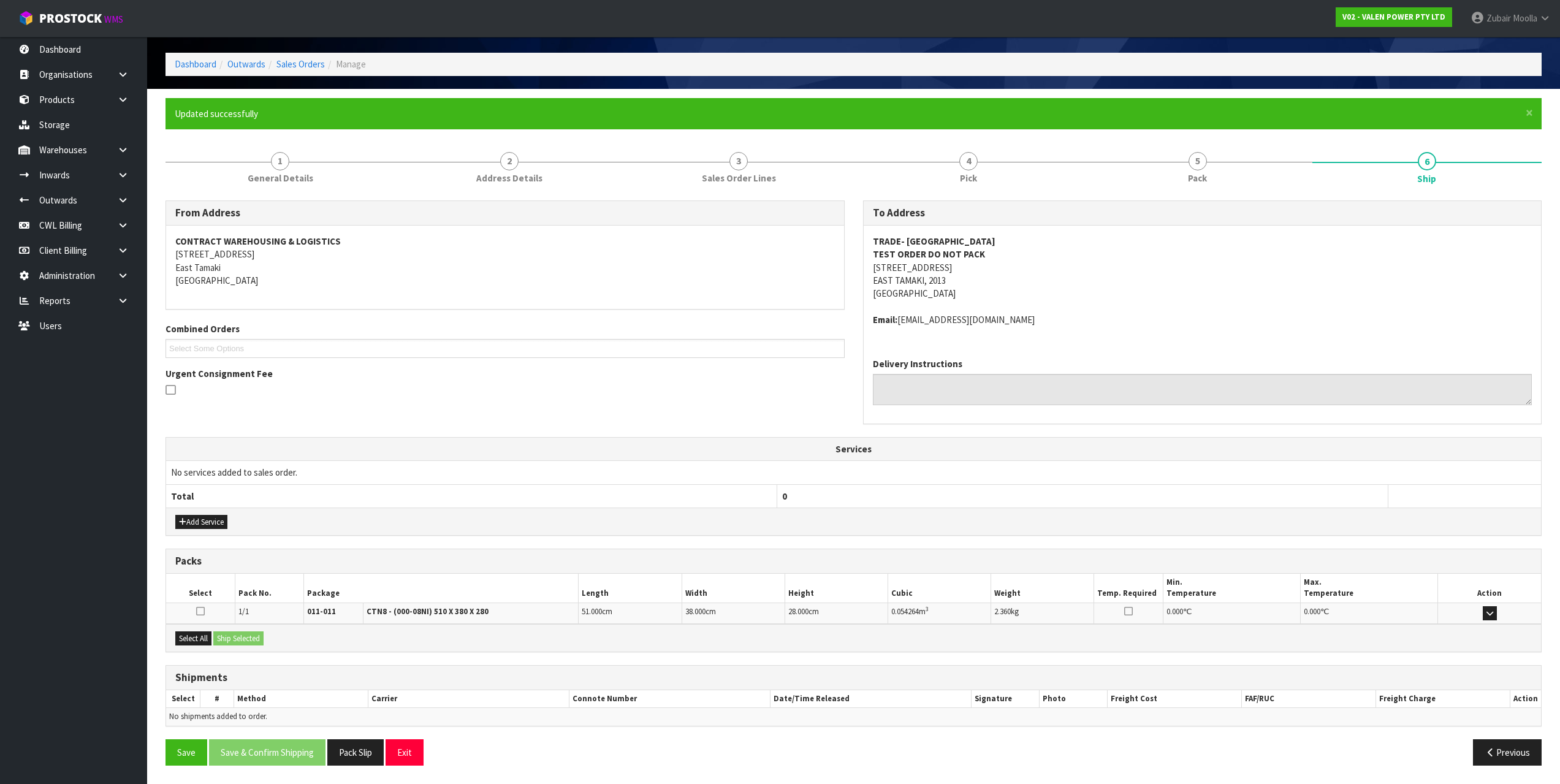
drag, startPoint x: 431, startPoint y: 807, endPoint x: 416, endPoint y: 807, distance: 15.0
click at [555, 555] on h3 "Packs" at bounding box center [853, 561] width 1356 height 12
click at [187, 644] on button "Select All" at bounding box center [193, 638] width 36 height 15
click at [240, 631] on button "Ship Selected" at bounding box center [239, 638] width 50 height 15
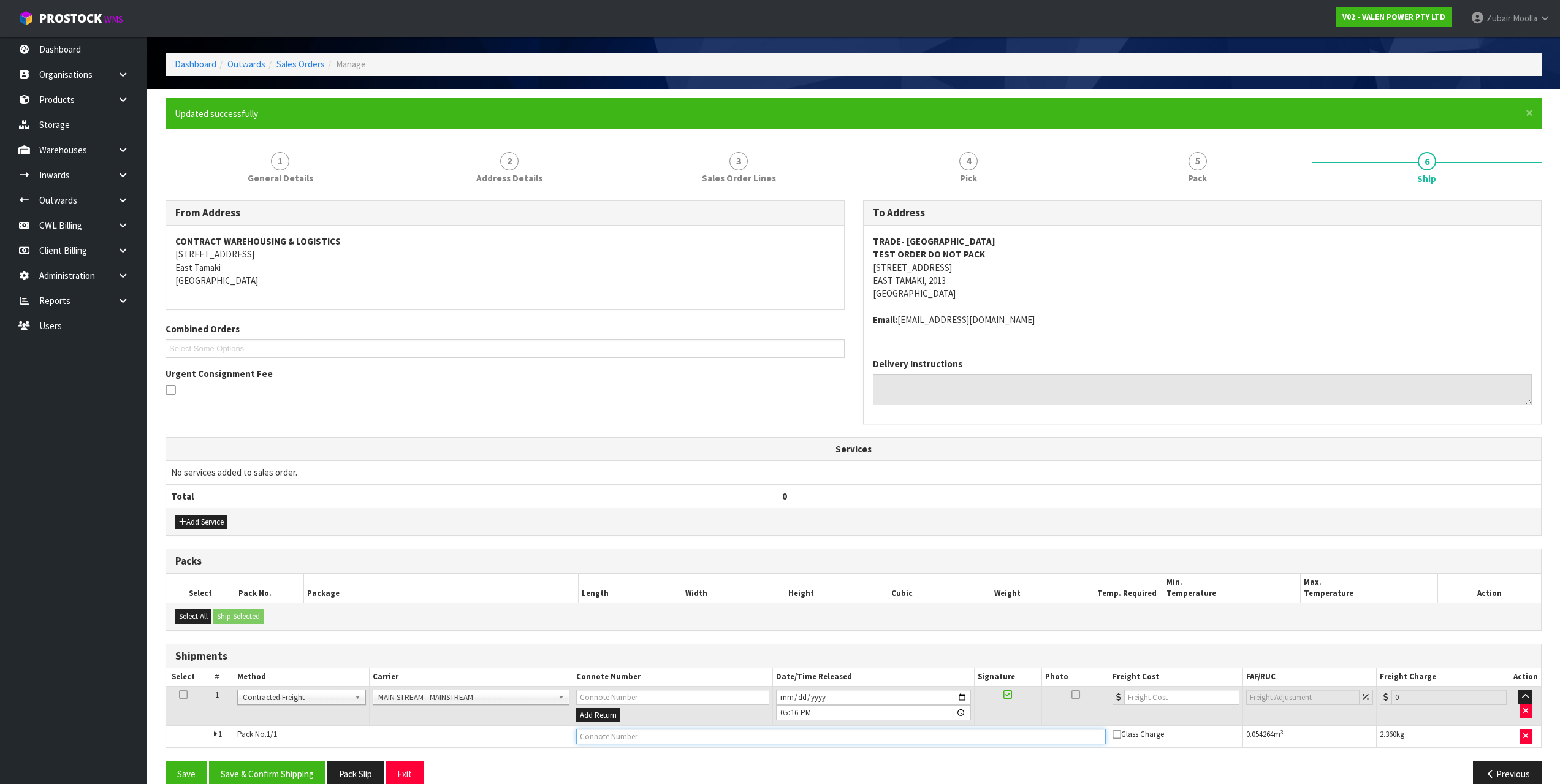
click at [695, 736] on input "text" at bounding box center [841, 736] width 529 height 15
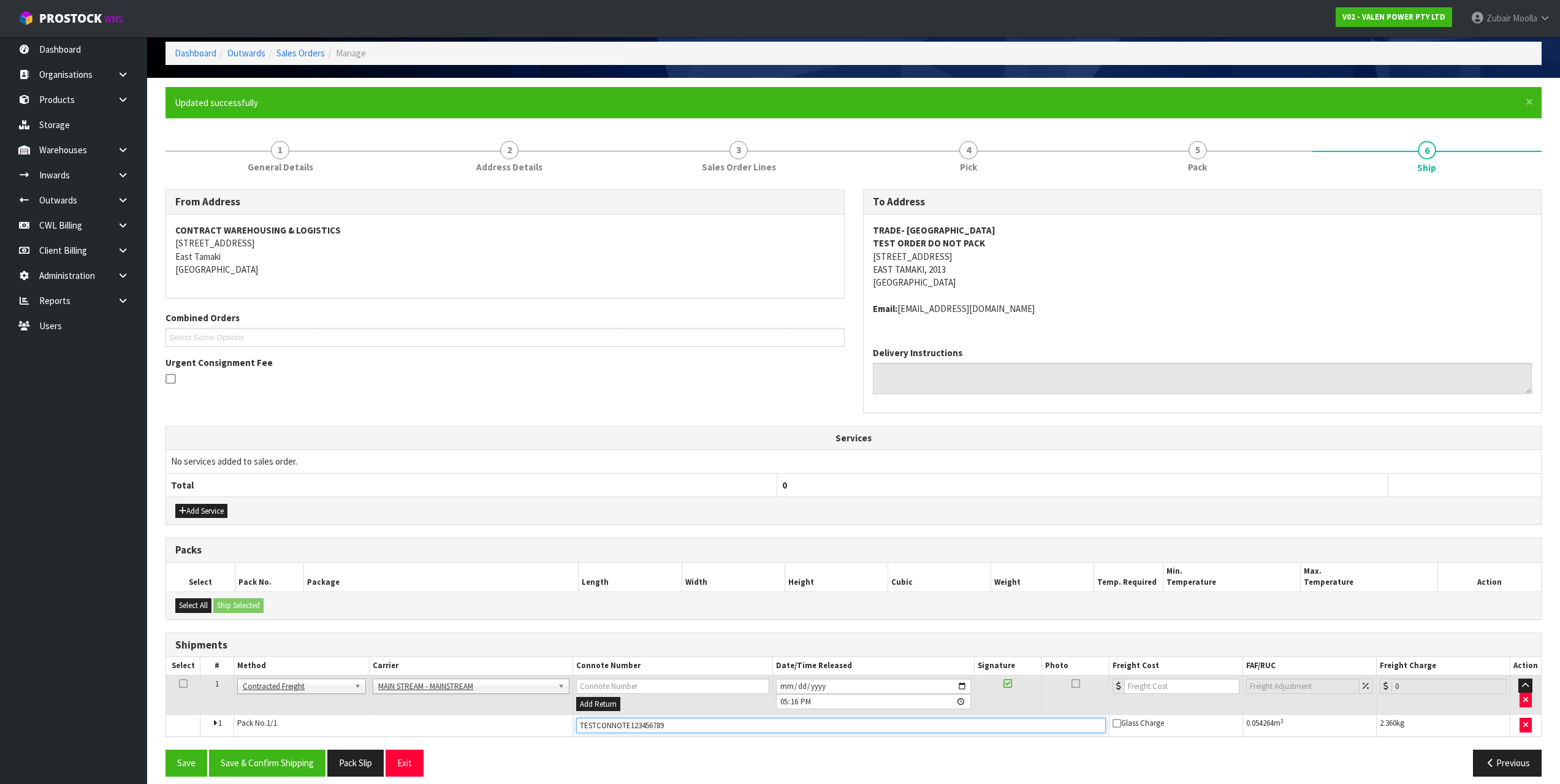
scroll to position [71, 0]
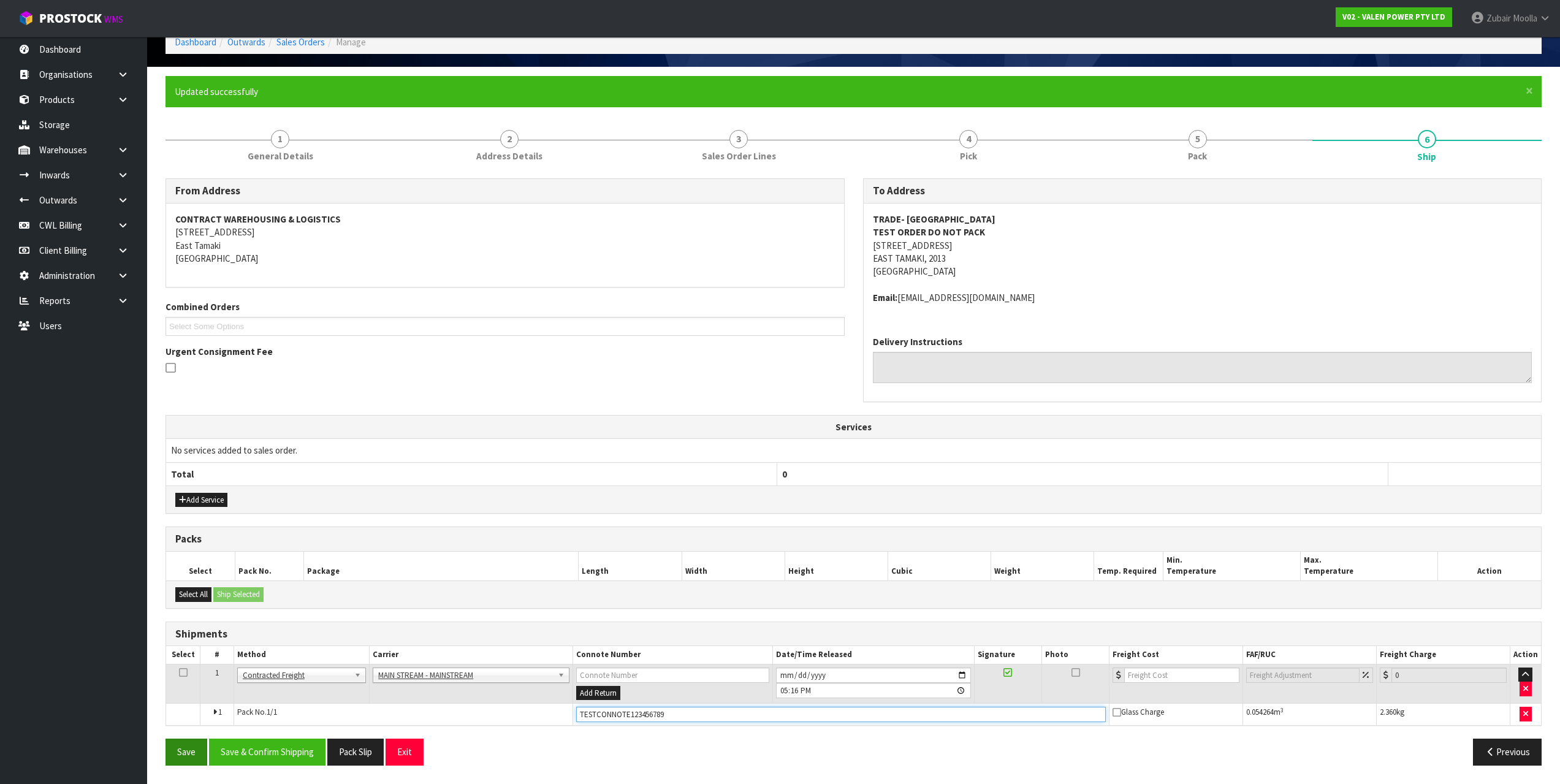
type input "TESTCONNOTE123456789"
click at [182, 745] on button "Save" at bounding box center [186, 750] width 42 height 26
